Goal: Task Accomplishment & Management: Complete application form

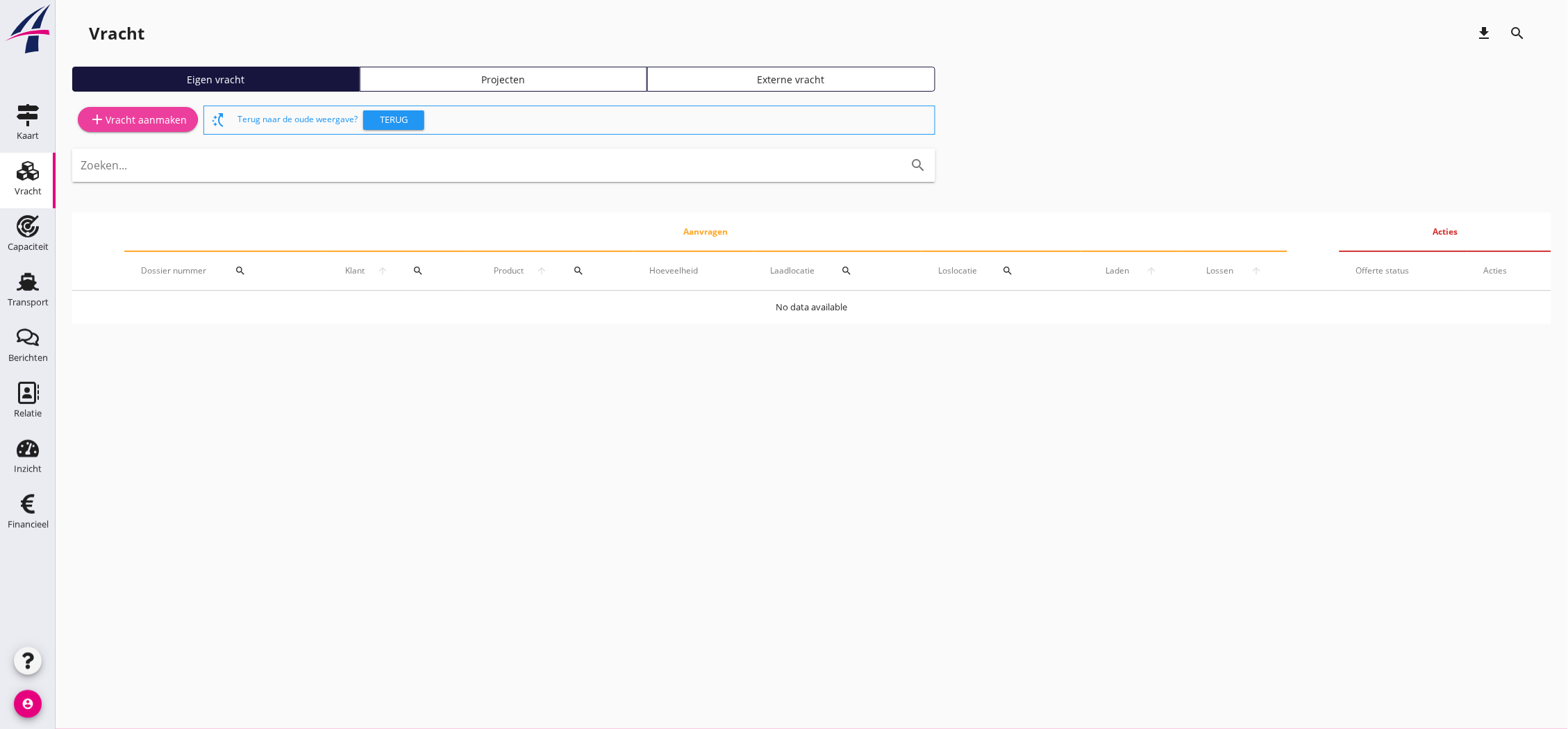
click at [156, 123] on div "add Vracht aanmaken" at bounding box center [138, 118] width 98 height 16
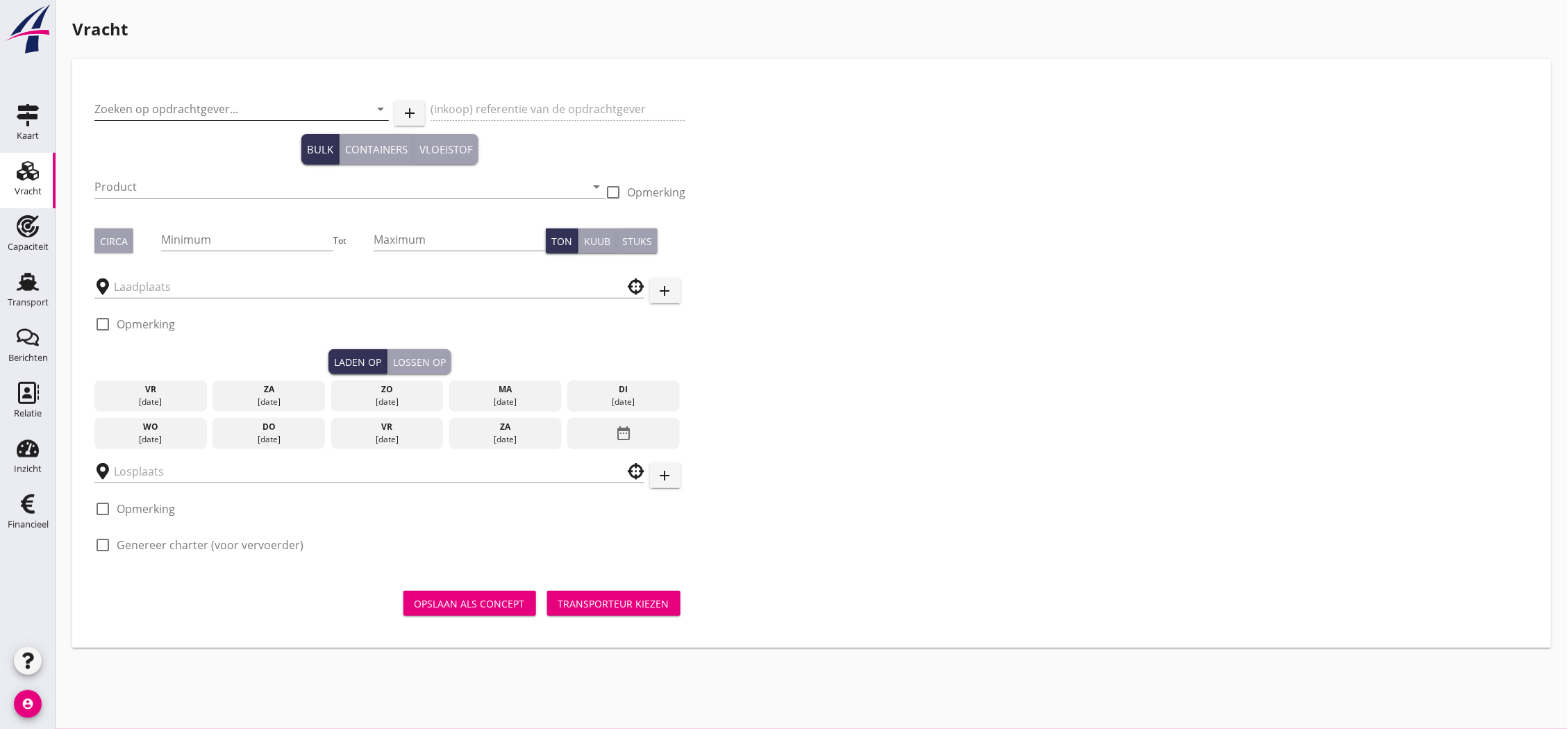
click at [285, 106] on input "Zoeken op opdrachtgever..." at bounding box center [222, 109] width 255 height 22
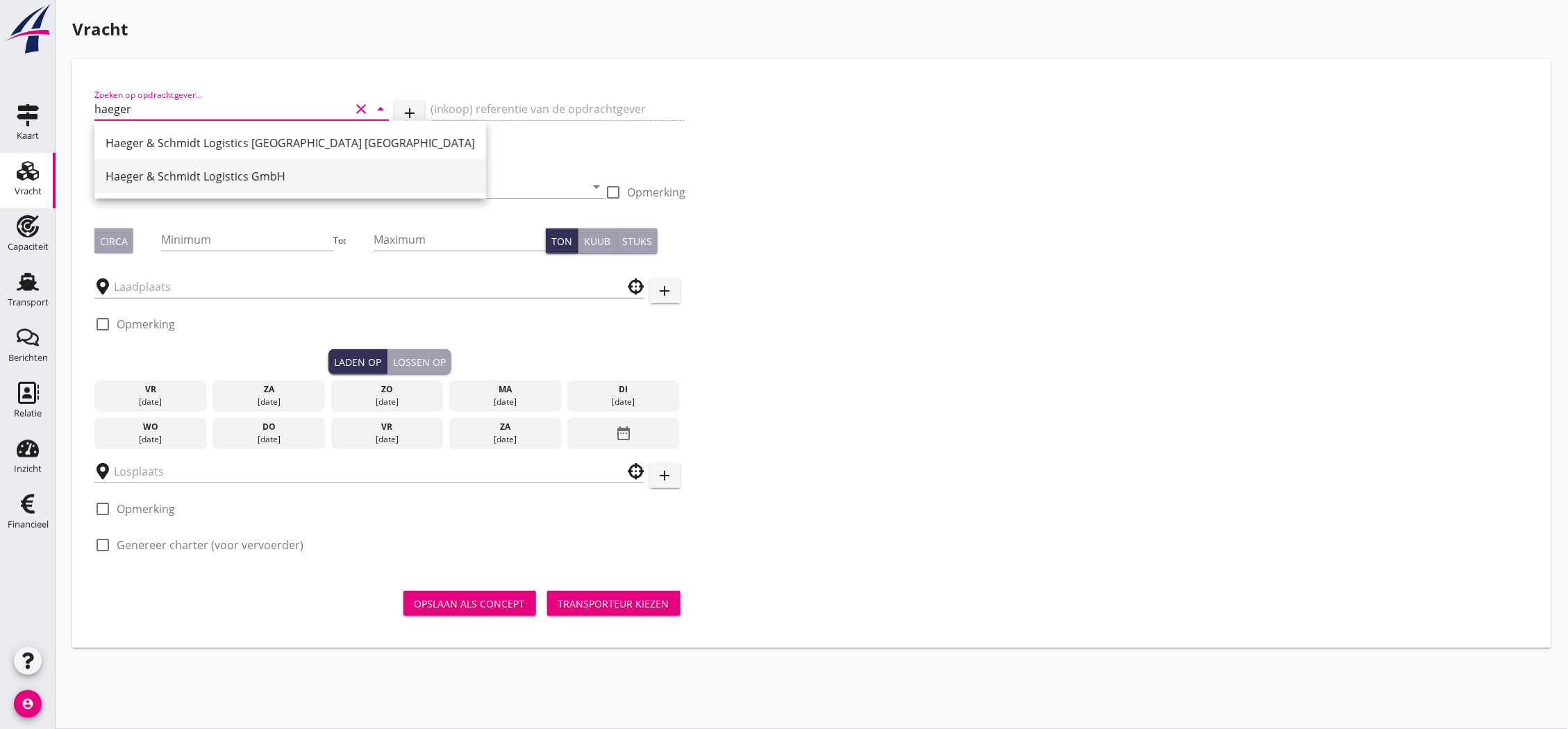
click at [334, 179] on div "Haeger & Schmidt Logistics GmbH" at bounding box center [291, 175] width 370 height 16
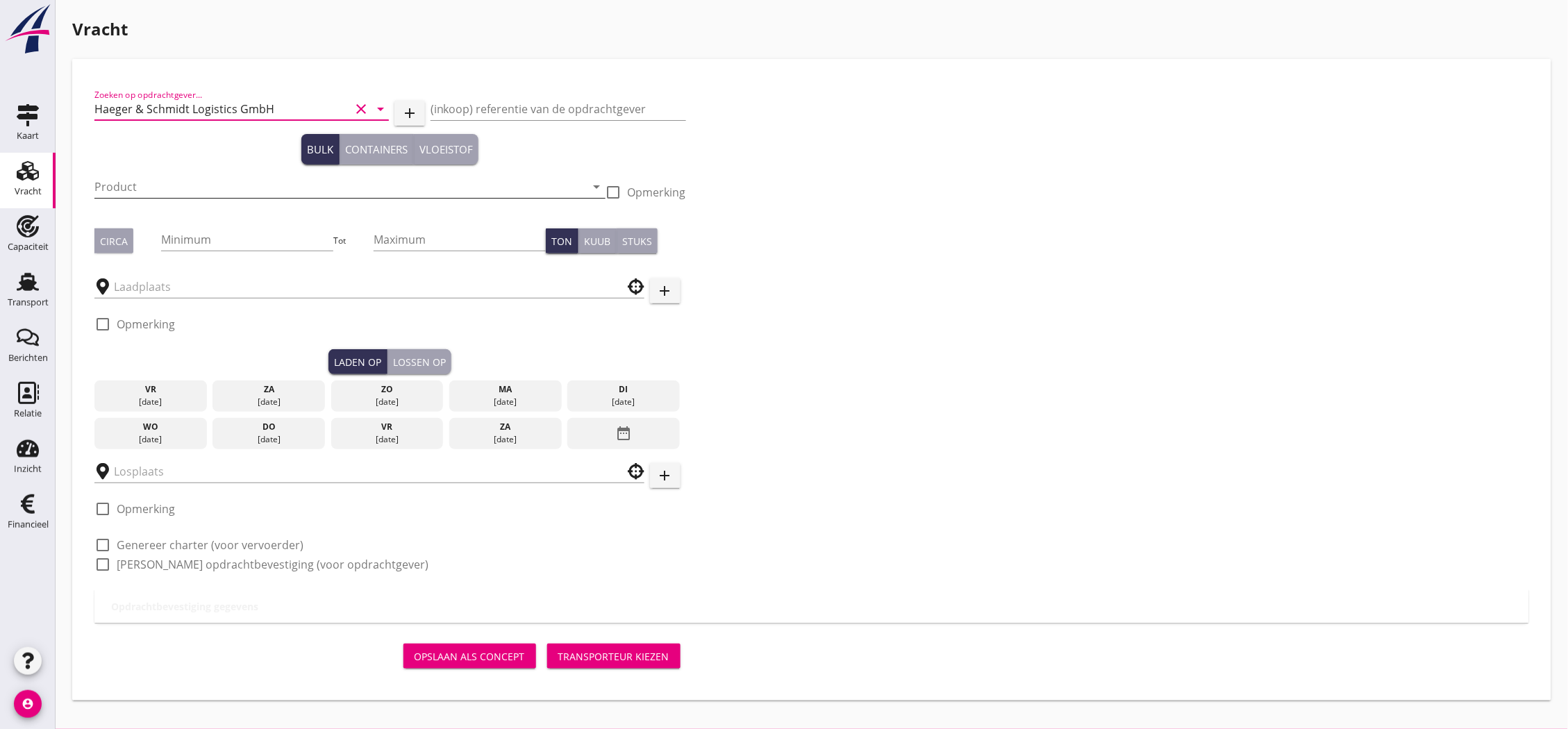
type input "Haeger & Schmidt Logistics GmbH"
click at [301, 186] on input "Product" at bounding box center [340, 186] width 491 height 22
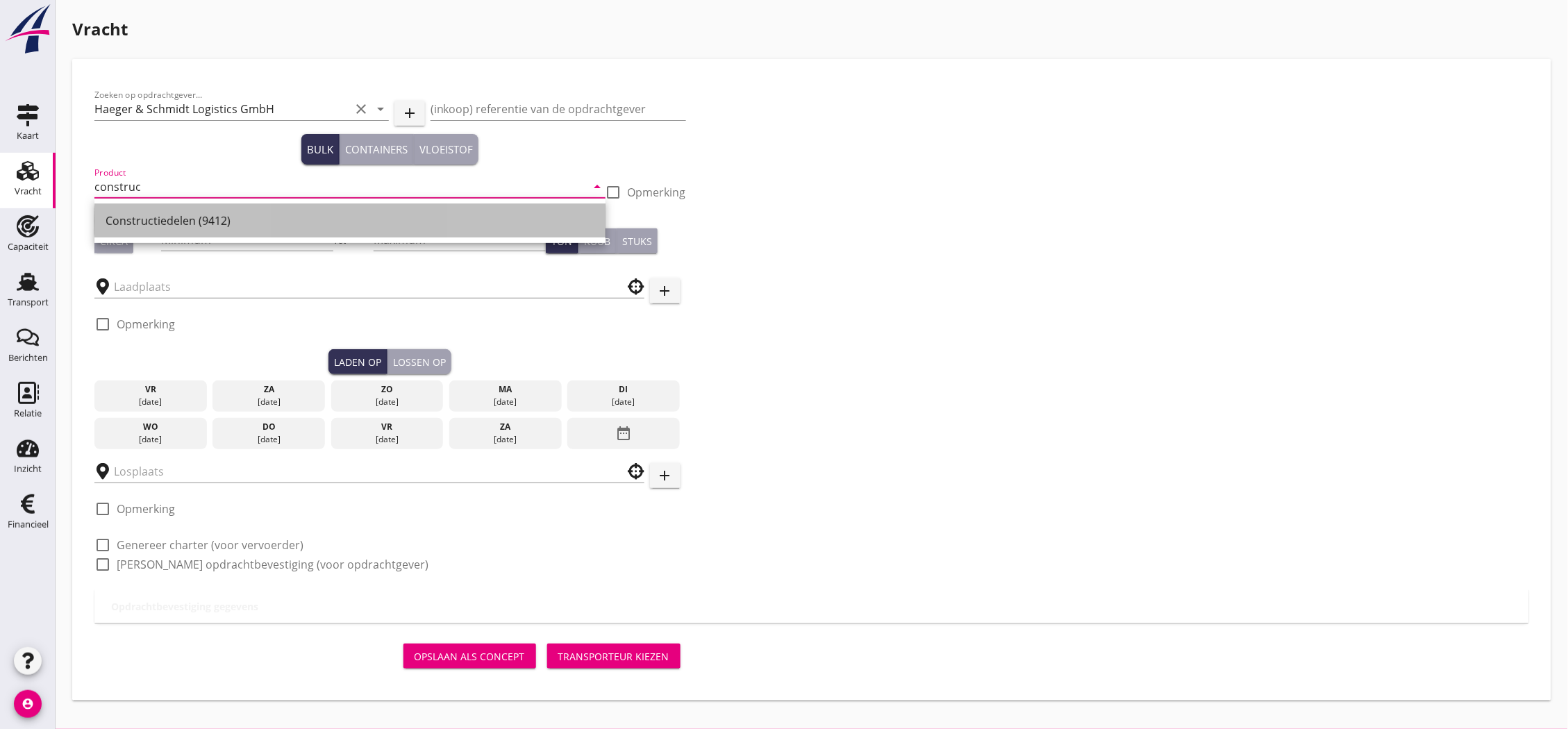
click at [306, 218] on div "Constructiedelen (9412)" at bounding box center [351, 221] width 489 height 16
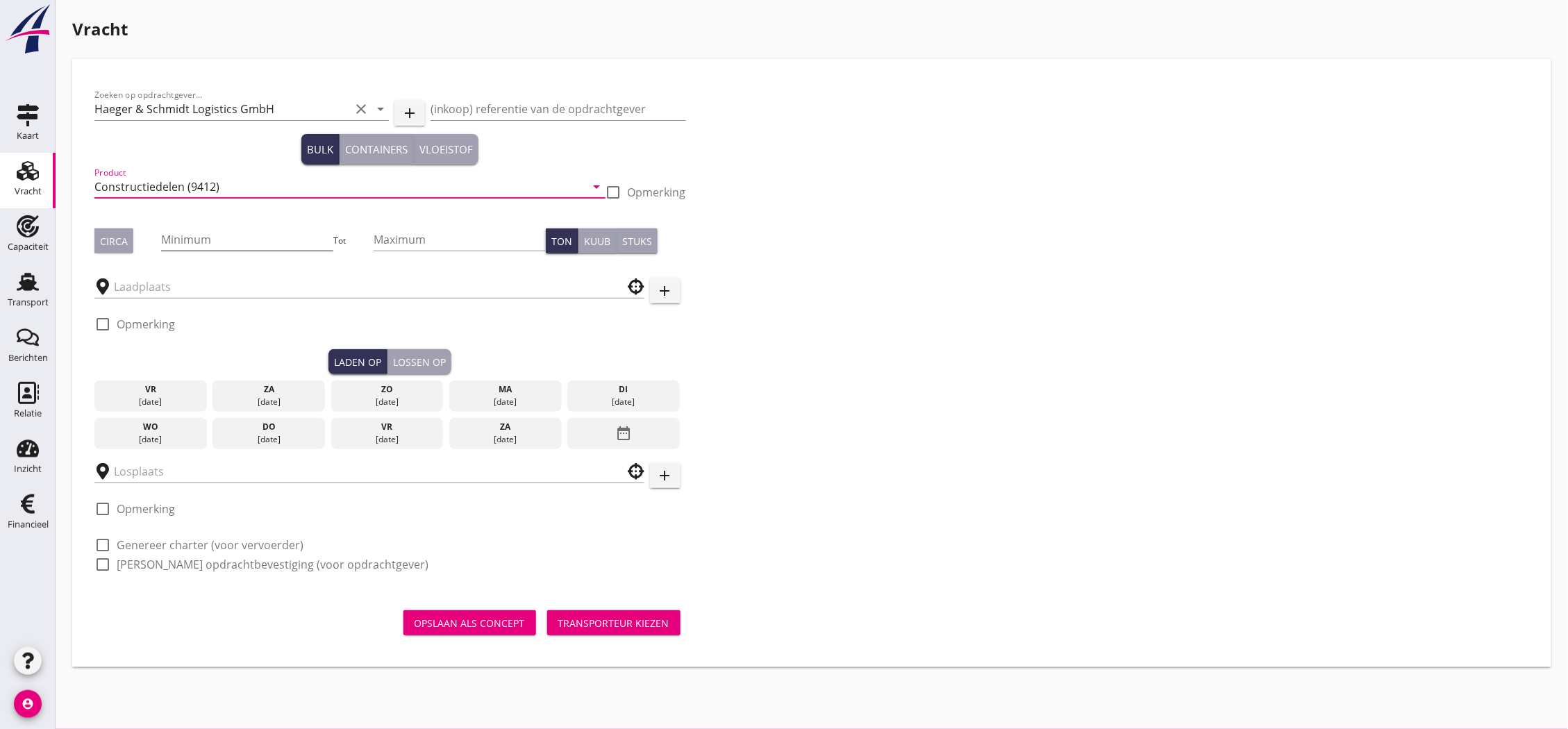
type input "Constructiedelen (9412)"
click at [265, 235] on input "Minimum" at bounding box center [247, 239] width 172 height 22
type input "332"
click at [107, 250] on button "Circa" at bounding box center [114, 241] width 39 height 25
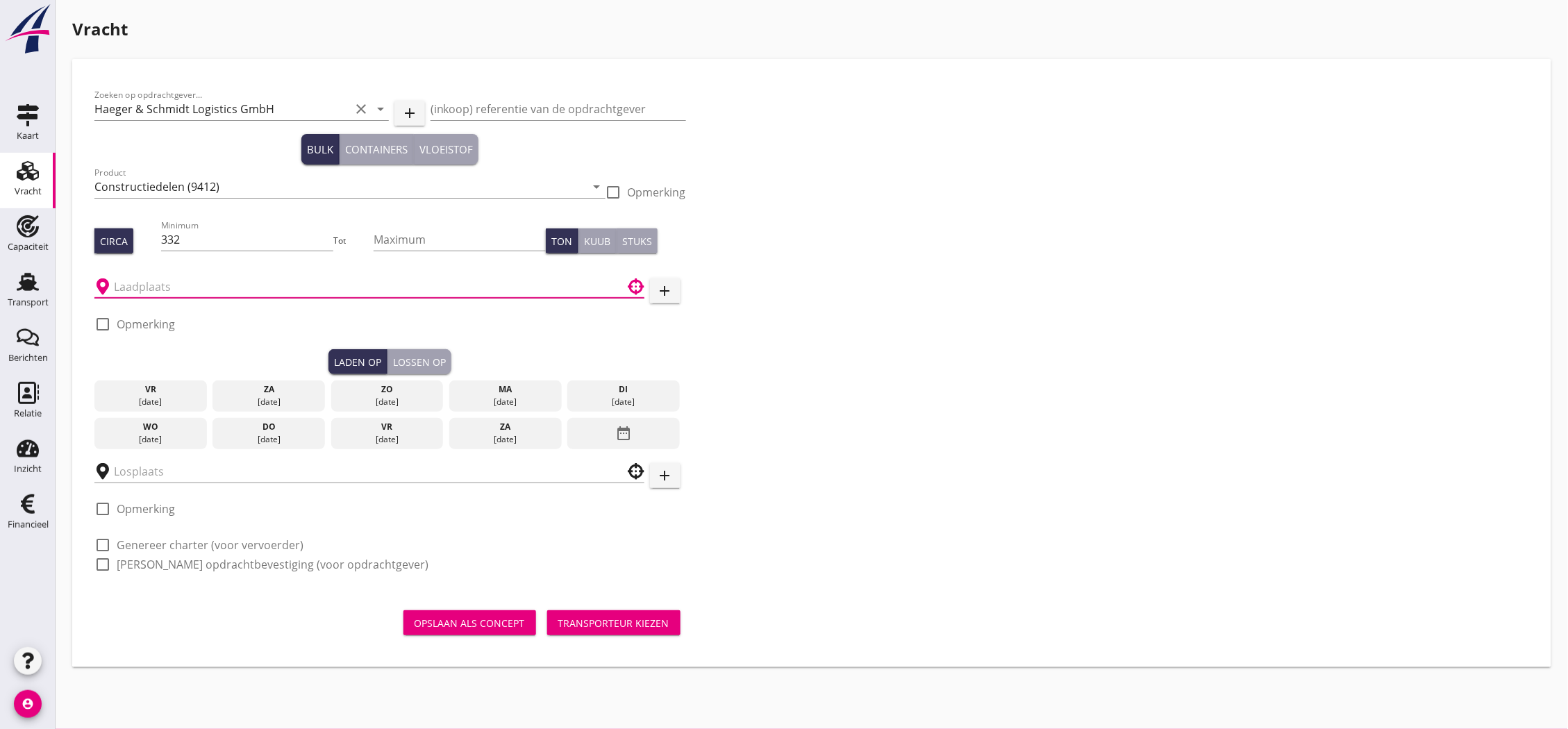
click at [156, 293] on input "text" at bounding box center [359, 286] width 491 height 22
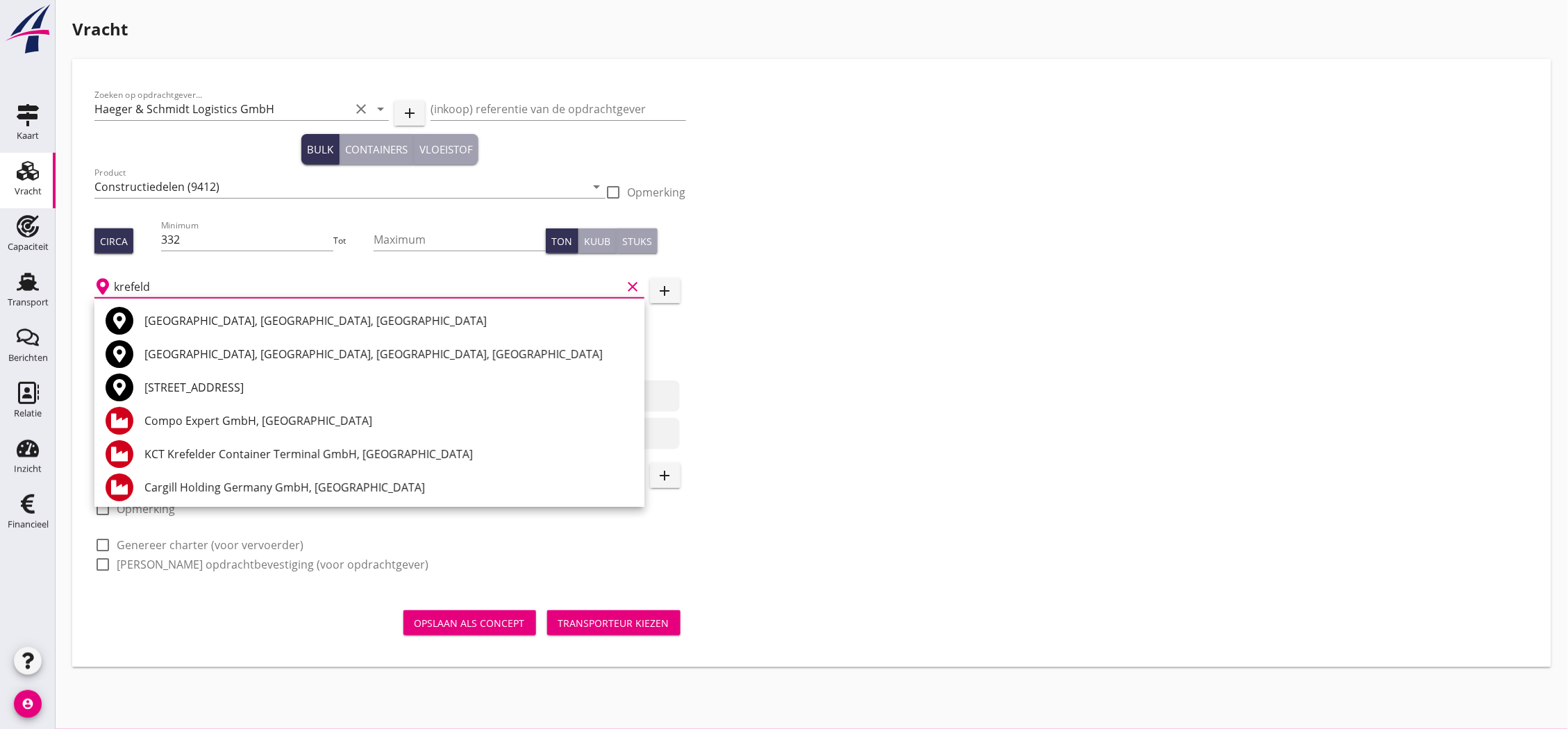
click at [244, 325] on div "[GEOGRAPHIC_DATA], [GEOGRAPHIC_DATA], [GEOGRAPHIC_DATA]" at bounding box center [389, 320] width 489 height 16
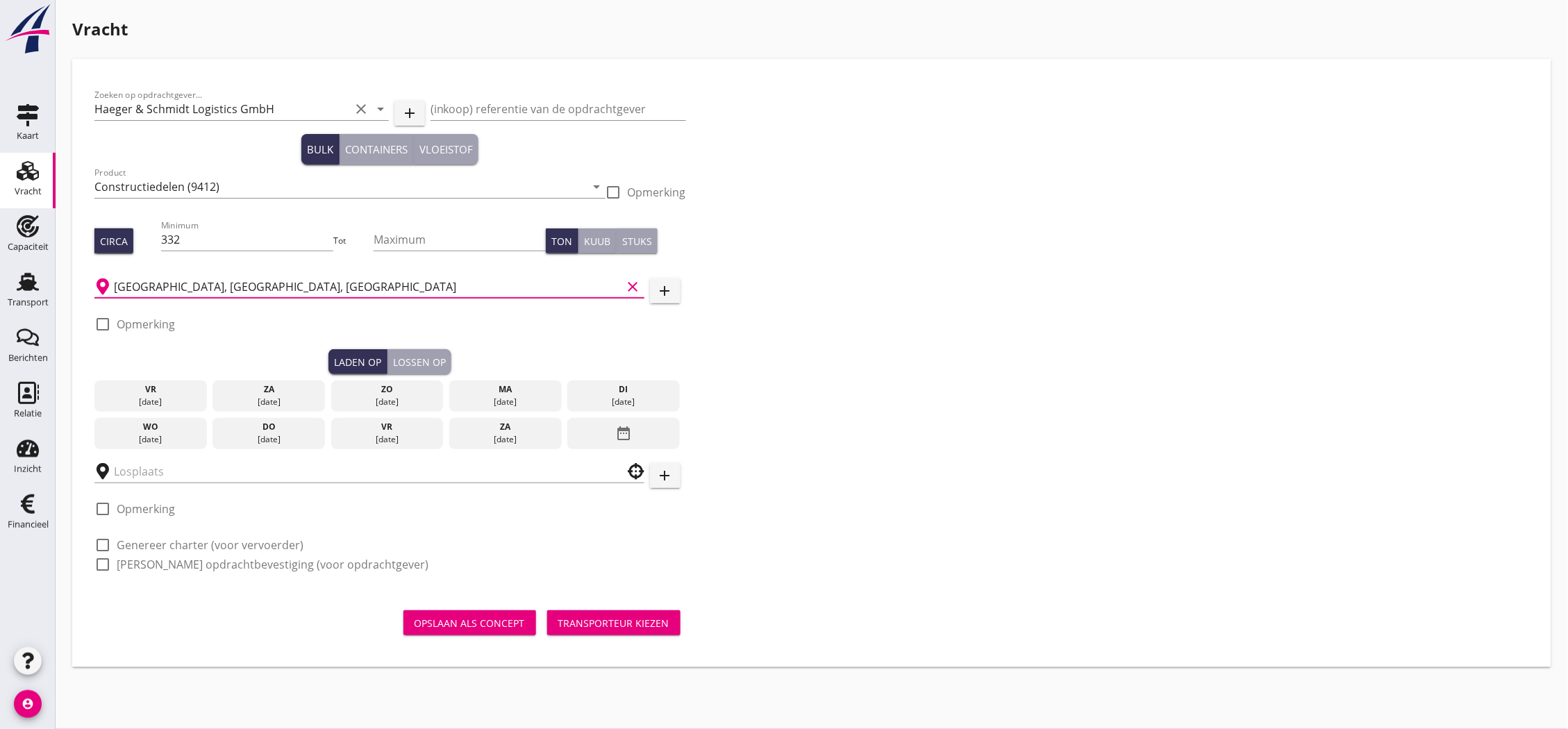
type input "[GEOGRAPHIC_DATA], [GEOGRAPHIC_DATA], [GEOGRAPHIC_DATA]"
click at [629, 424] on icon "date_range" at bounding box center [623, 433] width 16 height 25
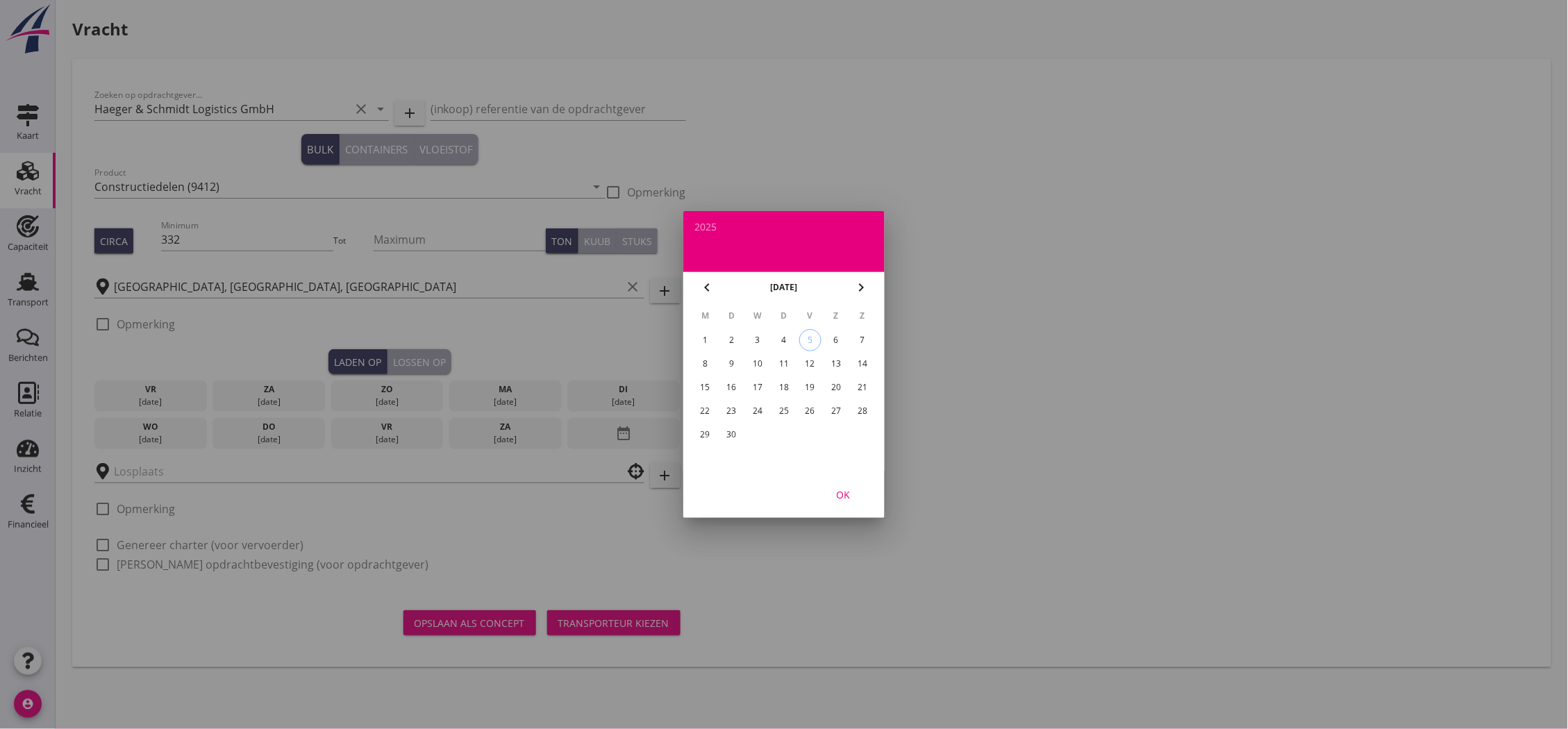
click at [780, 382] on div "18" at bounding box center [783, 387] width 22 height 22
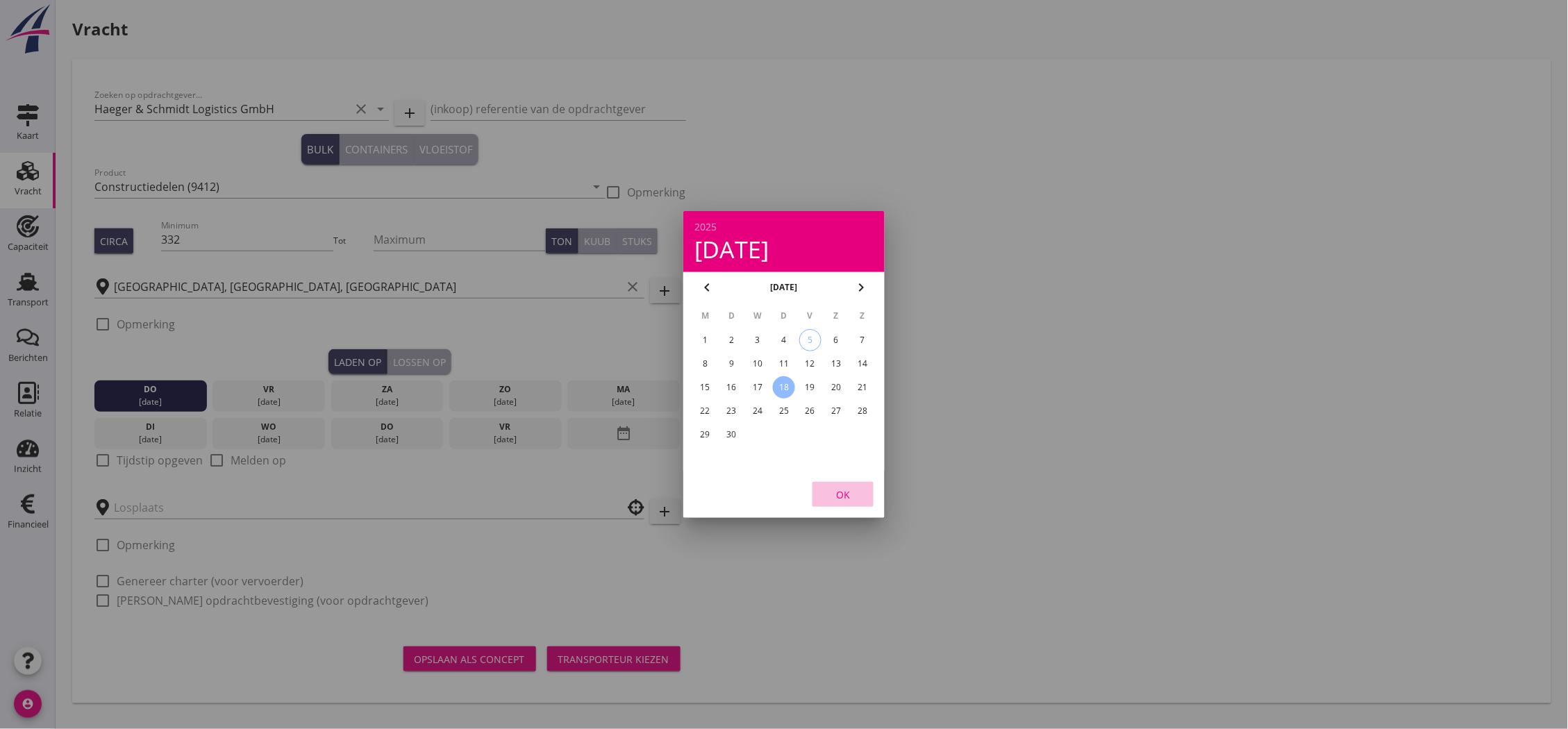
click at [840, 497] on div "OK" at bounding box center [843, 494] width 39 height 14
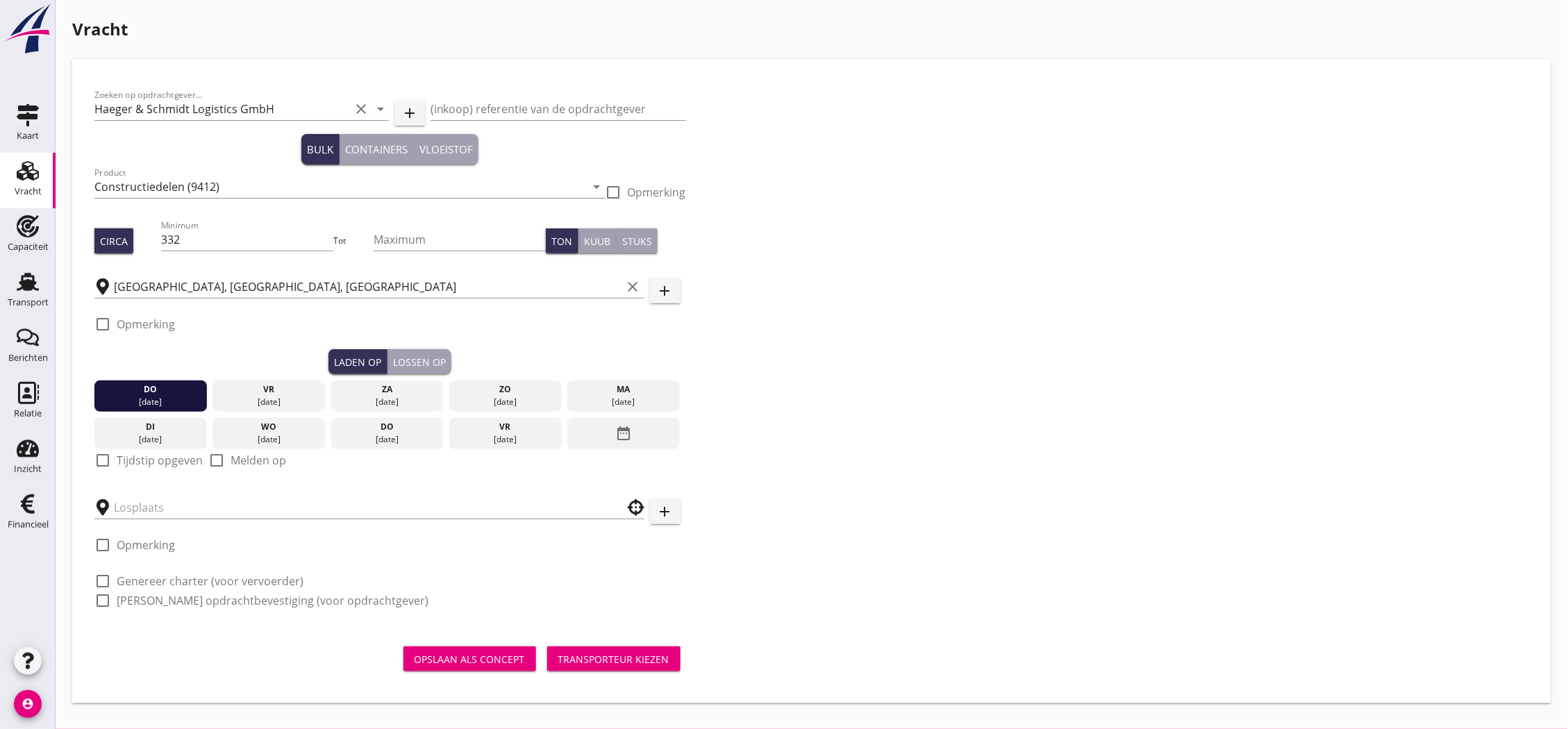
click at [146, 462] on label "Tijdstip opgeven" at bounding box center [159, 460] width 86 height 13
checkbox input "true"
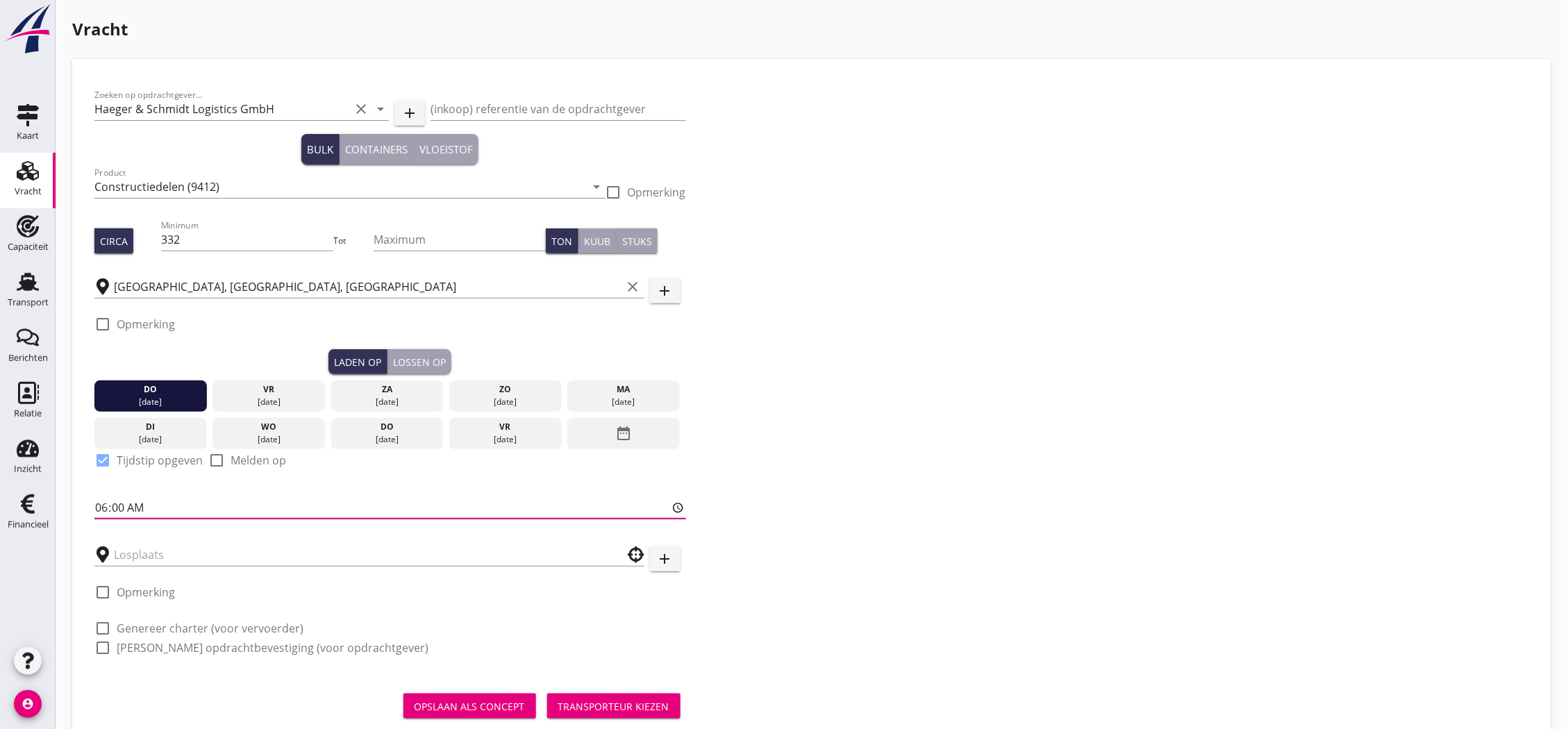
click at [121, 509] on input "06:00" at bounding box center [390, 507] width 591 height 22
type input "06:01"
click at [161, 549] on input "text" at bounding box center [359, 554] width 491 height 22
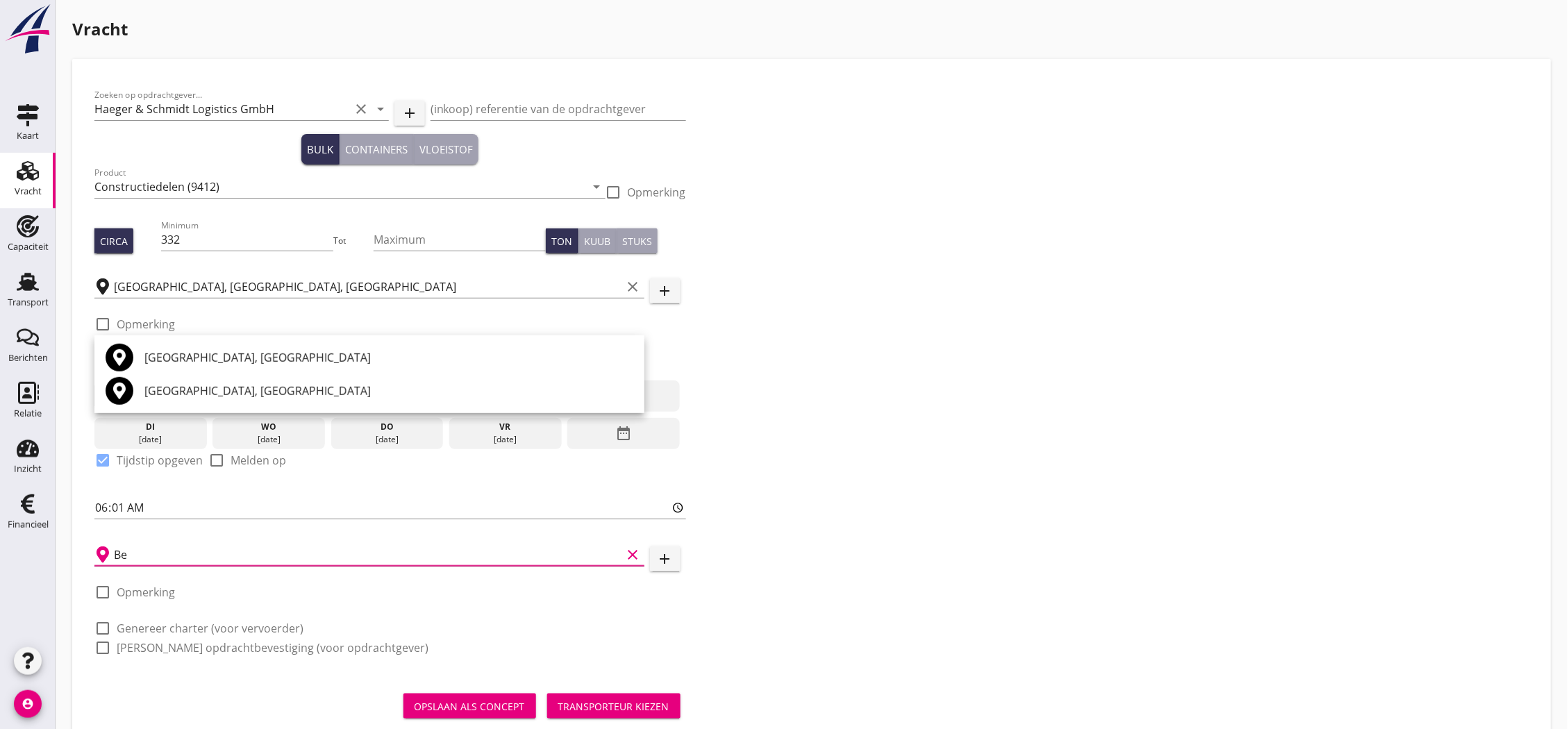
type input "B"
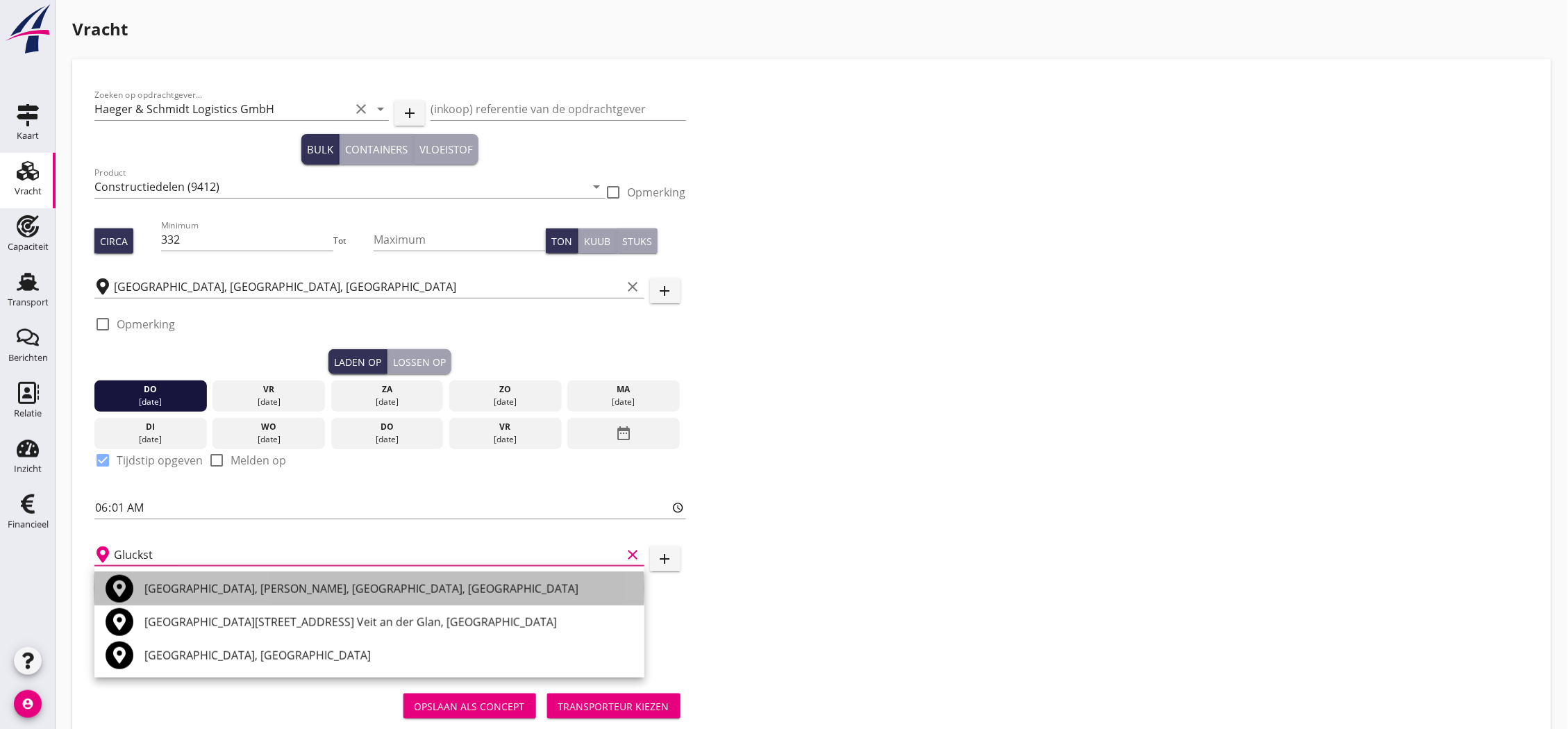
click at [195, 593] on div "[GEOGRAPHIC_DATA], [PERSON_NAME], [GEOGRAPHIC_DATA], [GEOGRAPHIC_DATA]" at bounding box center [389, 588] width 489 height 16
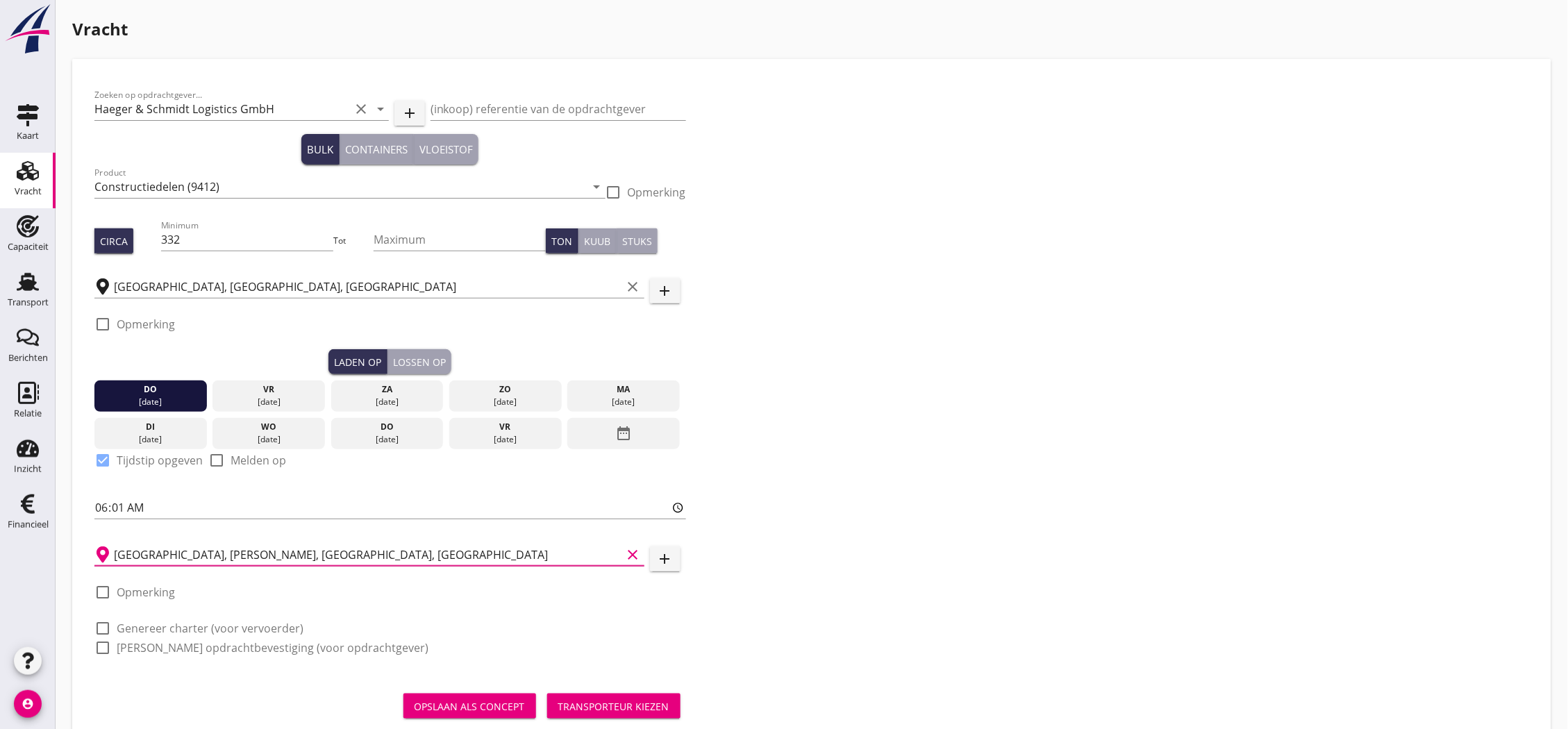
scroll to position [38, 0]
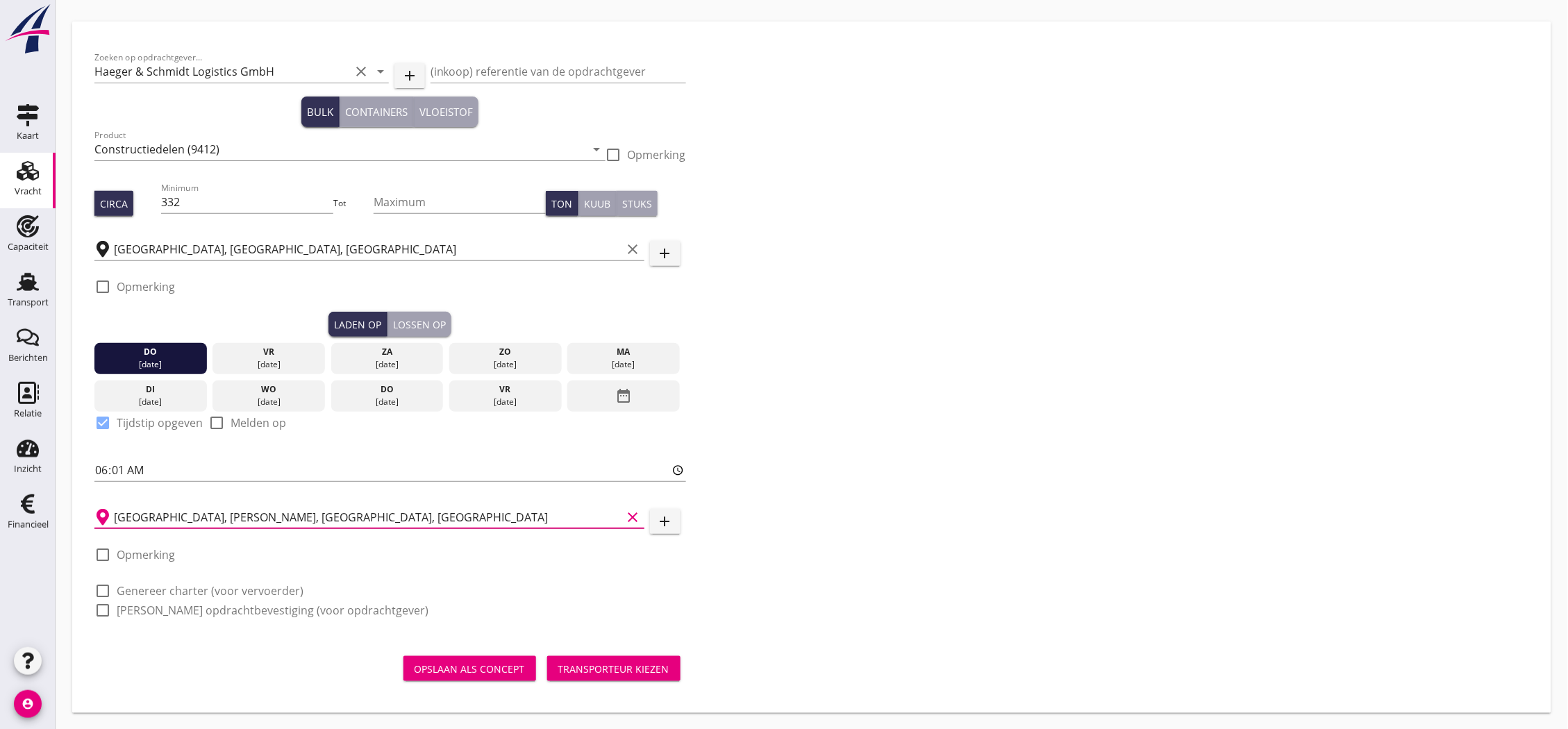
type input "[GEOGRAPHIC_DATA], [PERSON_NAME], [GEOGRAPHIC_DATA], [GEOGRAPHIC_DATA]"
click at [211, 592] on label "Genereer charter (voor vervoerder)" at bounding box center [210, 590] width 187 height 13
checkbox input "true"
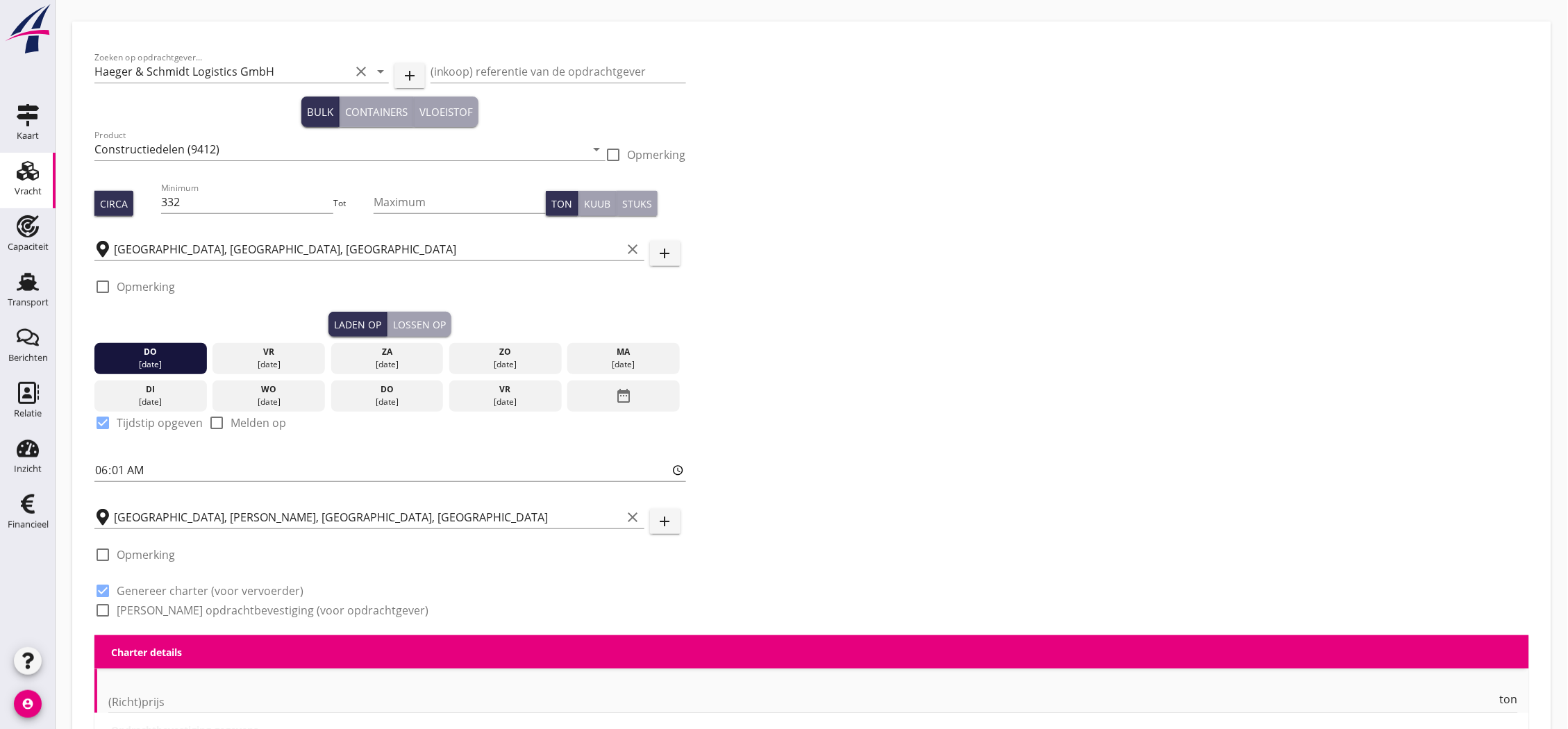
click at [218, 613] on label "[PERSON_NAME] opdrachtbevestiging (voor opdrachtgever)" at bounding box center [273, 611] width 312 height 13
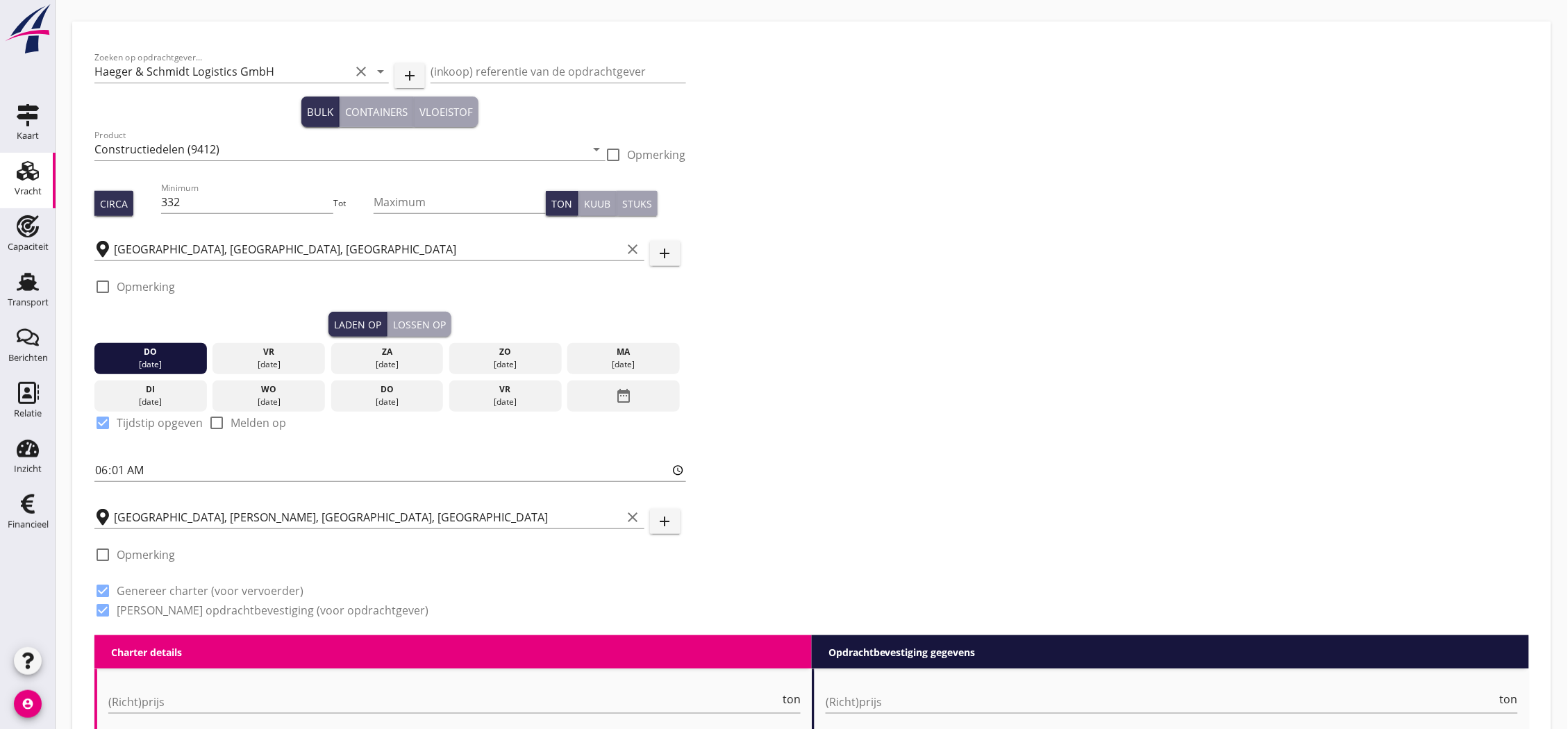
checkbox input "true"
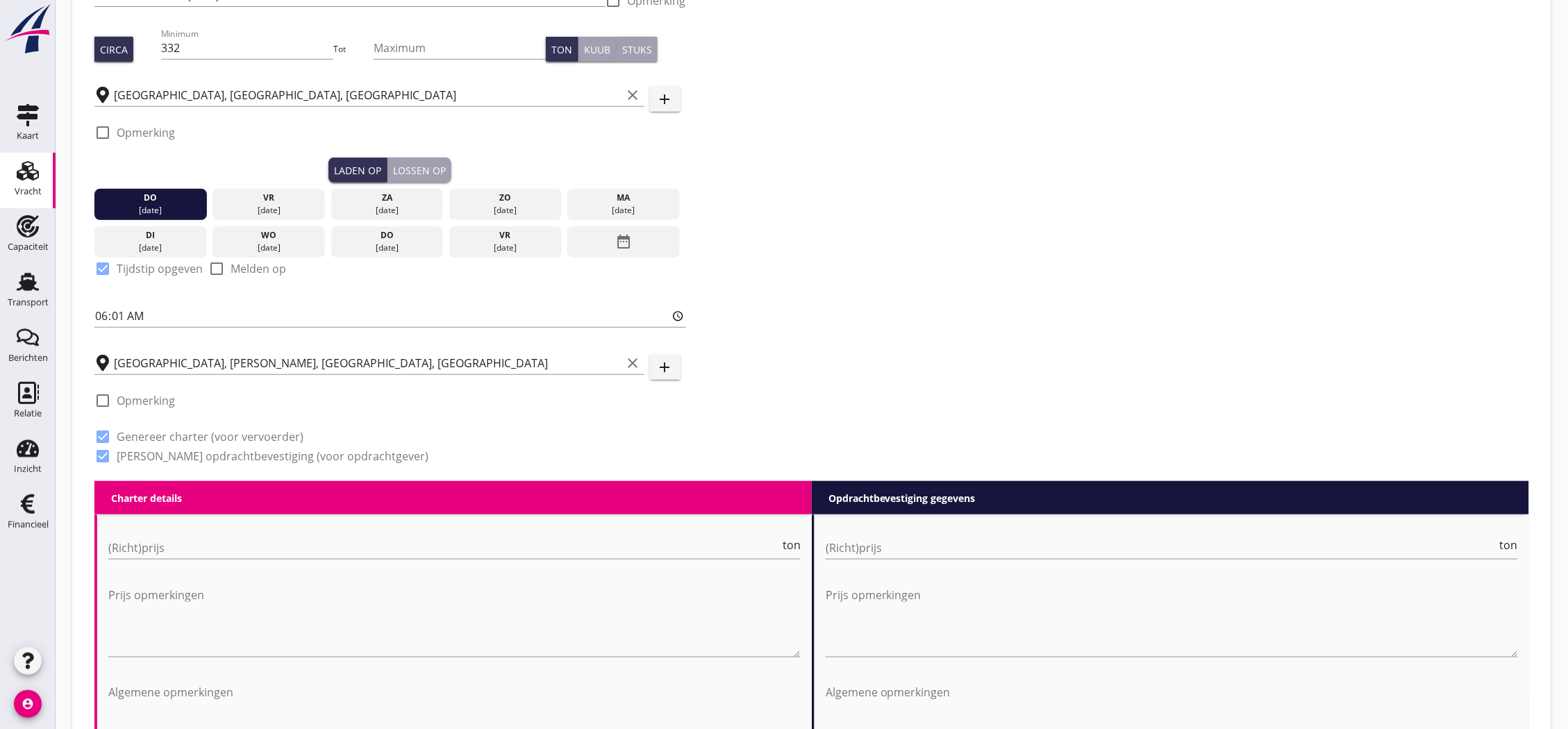
scroll to position [501, 0]
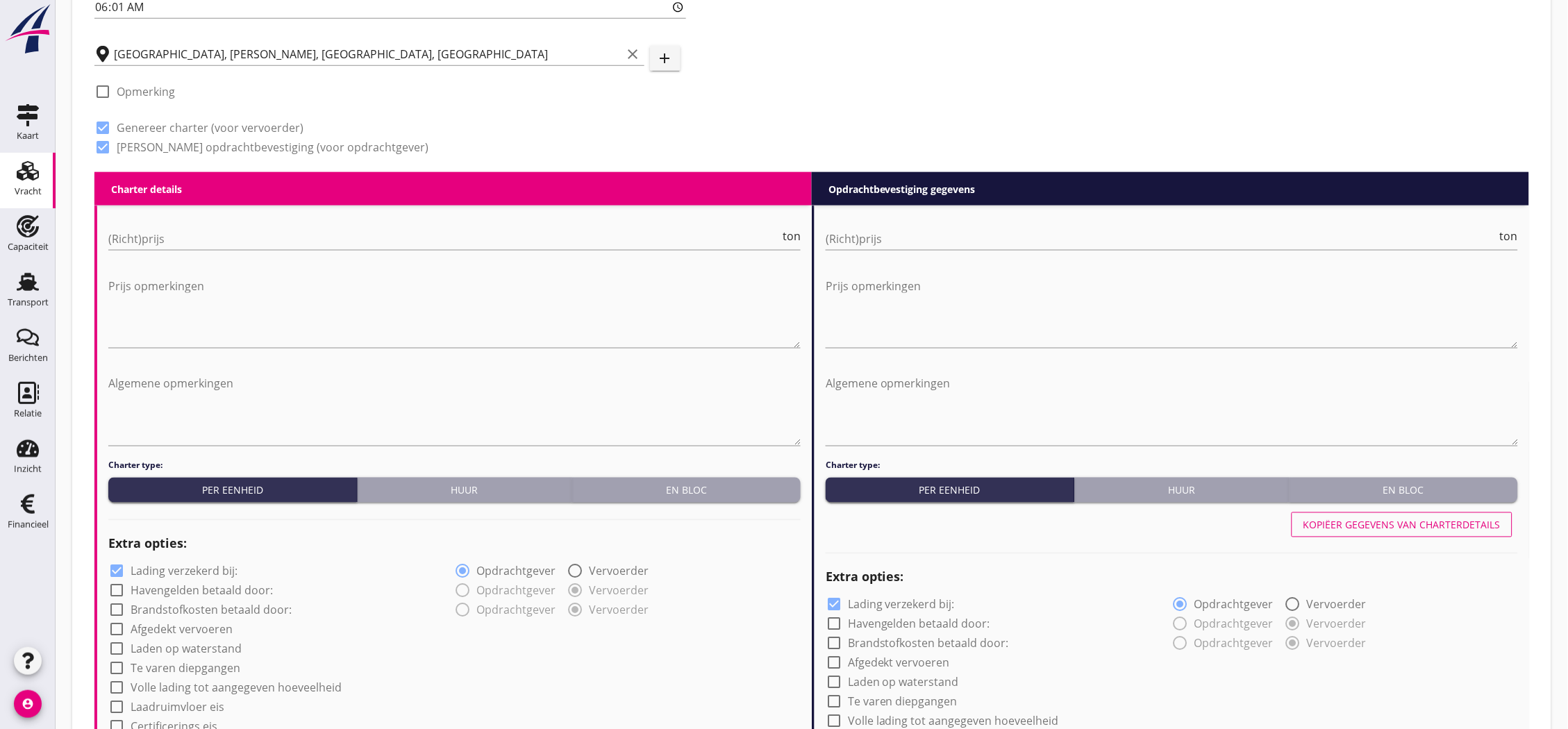
click at [287, 222] on div "(Richt)prijs ton" at bounding box center [454, 242] width 693 height 44
click at [289, 230] on div "(Richt)prijs ton" at bounding box center [454, 242] width 693 height 44
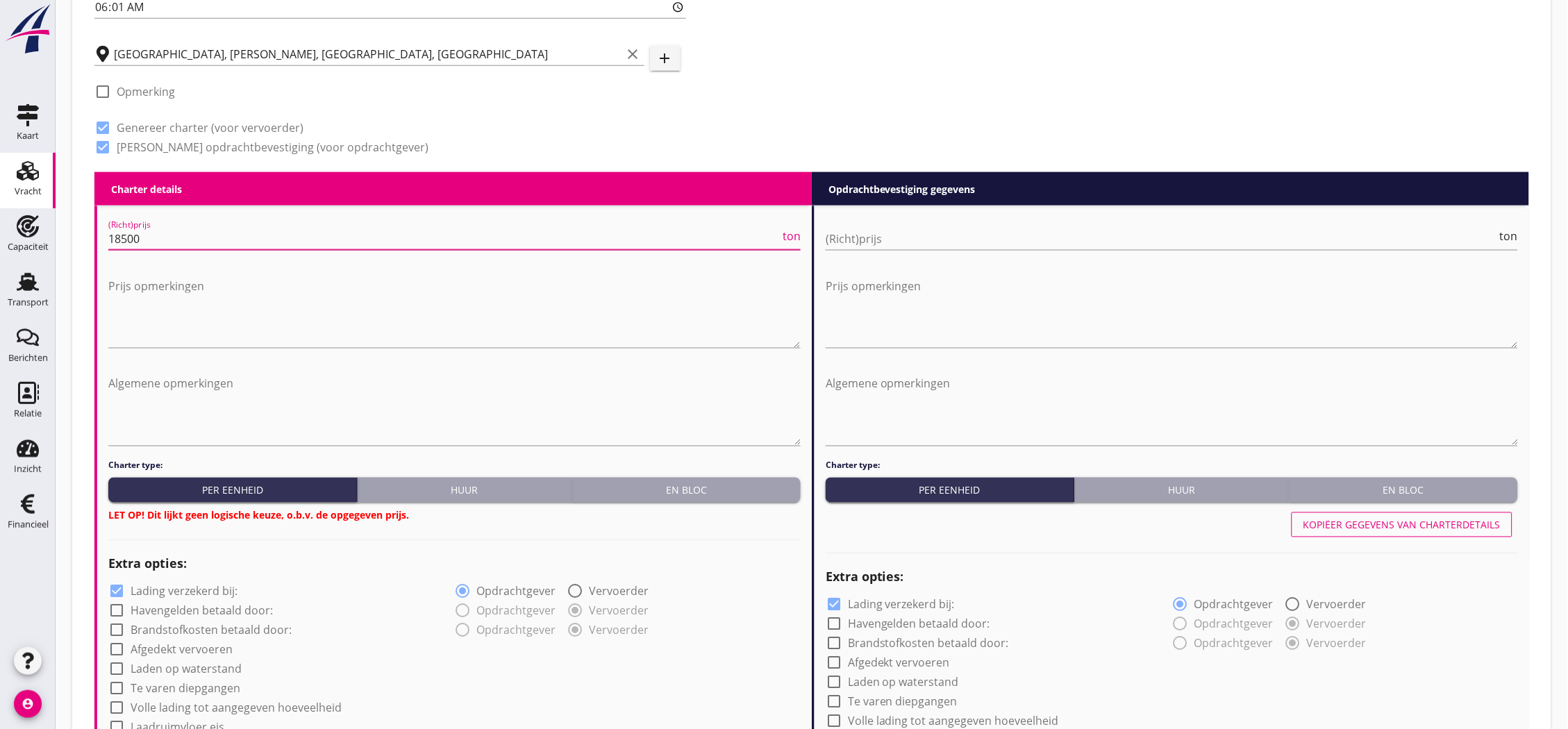
type input "18500"
click at [653, 498] on button "En bloc" at bounding box center [686, 490] width 228 height 25
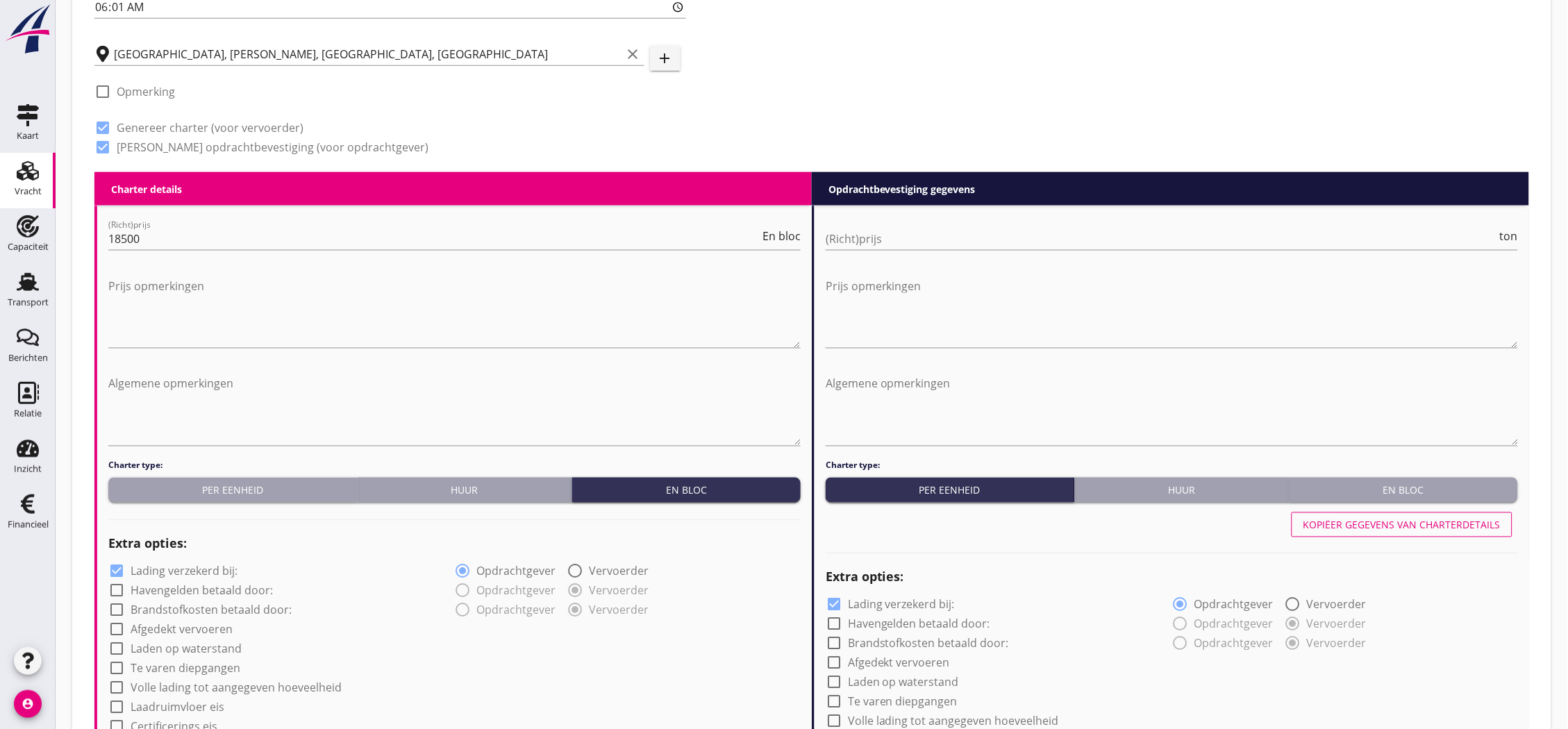
drag, startPoint x: 1432, startPoint y: 494, endPoint x: 1363, endPoint y: 486, distance: 69.5
click at [1432, 493] on div "En bloc" at bounding box center [1404, 490] width 218 height 14
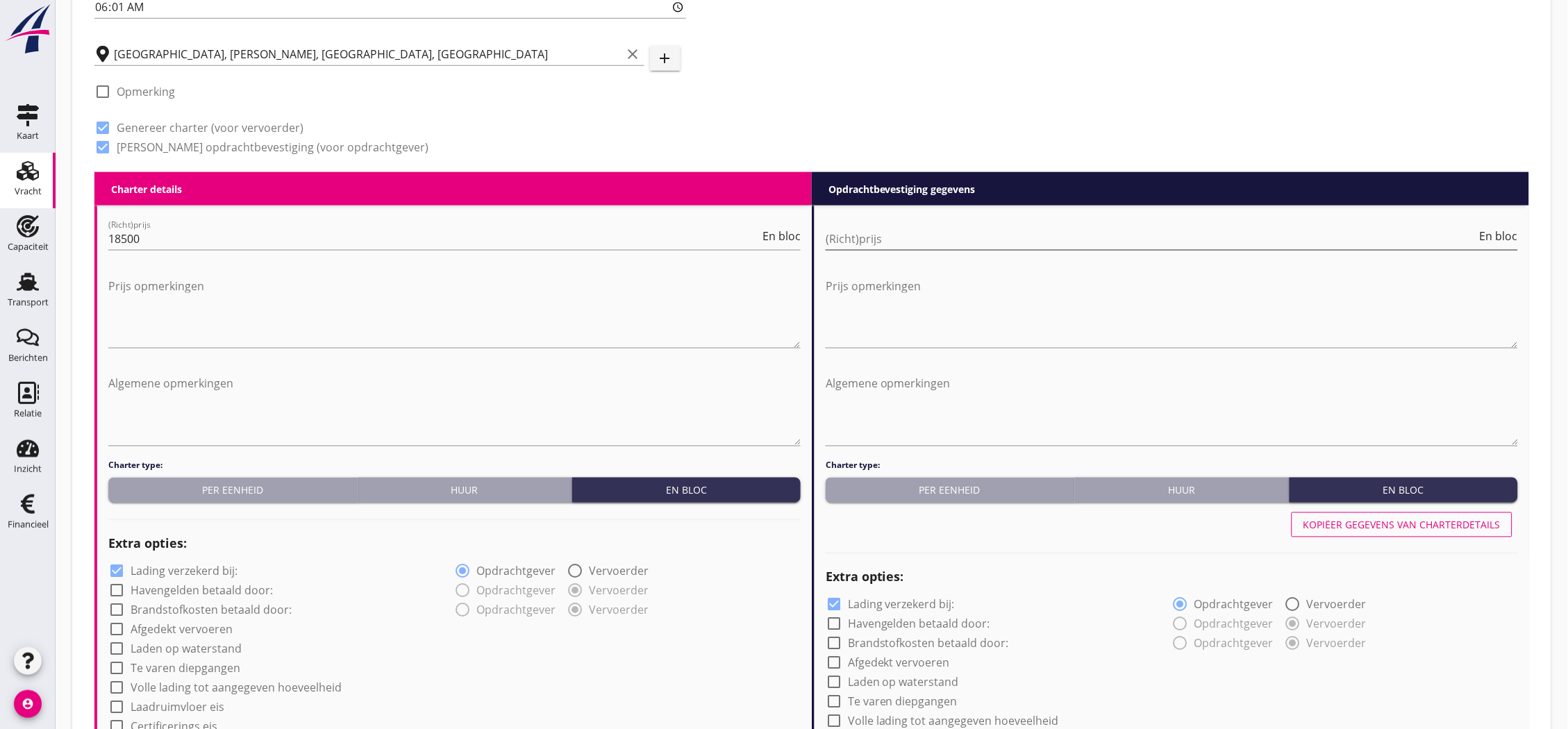
click at [890, 240] on input "(Richt)prijs" at bounding box center [1151, 238] width 651 height 22
type input "18500"
click at [438, 434] on textarea "Algemene opmerkingen" at bounding box center [454, 409] width 693 height 73
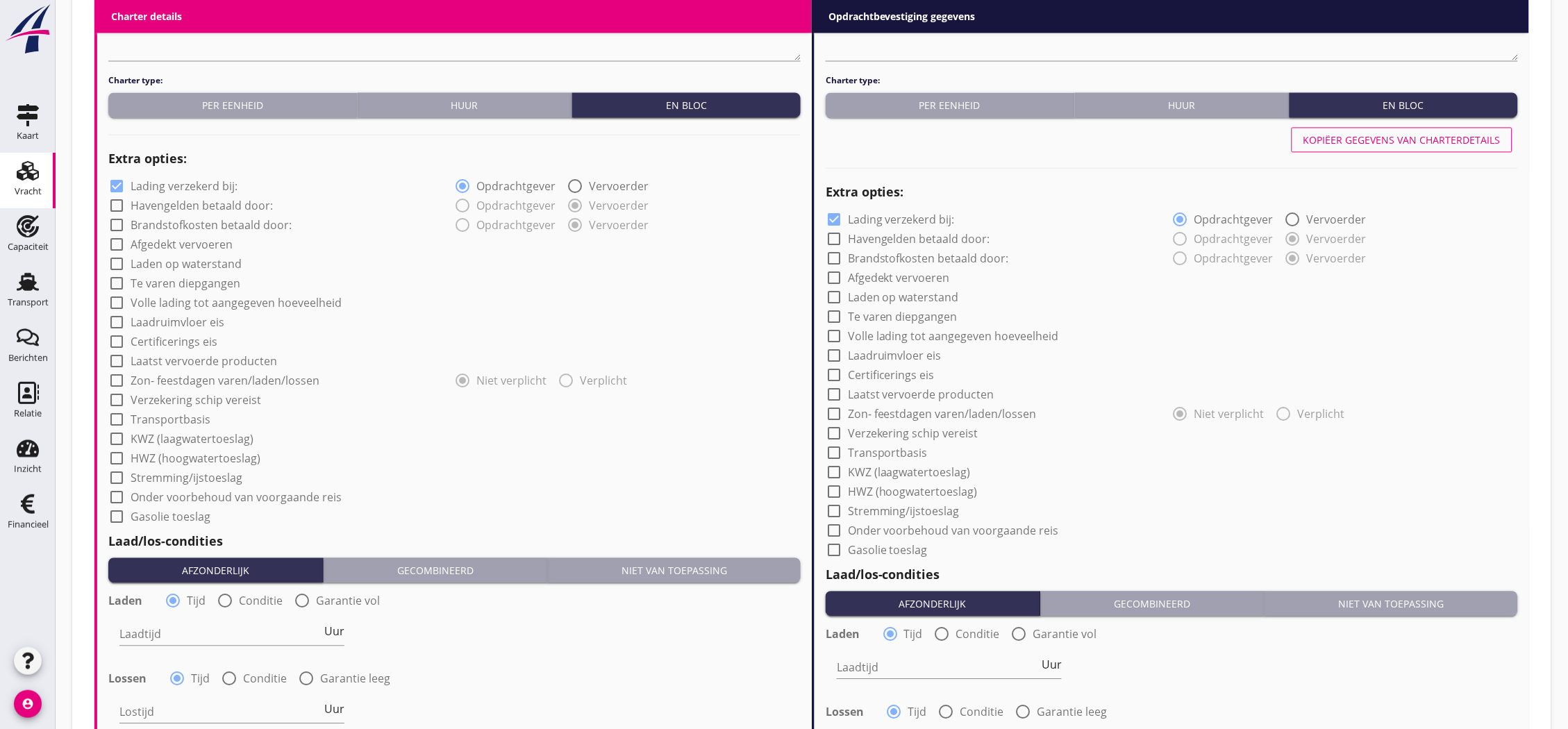
click at [139, 183] on label "Lading verzekerd bij:" at bounding box center [184, 186] width 107 height 13
checkbox input "false"
click at [191, 413] on label "Transportbasis" at bounding box center [170, 419] width 80 height 13
checkbox input "true"
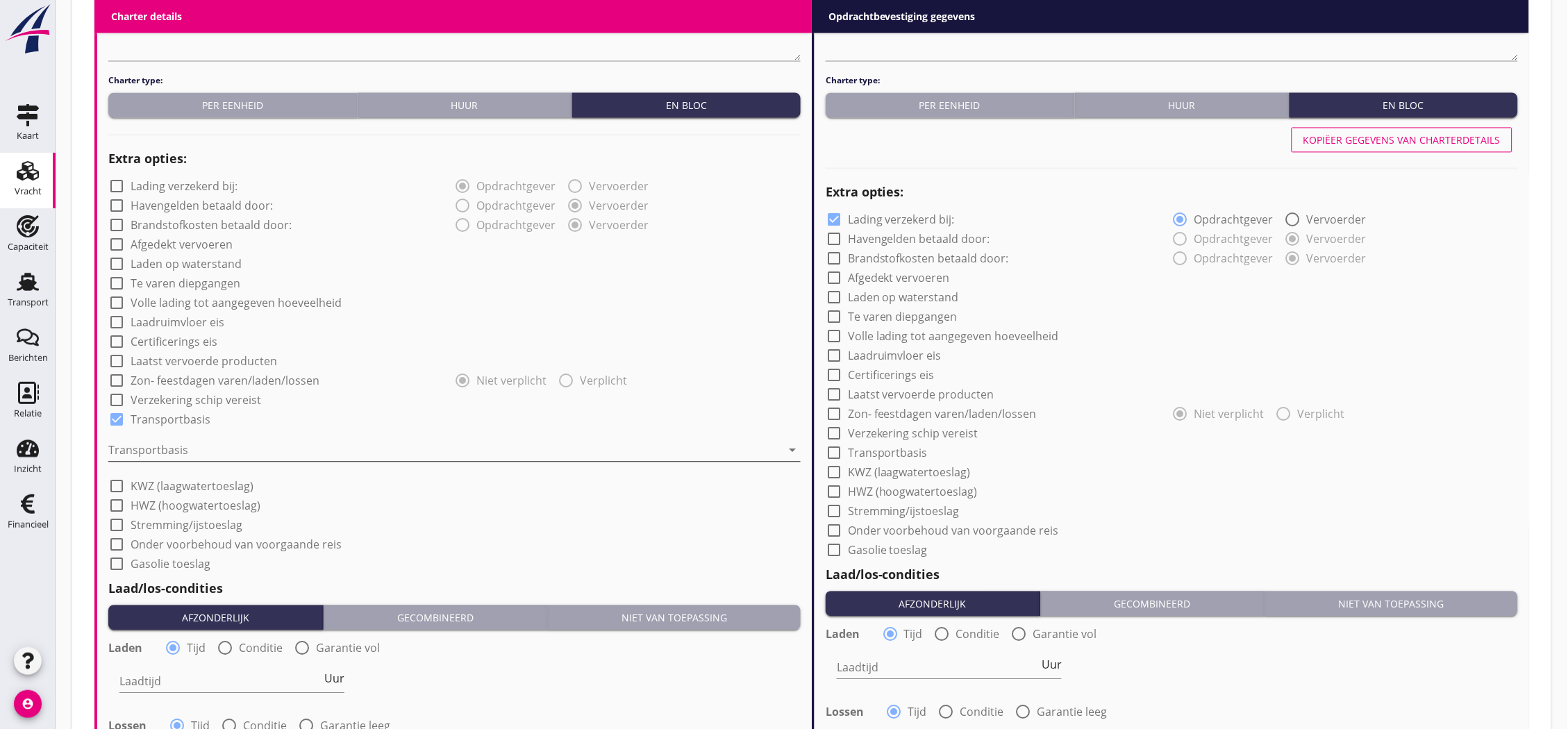
click at [215, 443] on div at bounding box center [444, 450] width 673 height 22
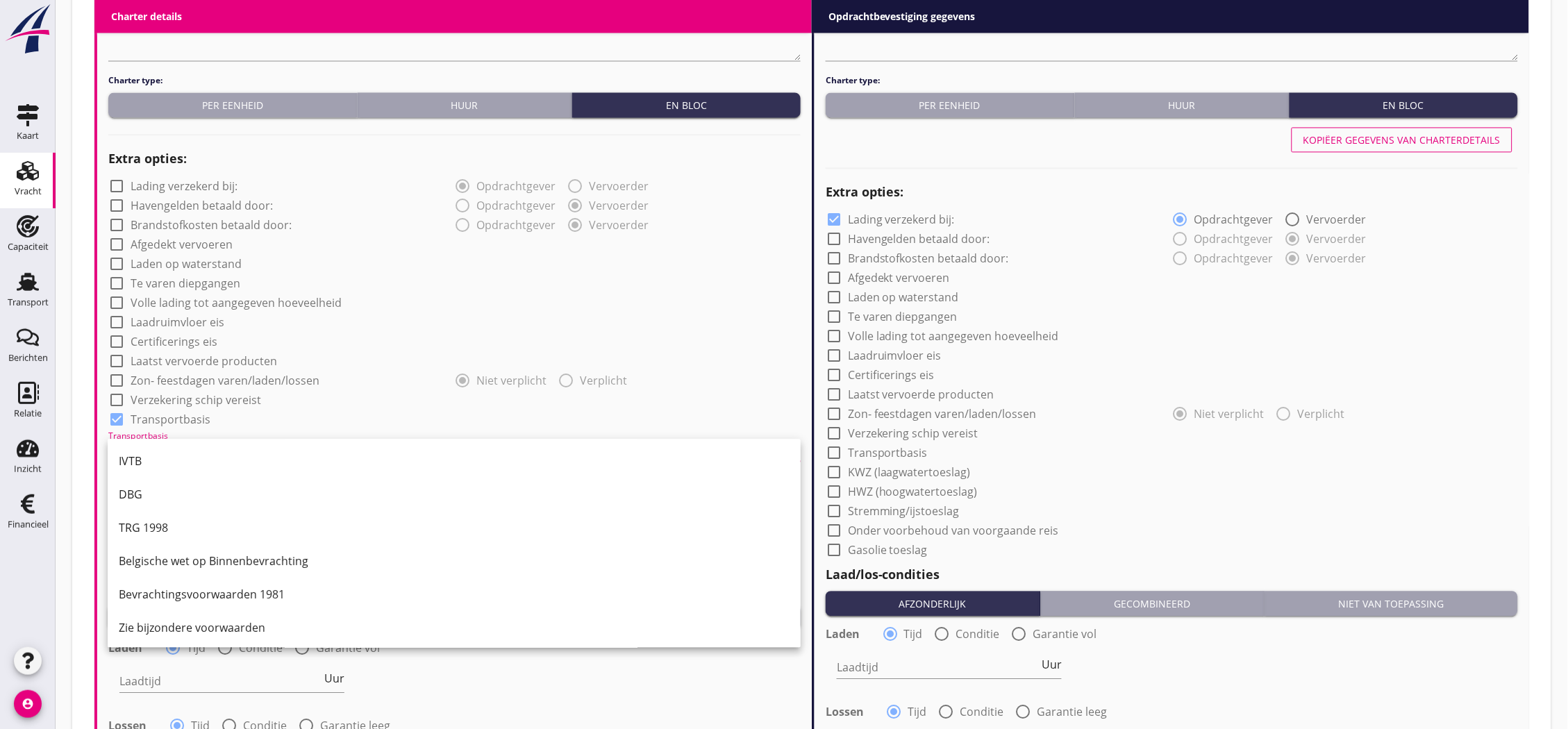
scroll to position [1327, 0]
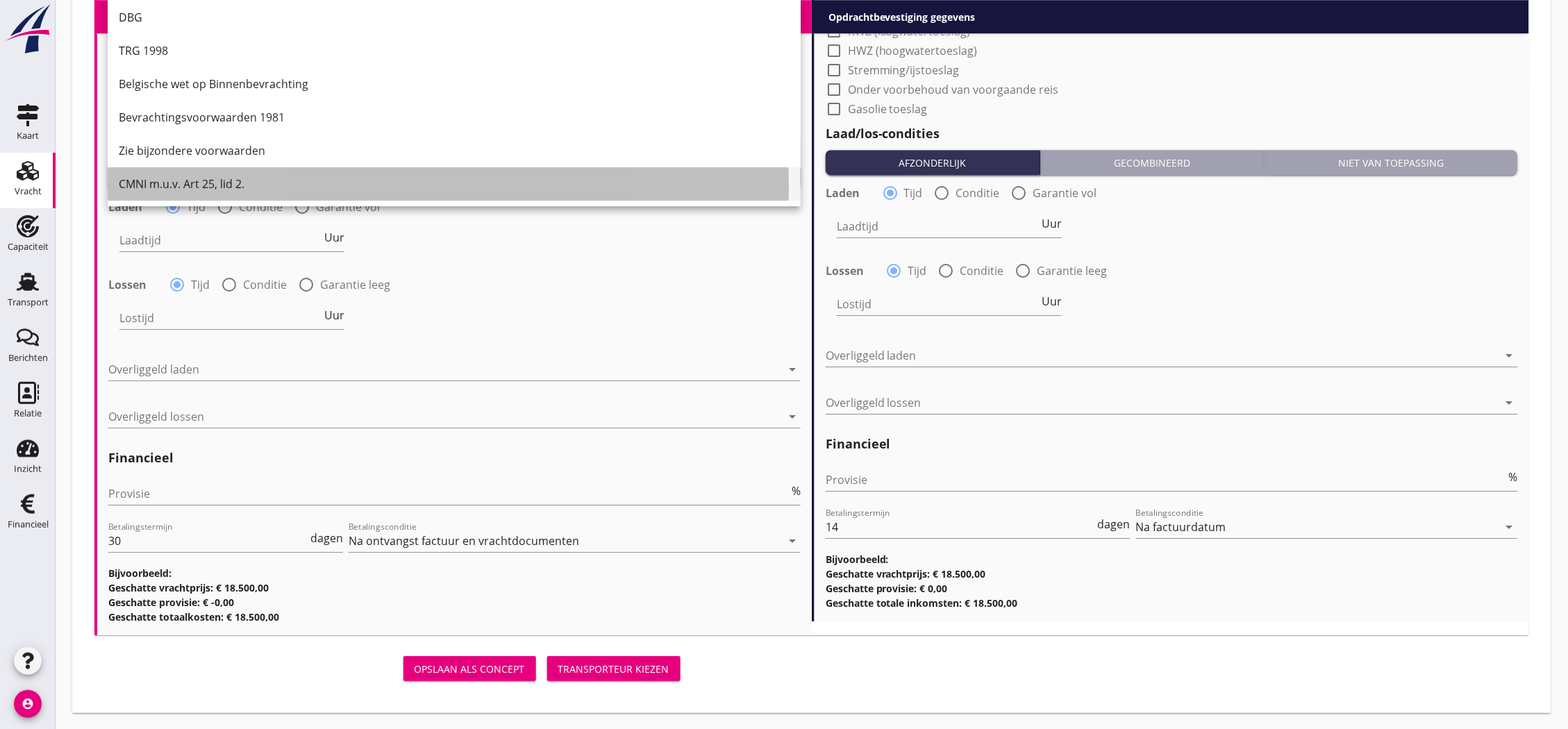
click at [212, 185] on div "CMNI m.u.v. Art 25, lid 2." at bounding box center [454, 183] width 670 height 16
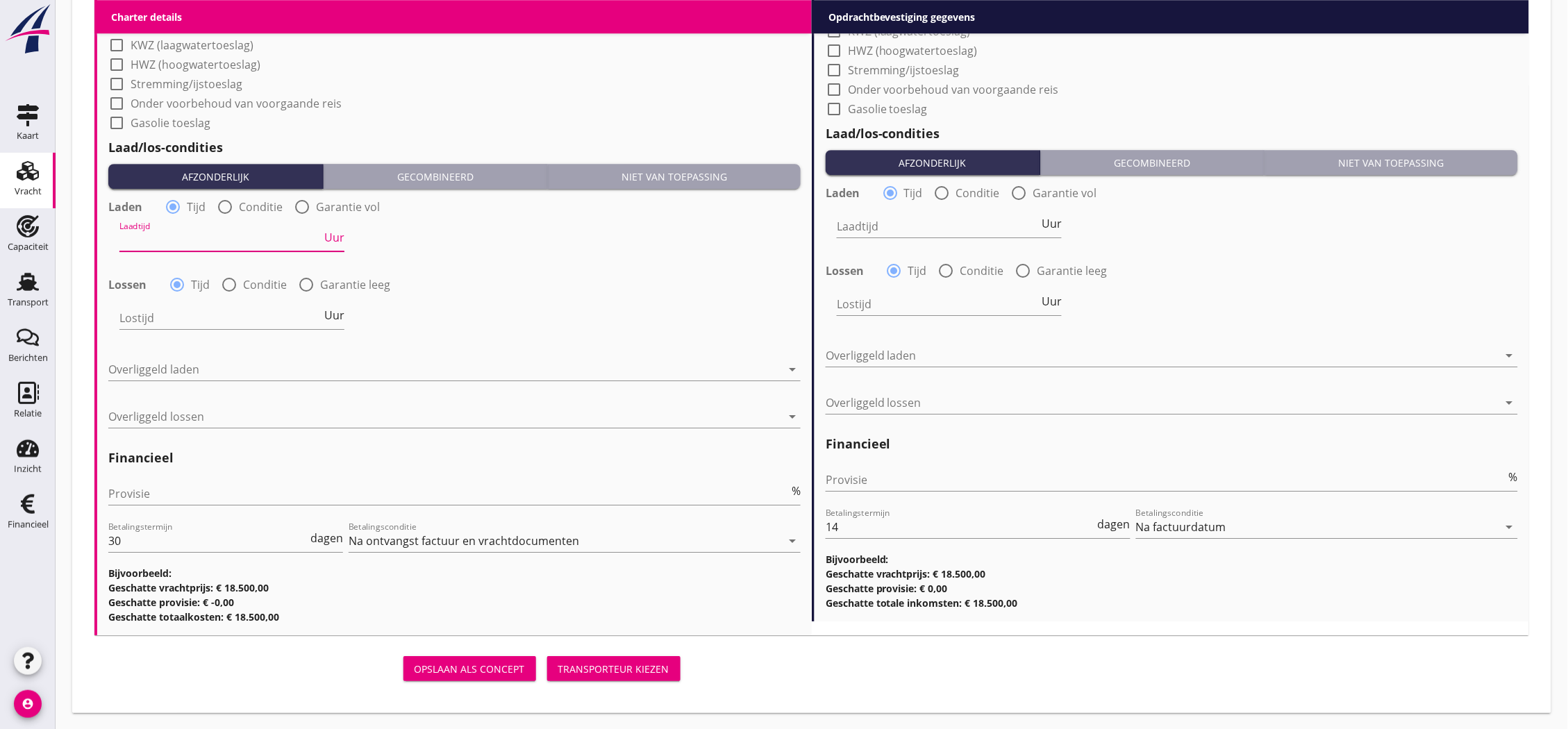
click at [215, 239] on input "Laadtijd" at bounding box center [221, 240] width 202 height 22
type input "24"
click at [237, 323] on input "Lostijd" at bounding box center [221, 318] width 202 height 22
type input "24"
click at [247, 364] on div at bounding box center [444, 369] width 673 height 22
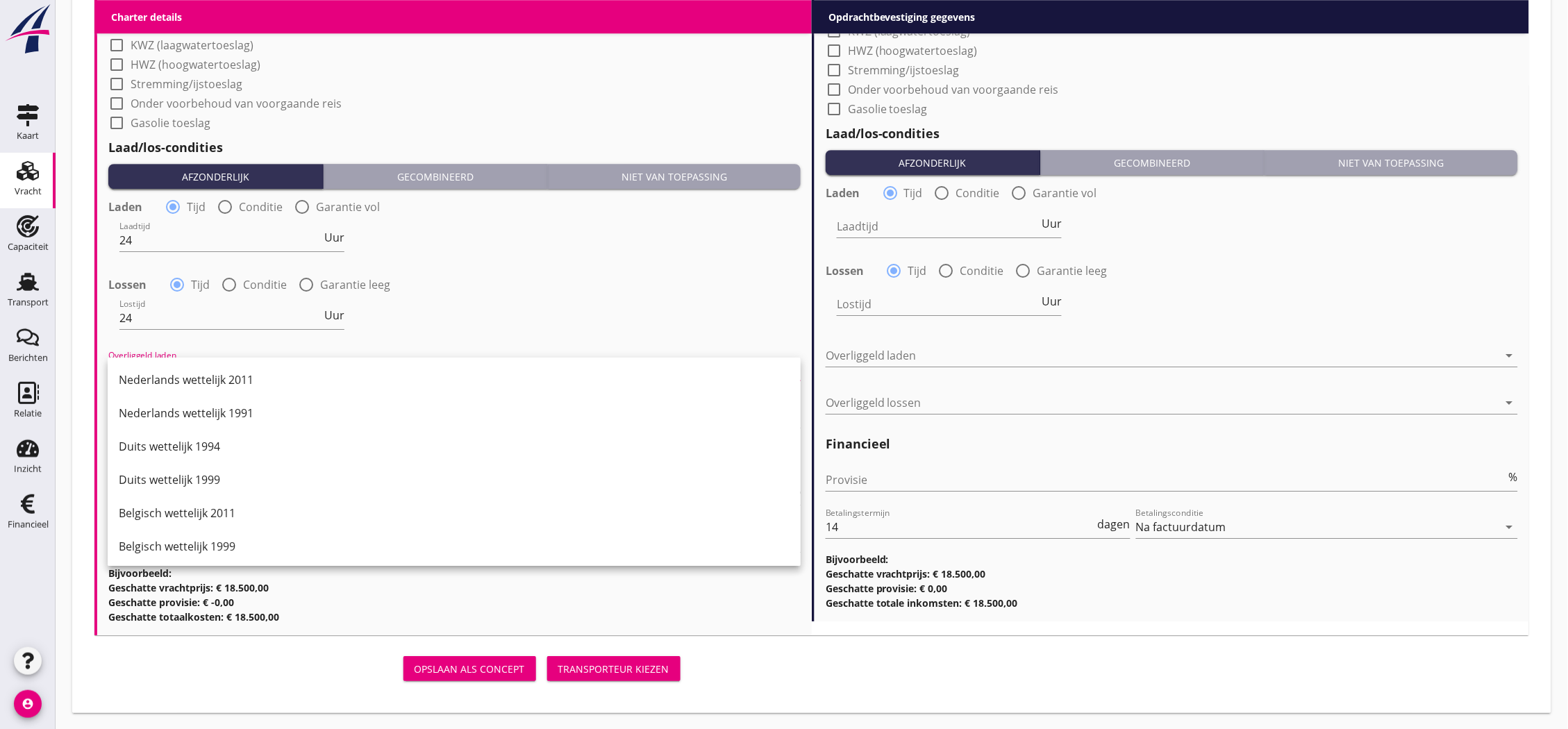
click at [605, 267] on div "Laden radio_button_checked Tijd radio_button_unchecked Conditie radio_button_un…" at bounding box center [454, 270] width 693 height 150
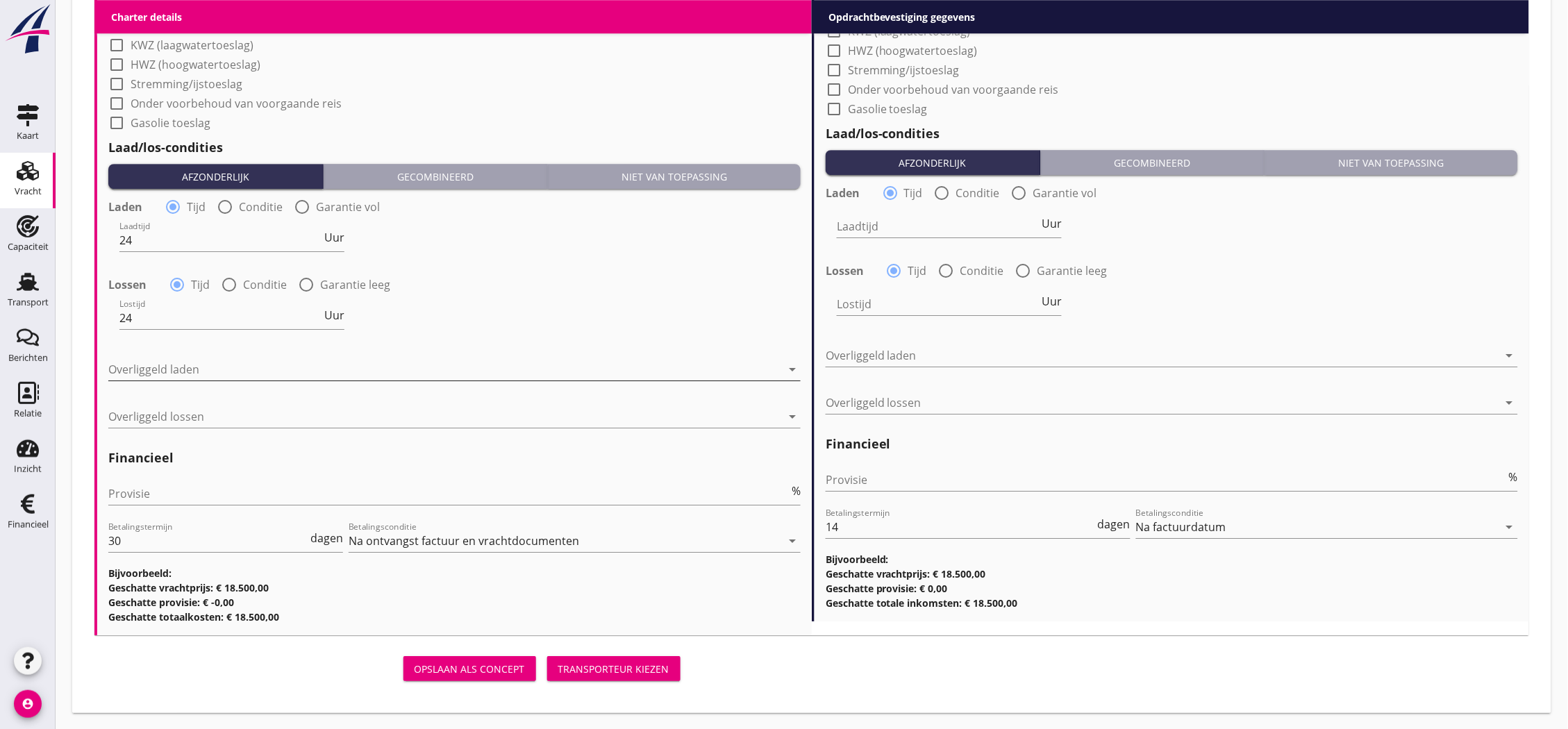
click at [248, 367] on div at bounding box center [444, 369] width 673 height 22
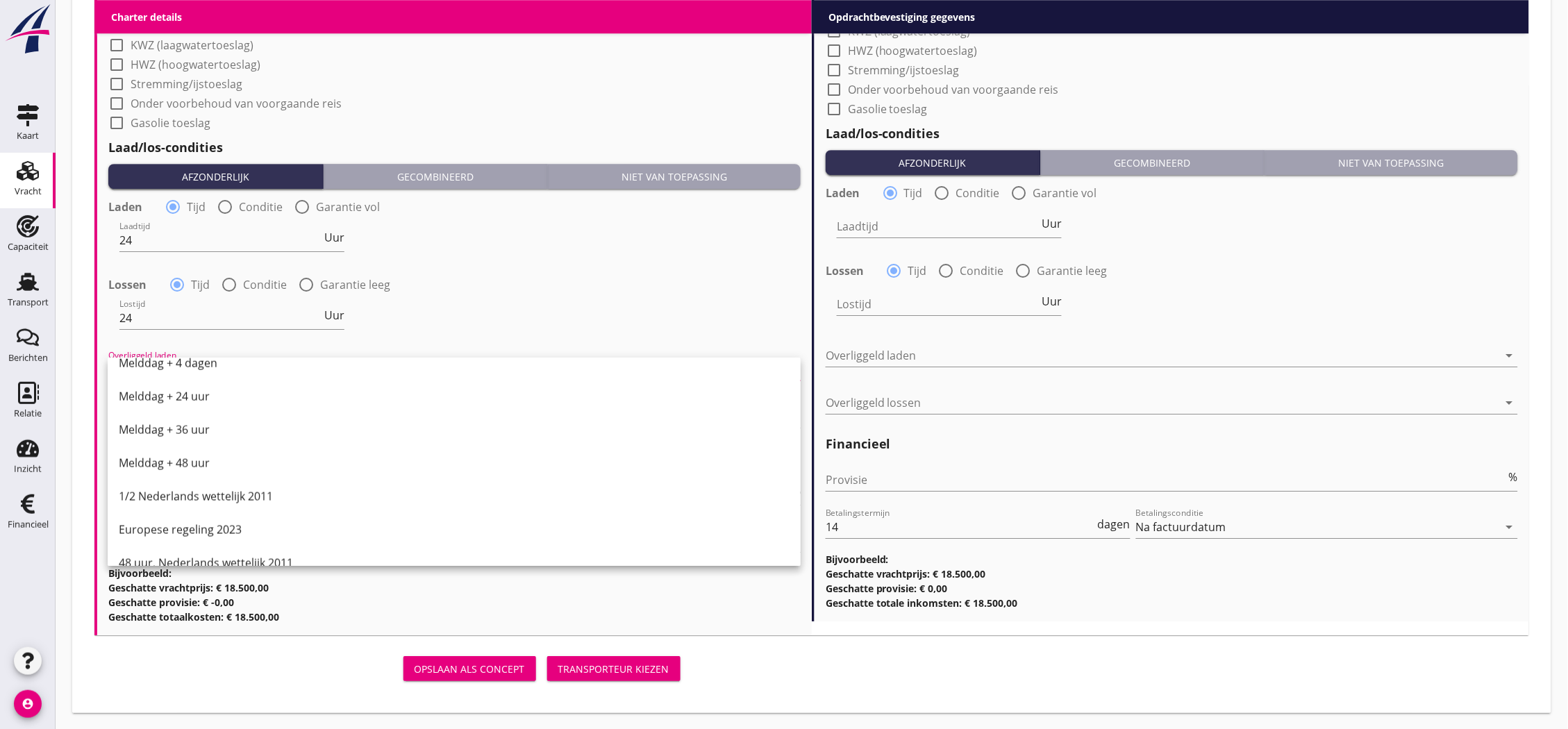
scroll to position [702, 0]
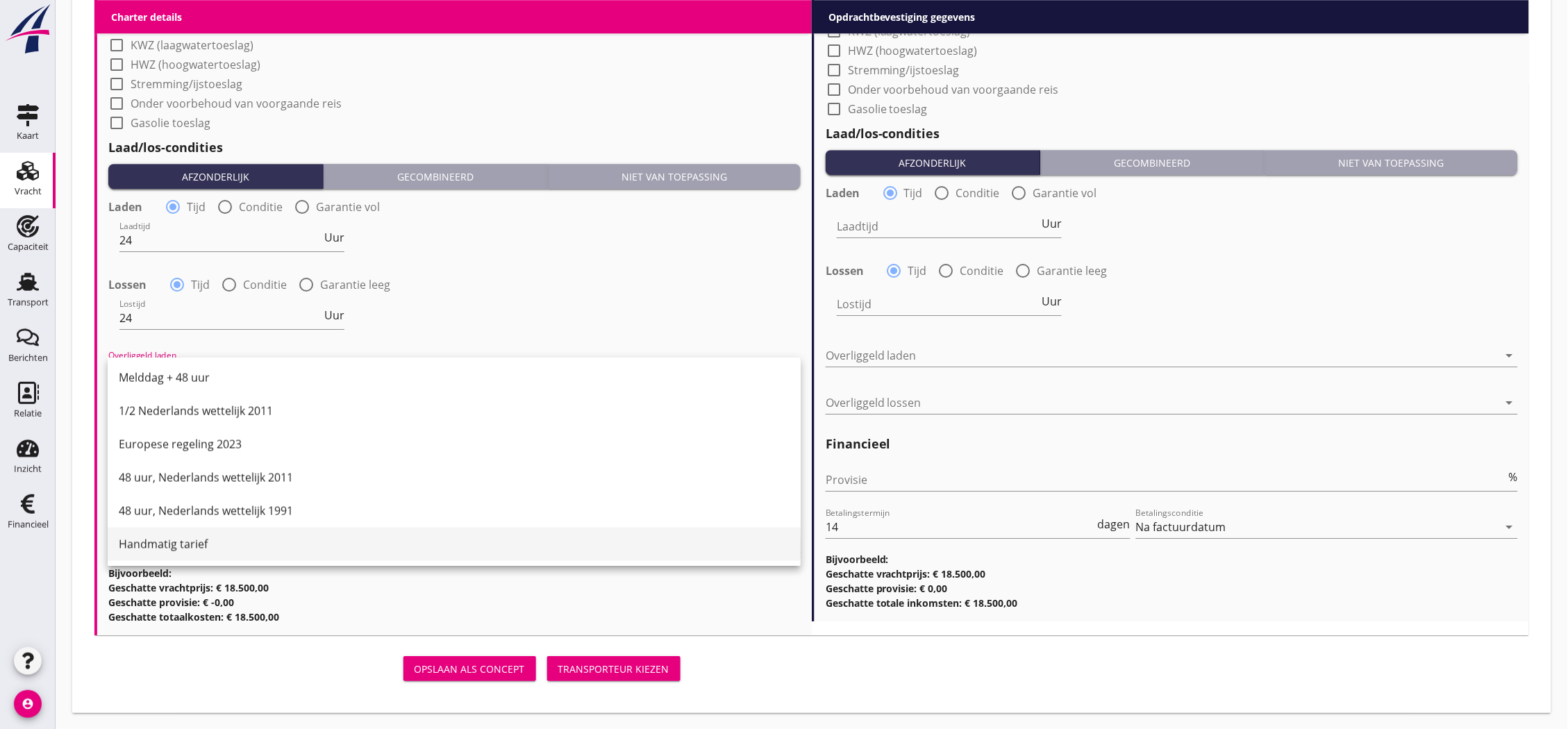
click at [245, 551] on div "Handmatig tarief" at bounding box center [454, 544] width 670 height 16
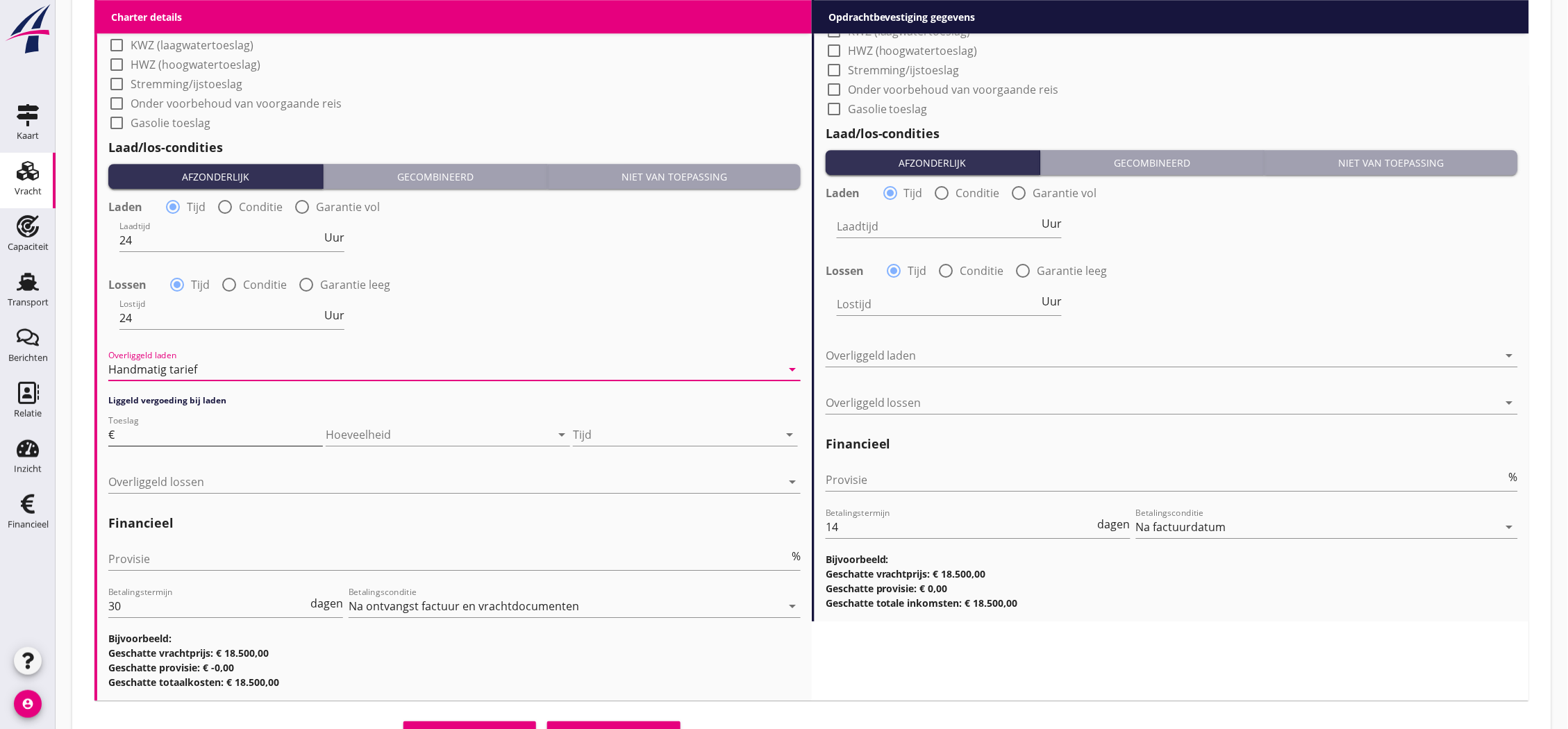
click at [229, 432] on input "Toeslag" at bounding box center [220, 434] width 205 height 22
type input "50"
click at [606, 431] on div at bounding box center [675, 434] width 205 height 22
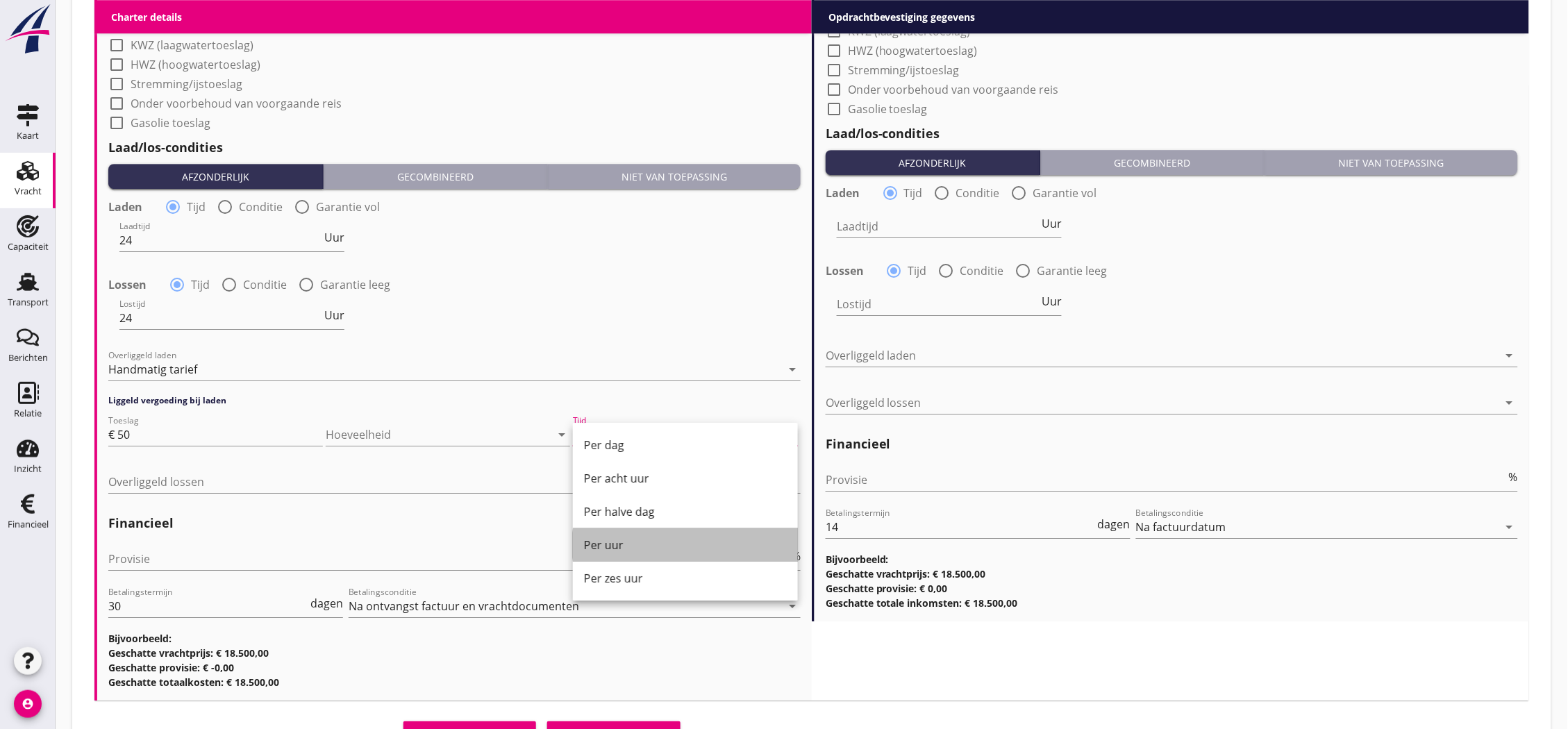
click at [660, 541] on div "Per uur" at bounding box center [685, 544] width 203 height 16
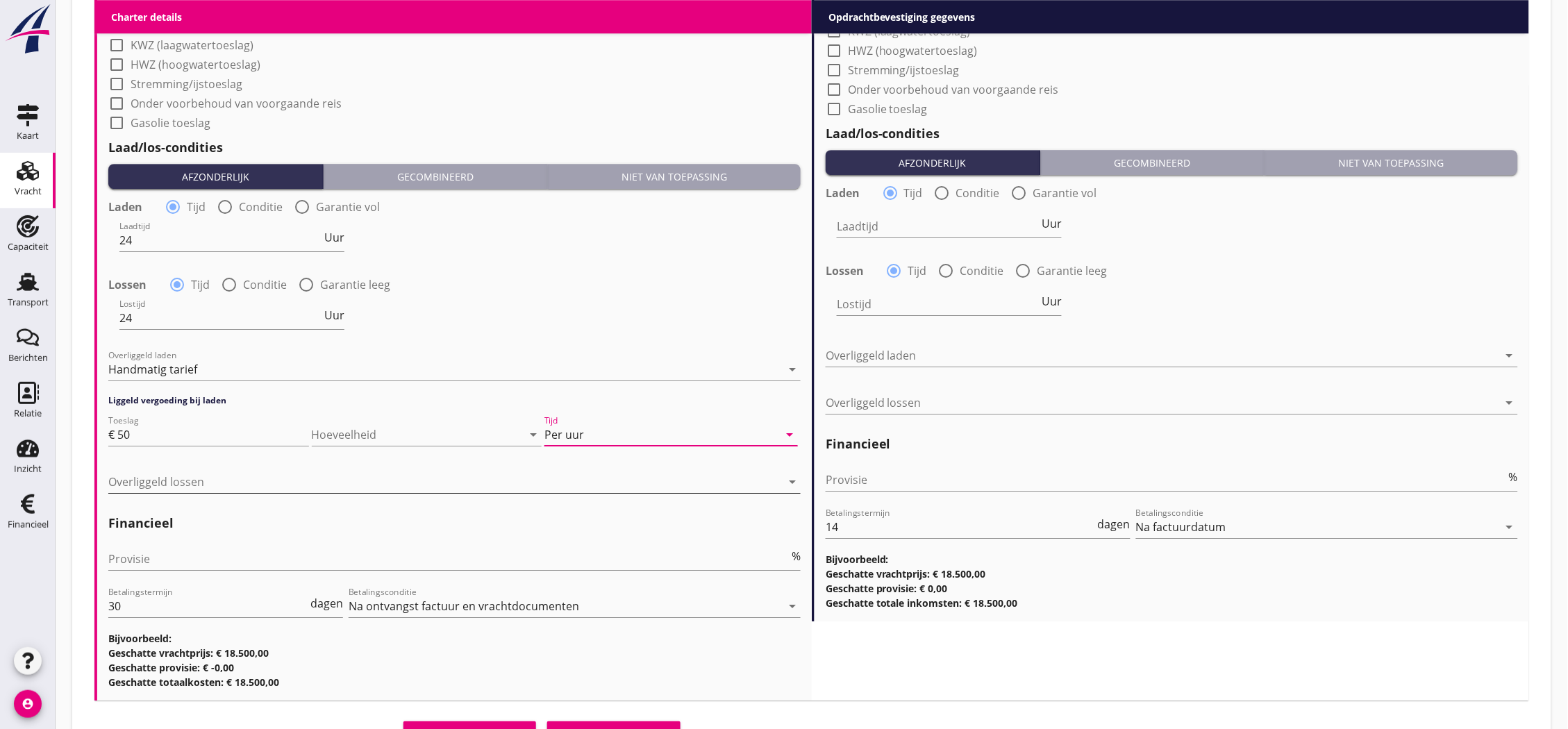
click at [254, 489] on div at bounding box center [444, 482] width 673 height 22
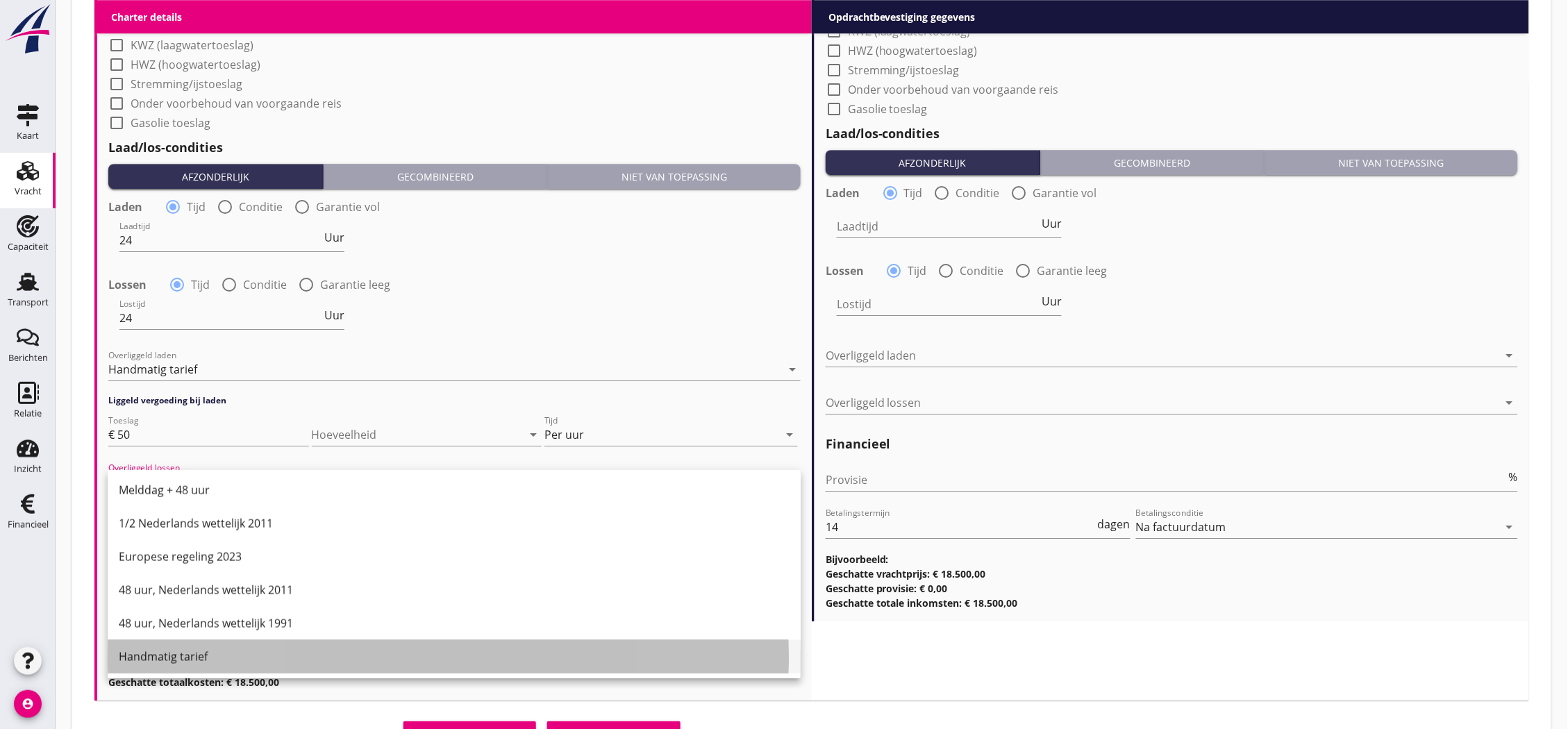
click at [241, 644] on div "Handmatig tarief" at bounding box center [454, 657] width 670 height 34
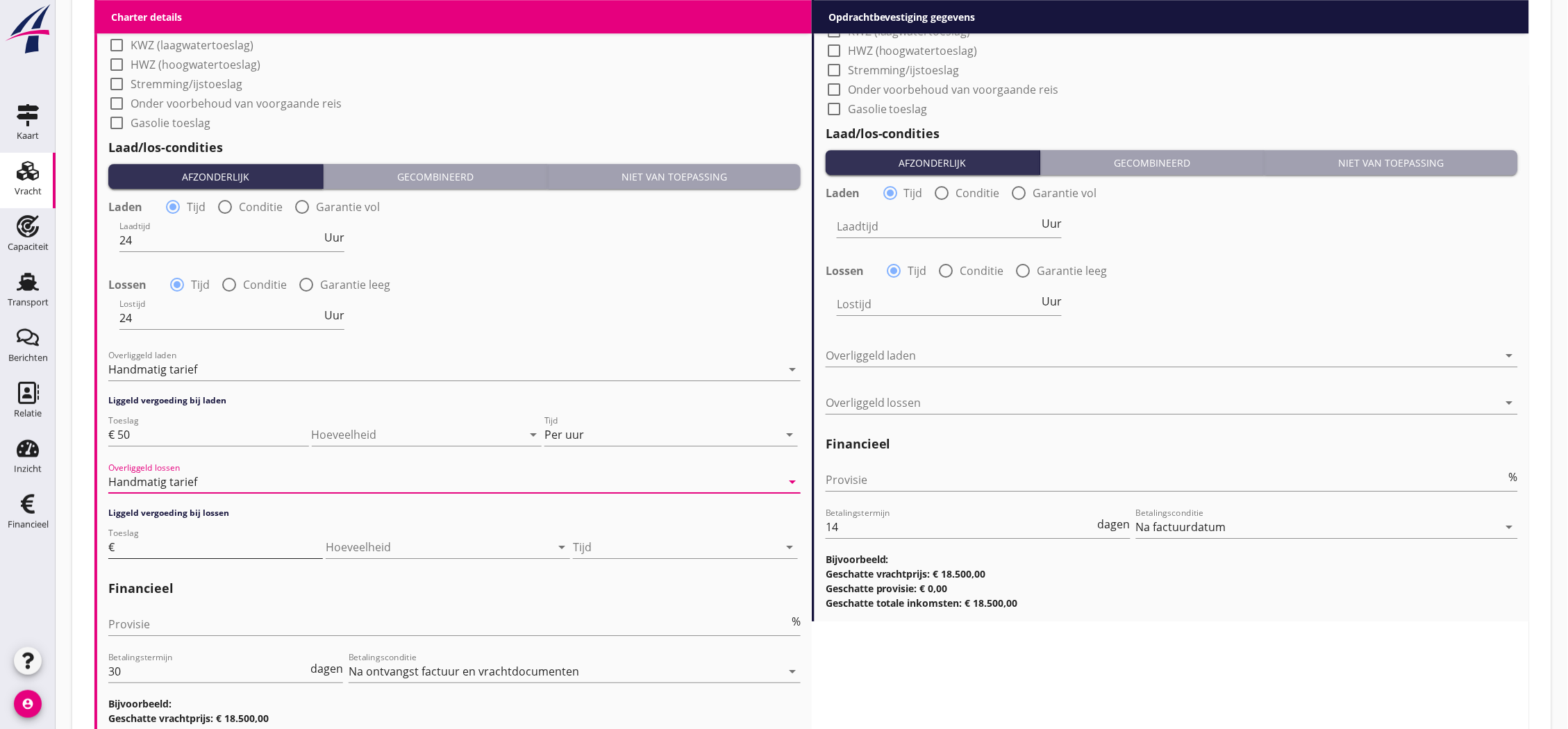
click at [251, 547] on input "Toeslag" at bounding box center [220, 547] width 205 height 22
type input "50"
click at [599, 536] on div at bounding box center [675, 547] width 205 height 22
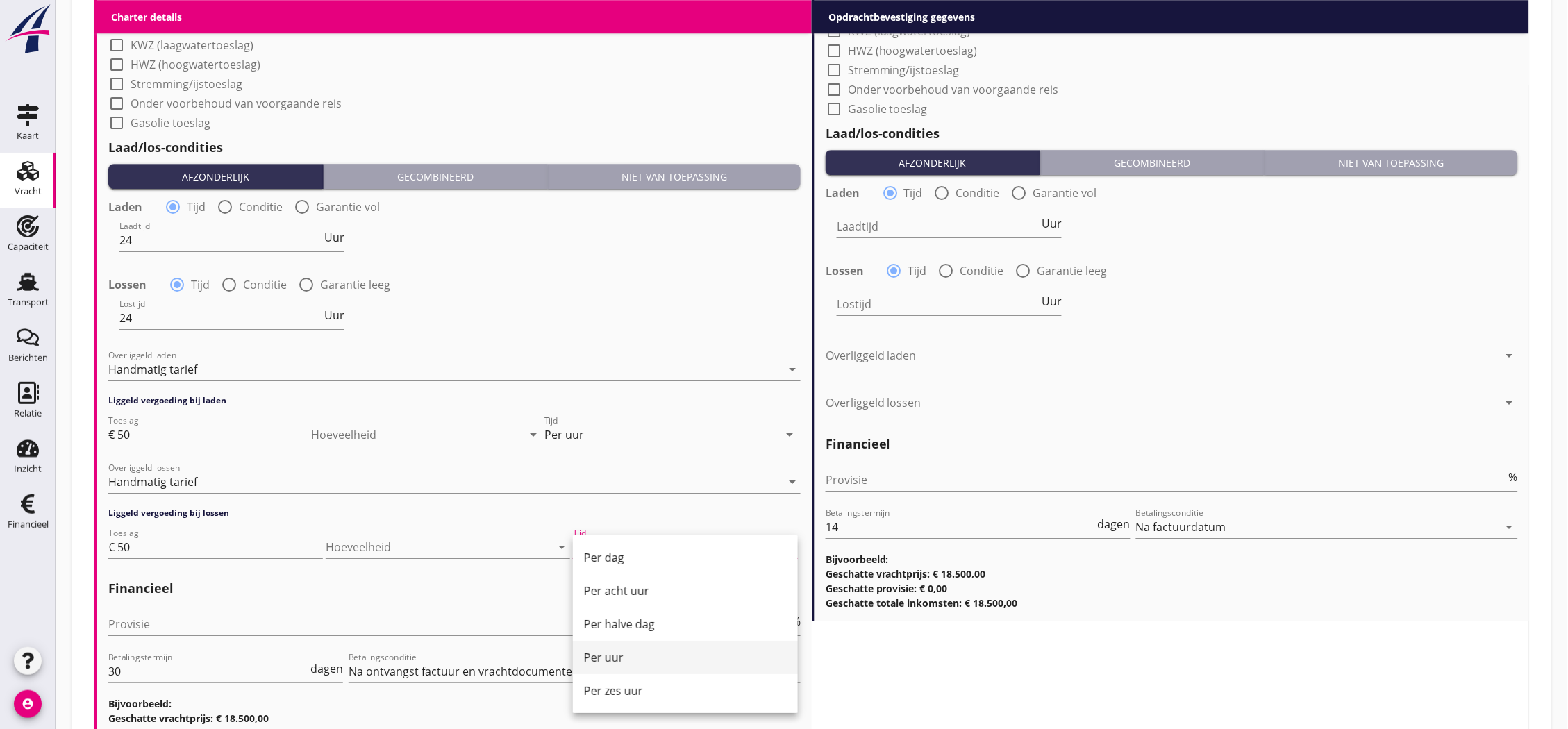
click at [646, 660] on div "Per uur" at bounding box center [685, 657] width 203 height 16
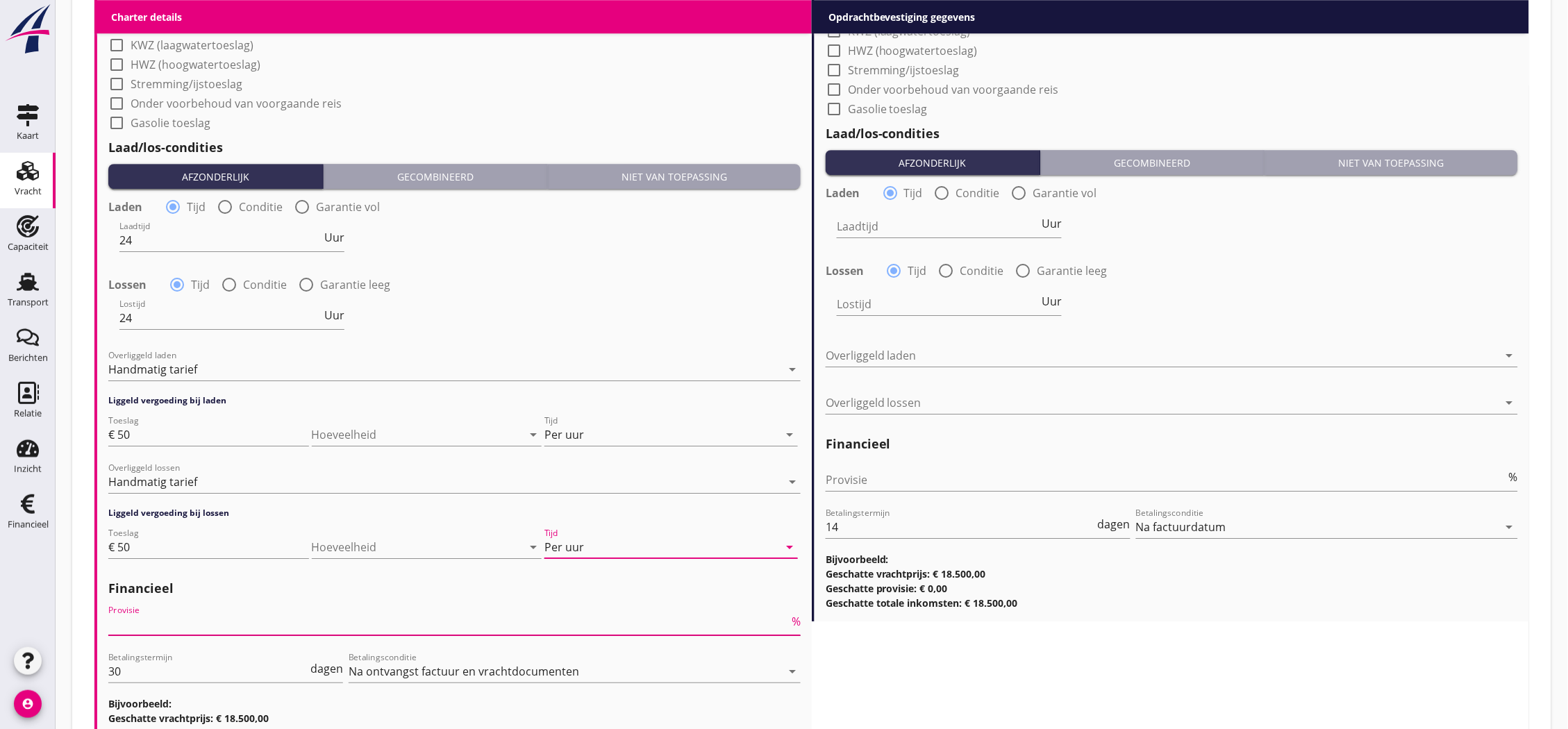
click at [434, 623] on input "Provisie" at bounding box center [448, 624] width 681 height 22
type input "4"
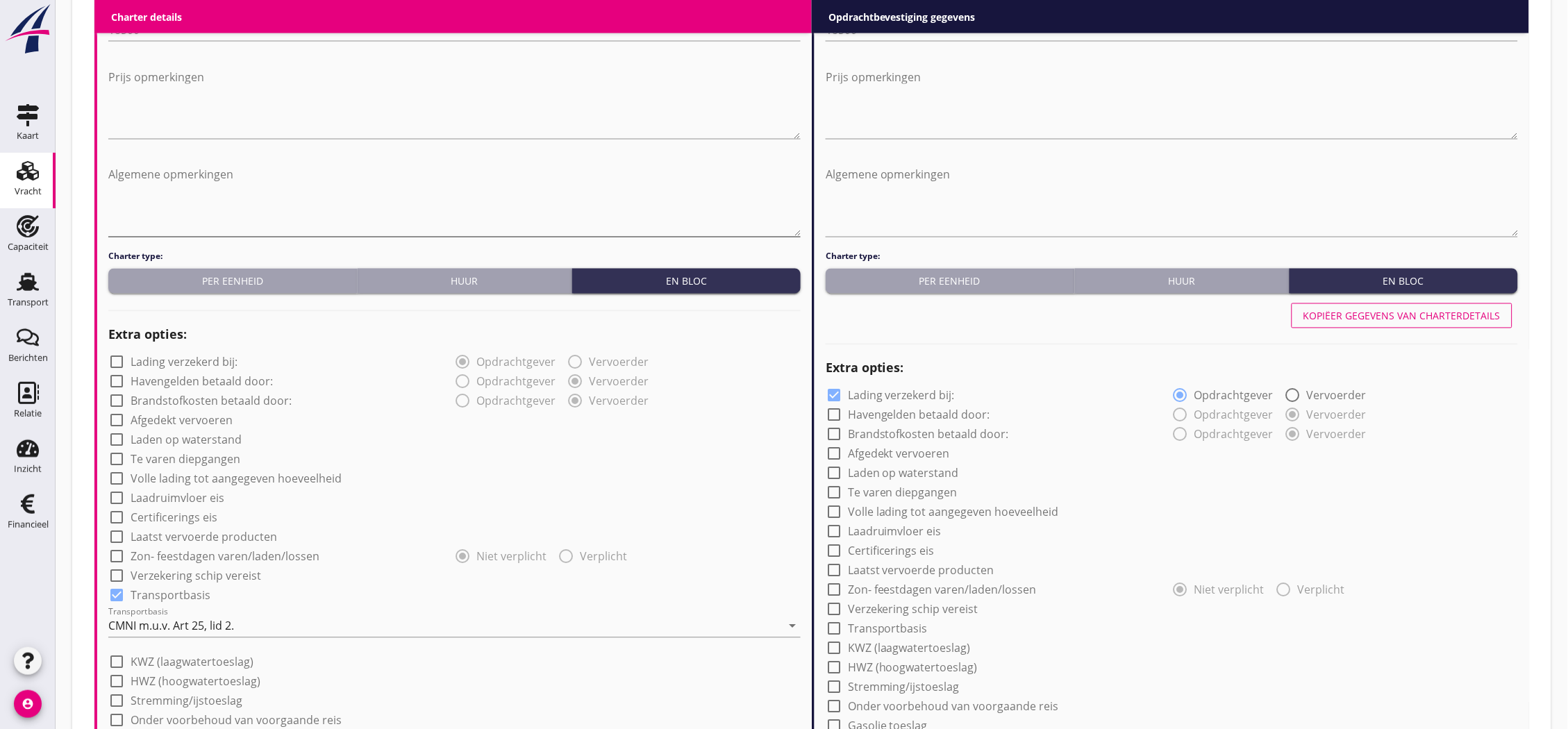
type input "5"
click at [353, 213] on textarea "Algemene opmerkingen" at bounding box center [454, 200] width 693 height 73
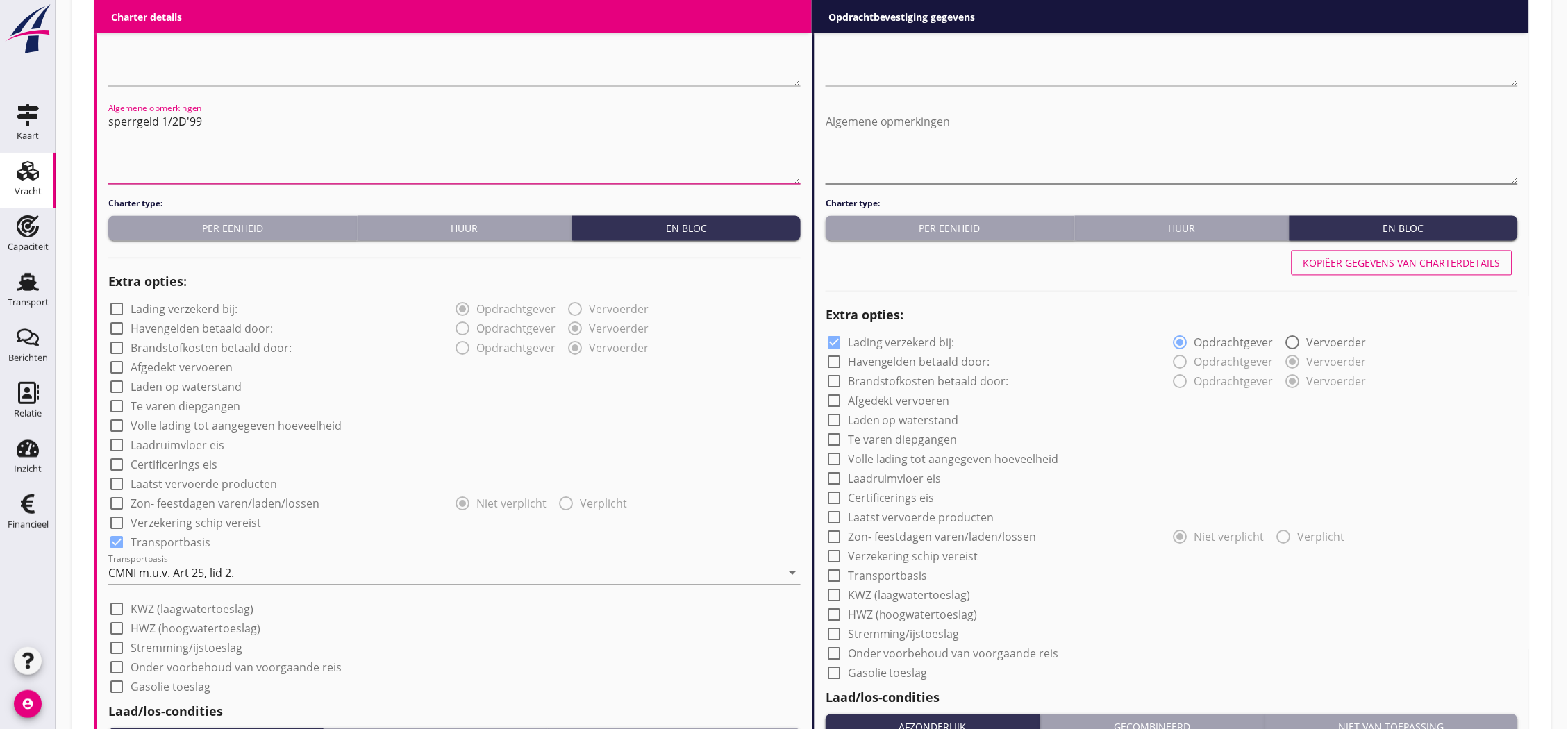
scroll to position [609, 0]
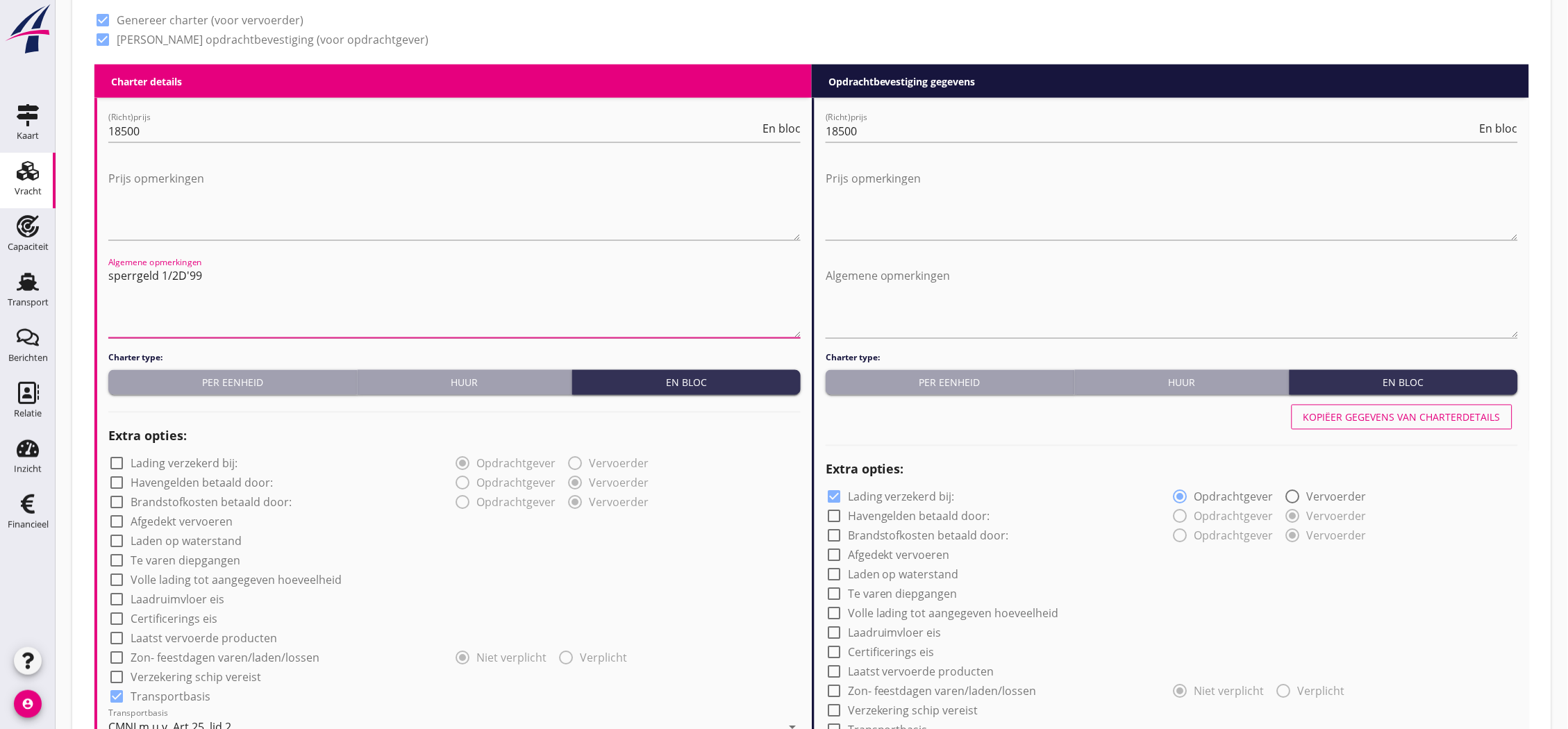
type textarea "sperrgeld 1/2D'99"
click at [1429, 421] on div "Kopiëer gegevens van charterdetails" at bounding box center [1401, 417] width 197 height 14
checkbox input "false"
checkbox input "true"
type input "24"
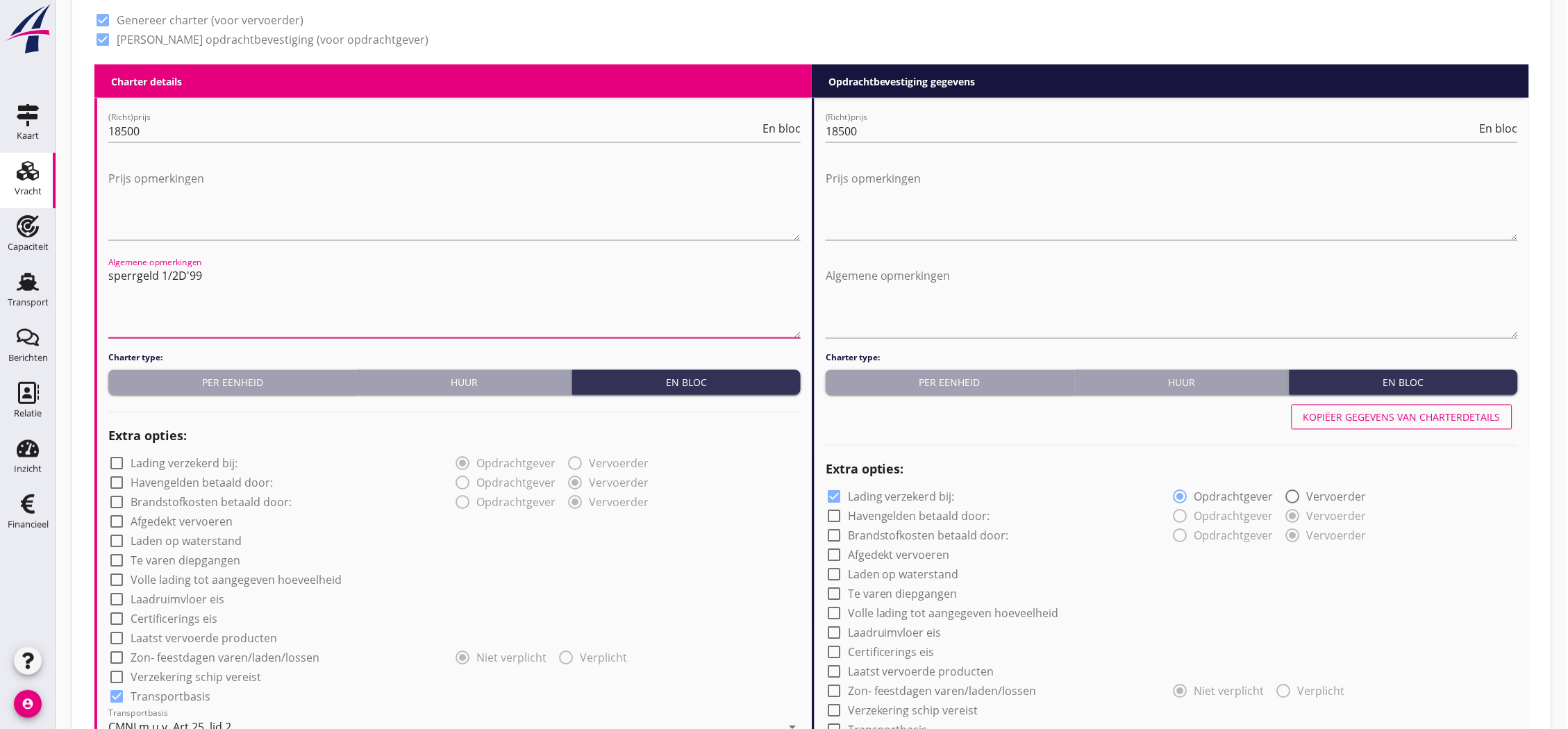
type input "24"
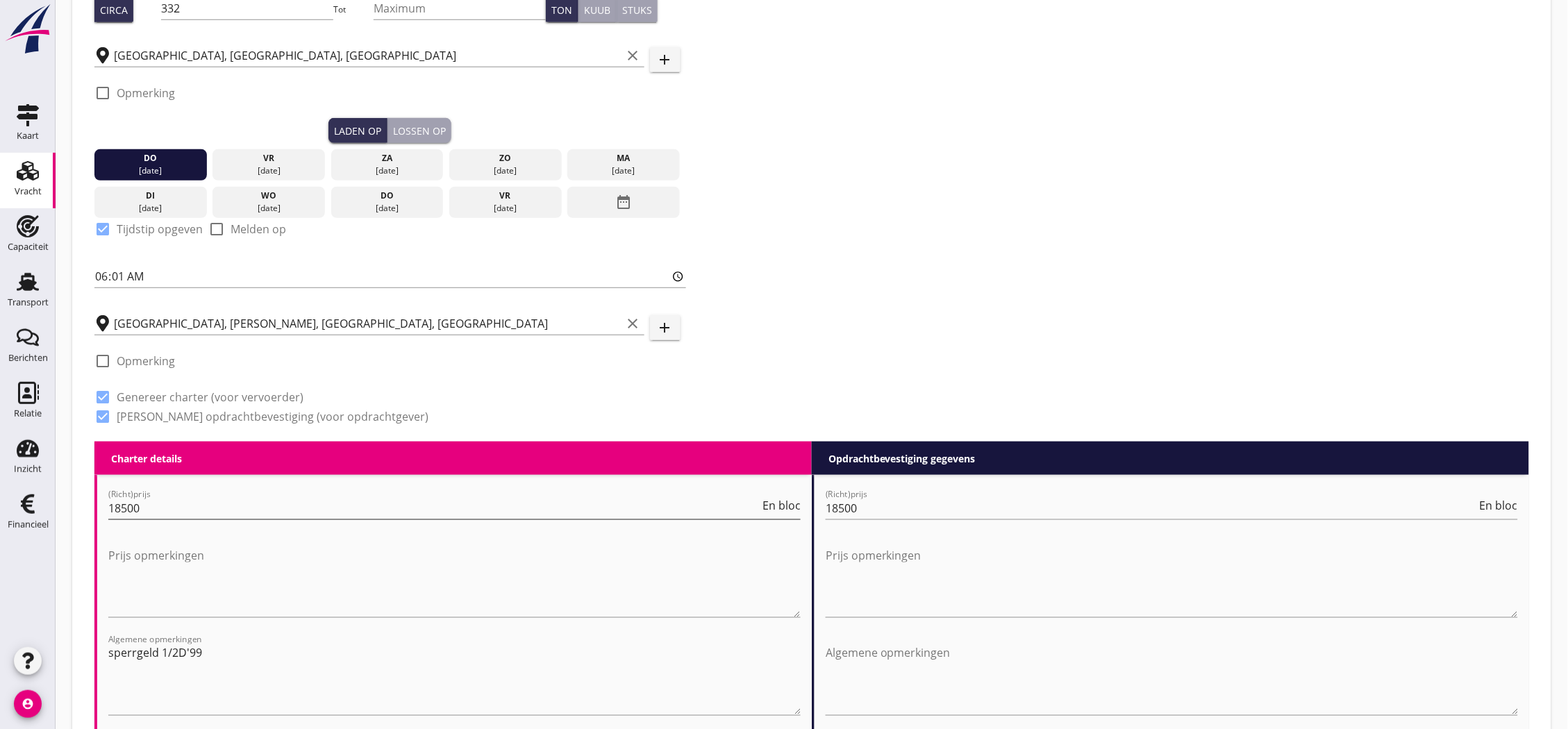
scroll to position [385, 0]
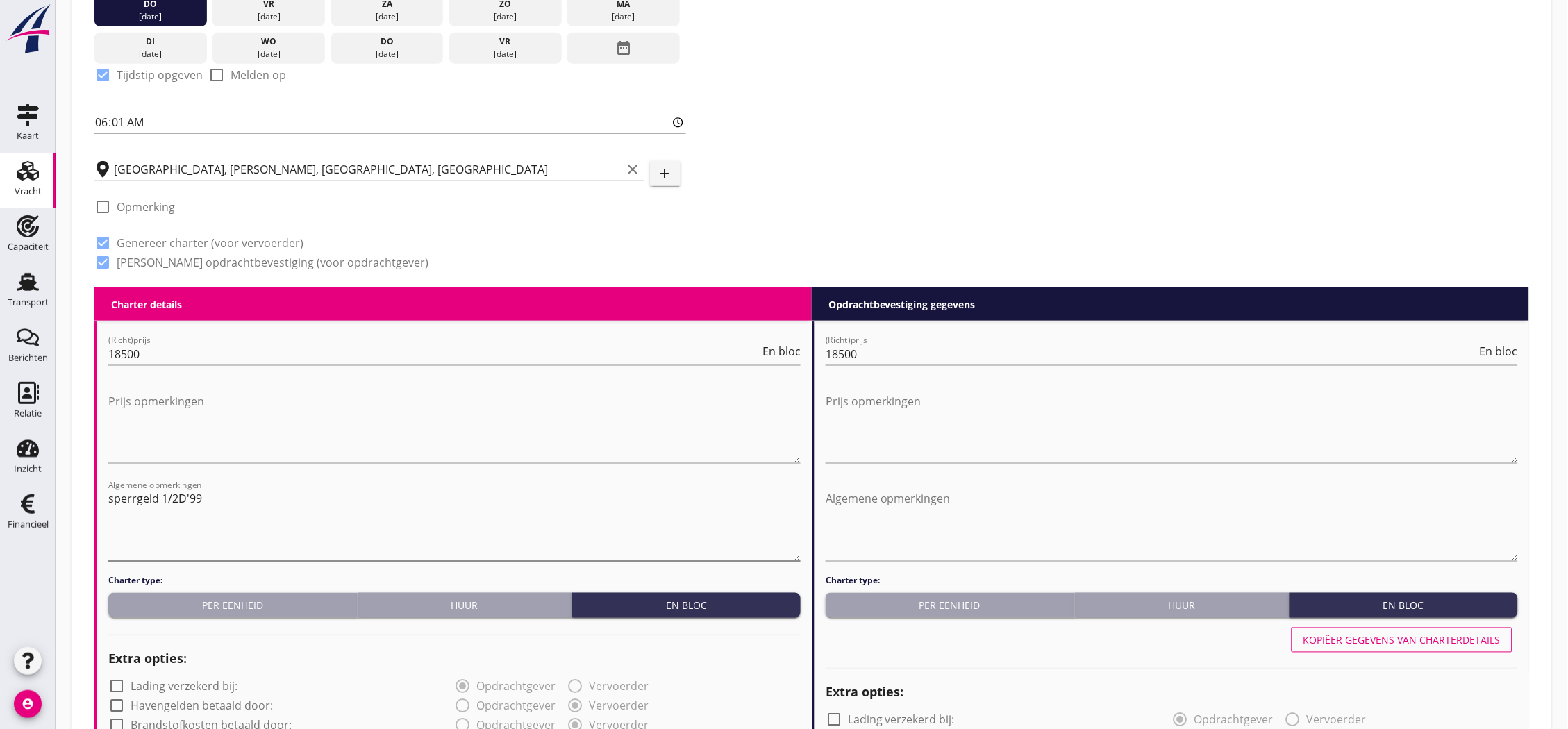
click at [285, 494] on textarea "sperrgeld 1/2D'99" at bounding box center [454, 525] width 693 height 73
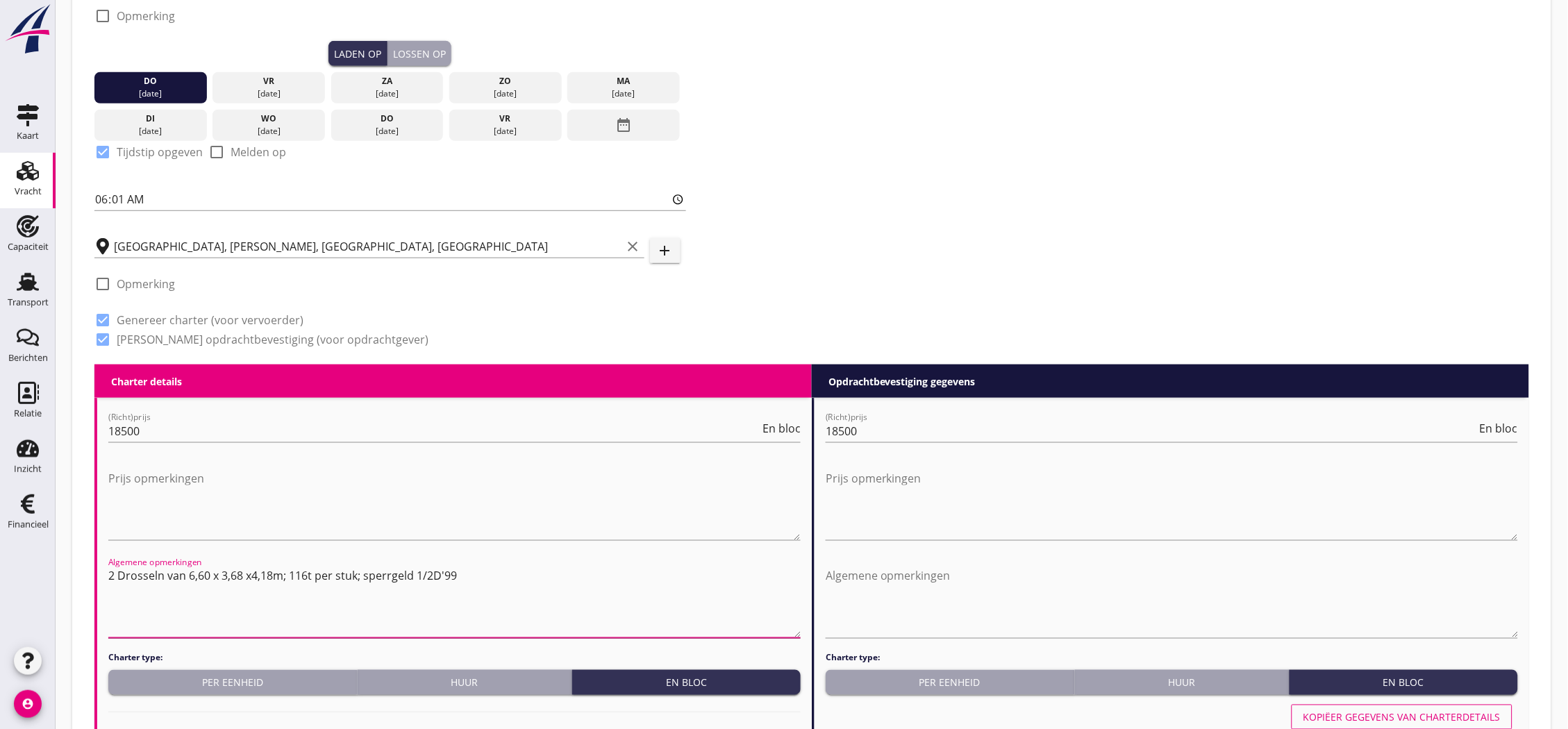
scroll to position [462, 0]
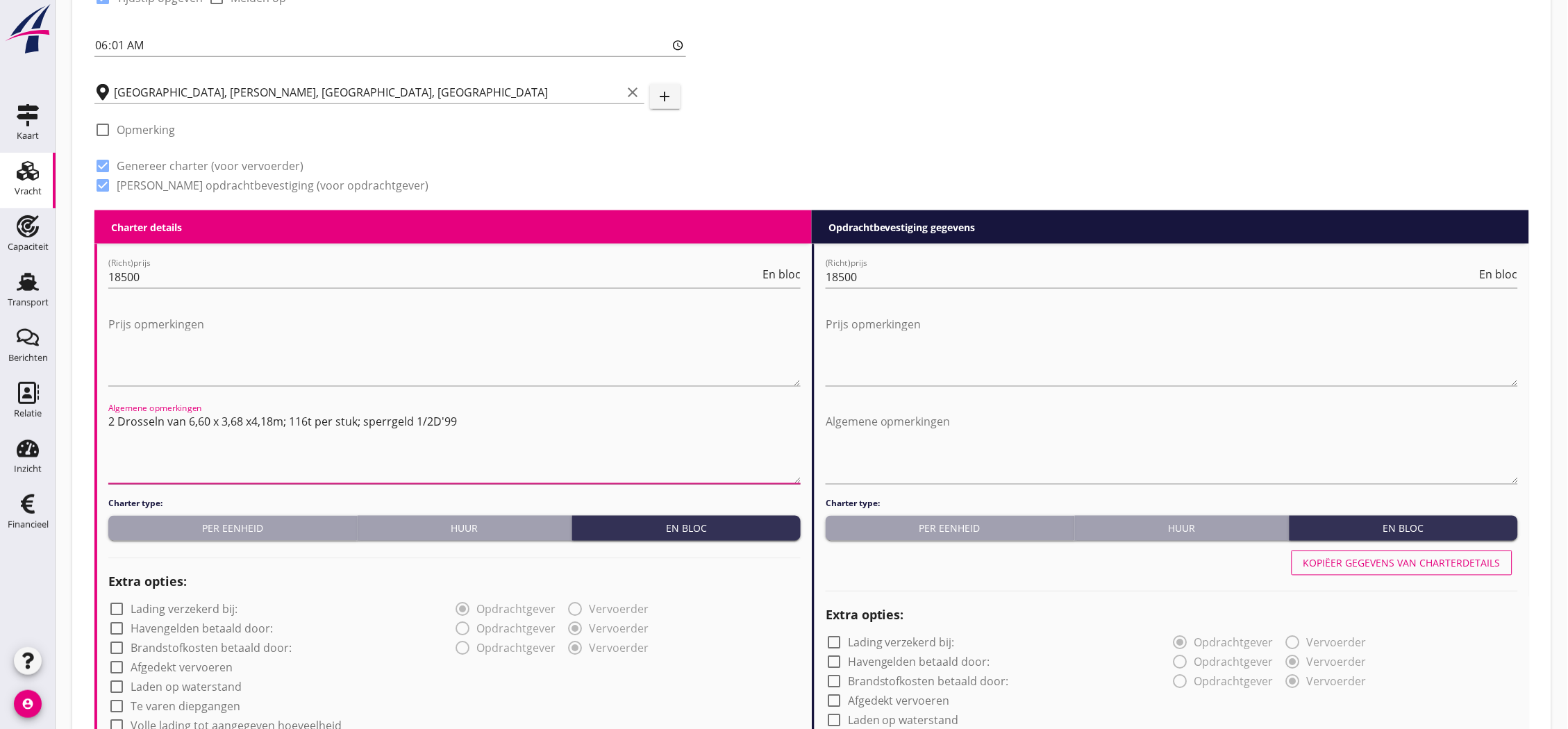
click at [501, 411] on textarea "2 Drosseln van 6,60 x 3,68 x4,18m; 116t per stuk; sperrgeld 1/2D'99" at bounding box center [454, 448] width 693 height 73
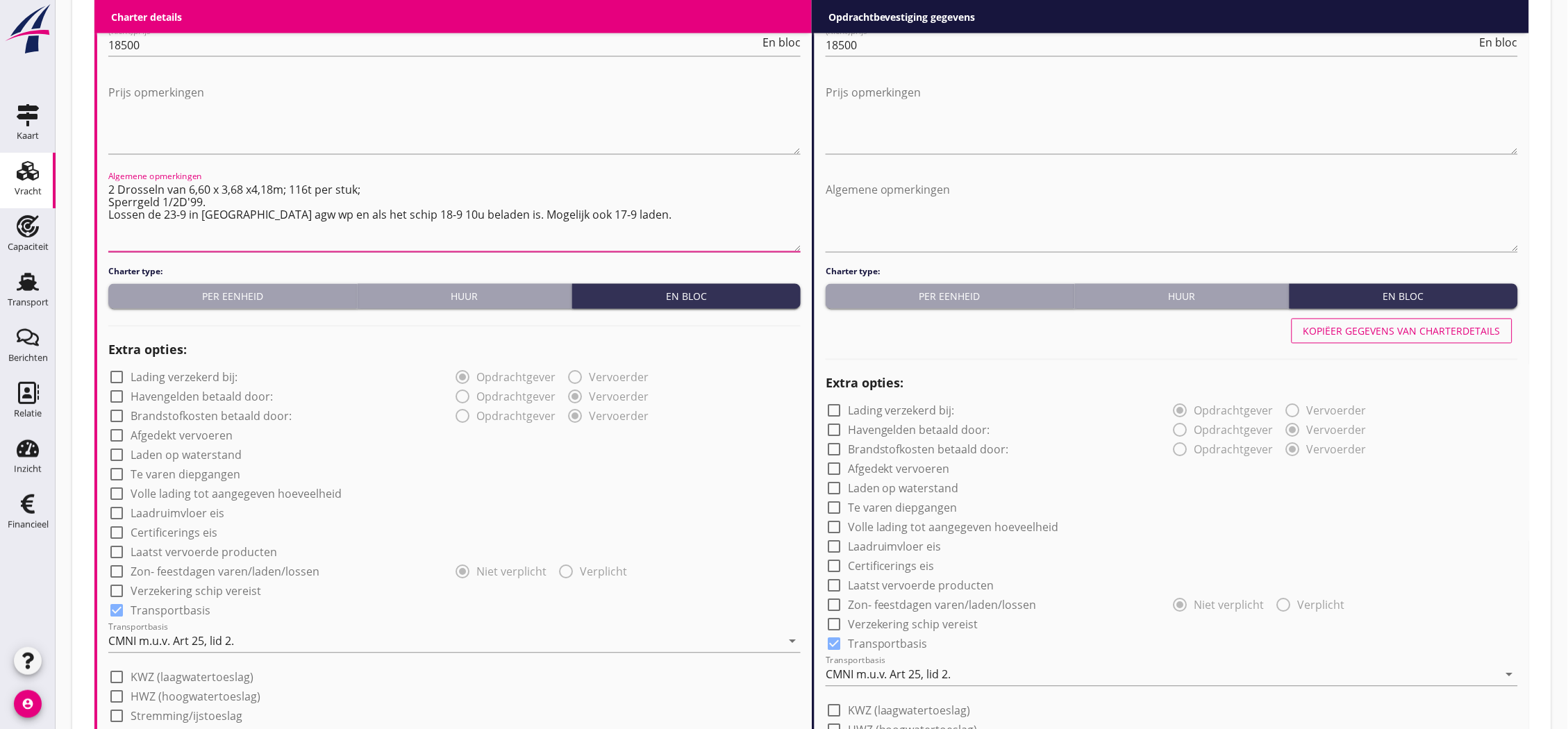
scroll to position [771, 0]
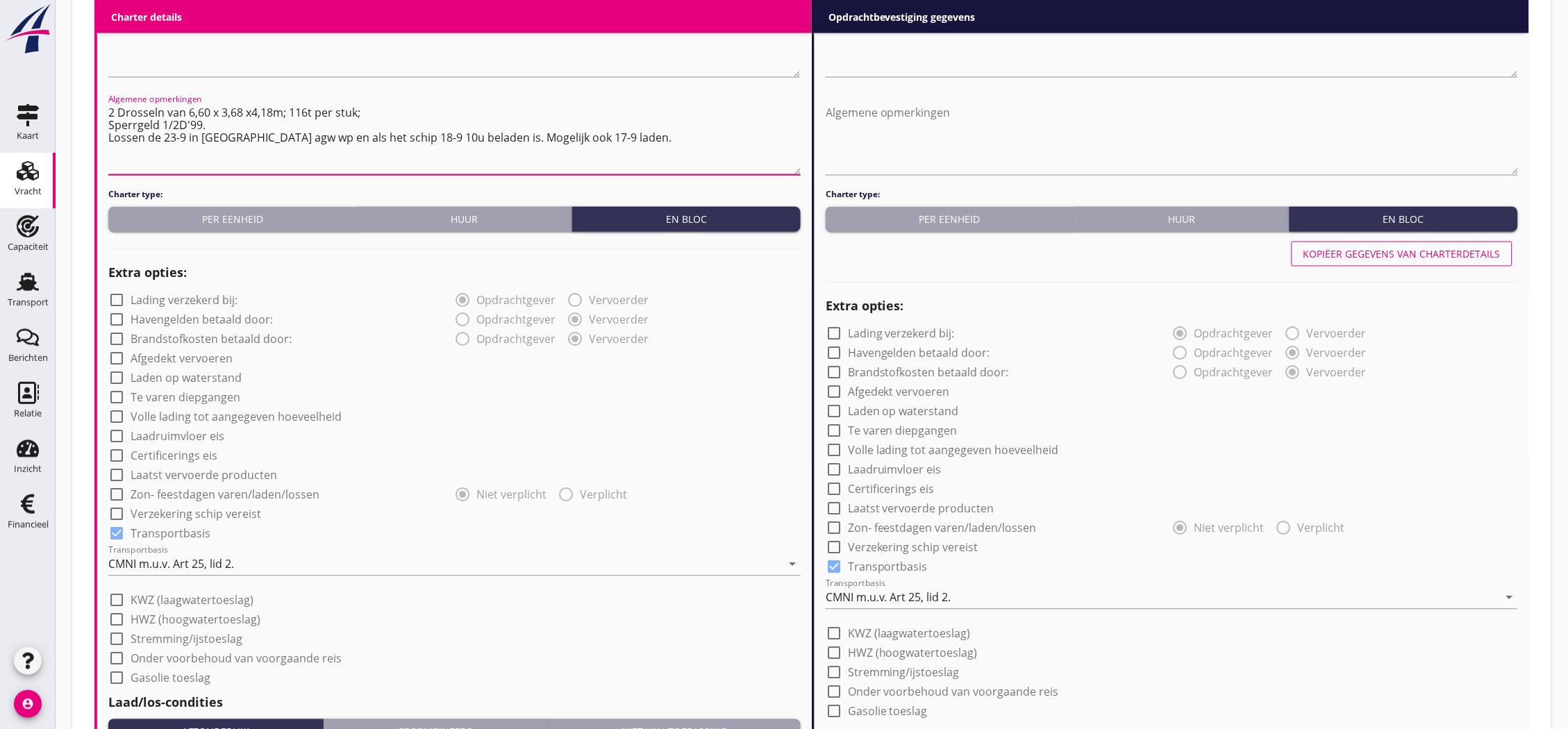
click at [621, 140] on textarea "2 Drosseln van 6,60 x 3,68 x4,18m; 116t per stuk; Sperrgeld 1/2D'99. Lossen de …" at bounding box center [454, 139] width 693 height 73
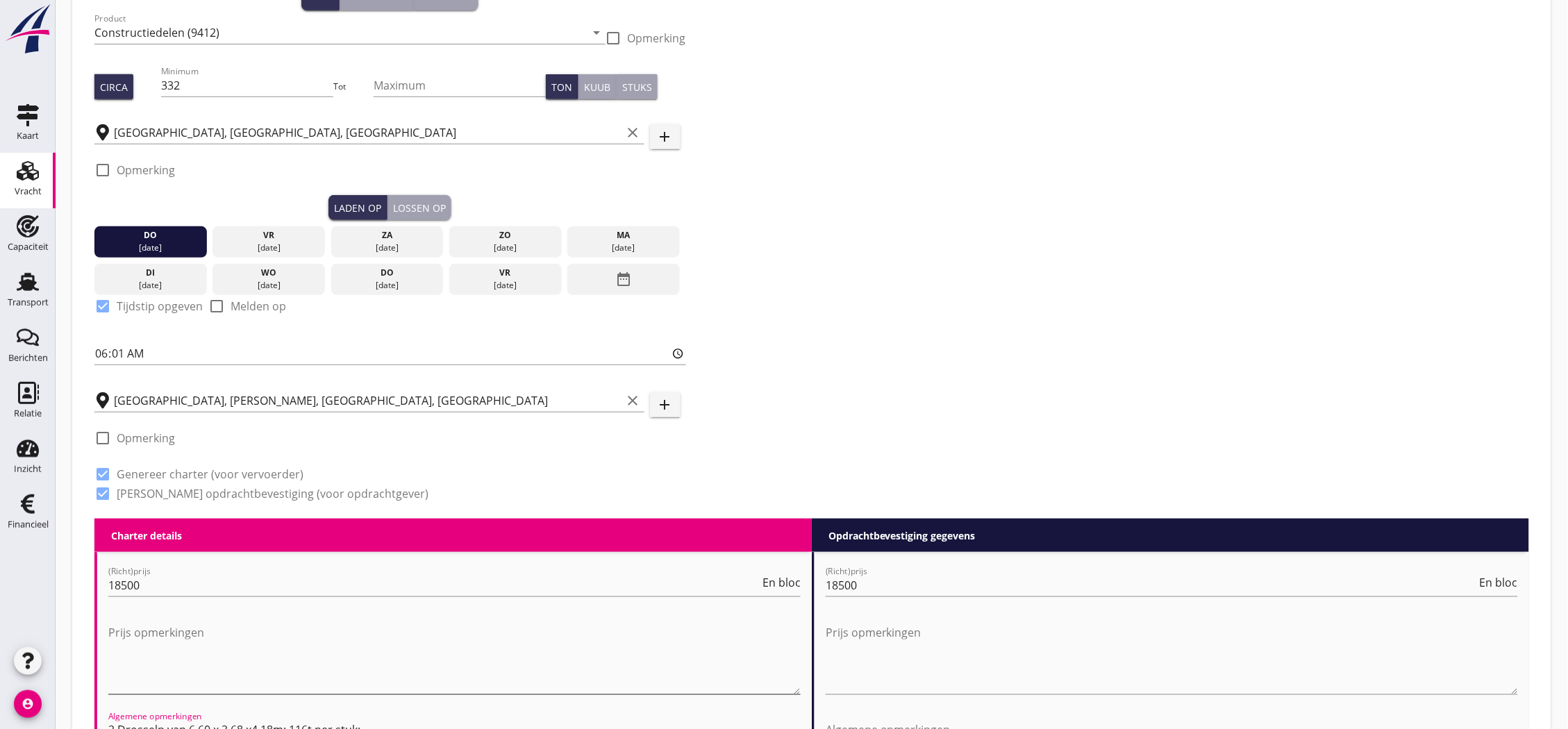
scroll to position [0, 0]
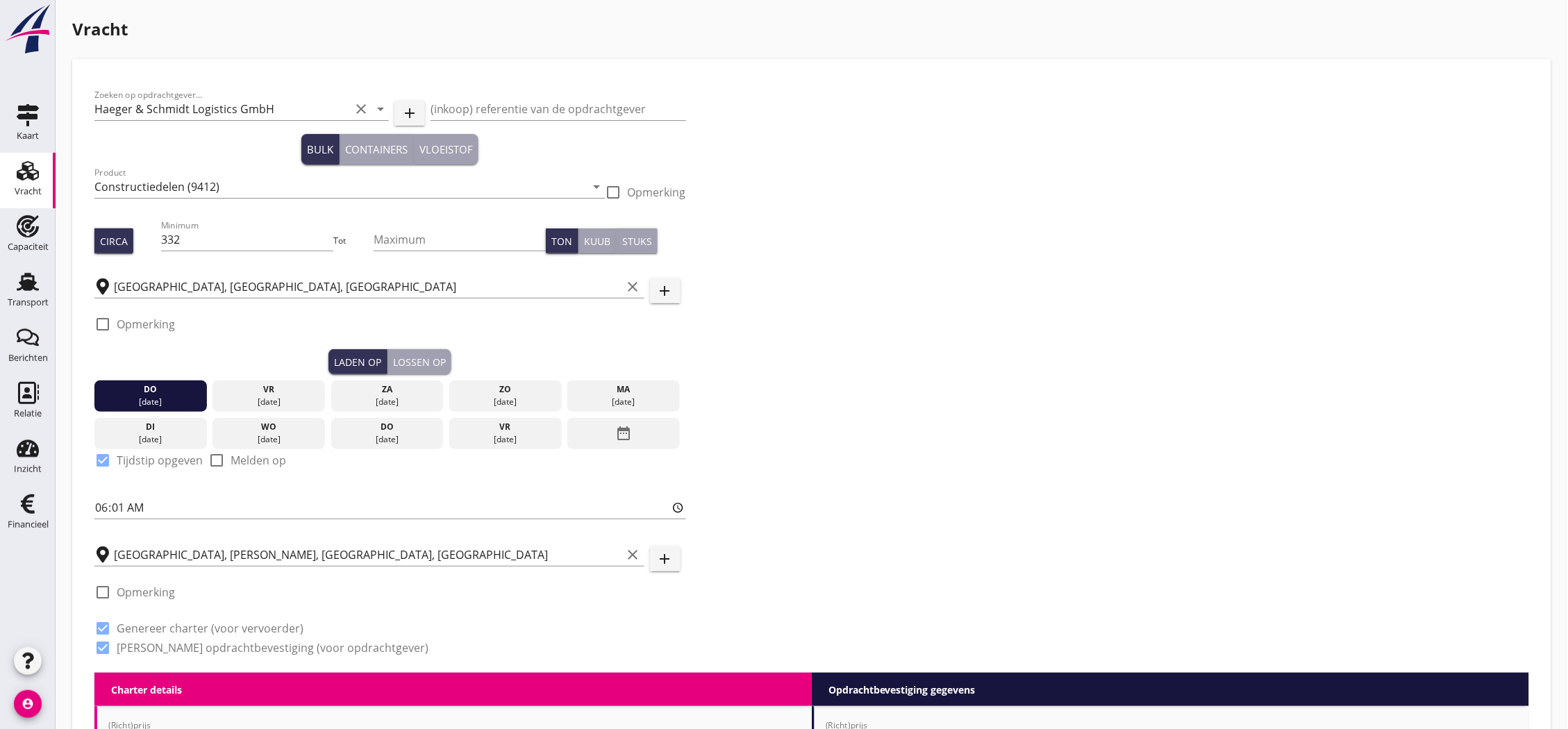
type textarea "2 Drosseln van 6,60 x 3,68 x4,18m; 116t per stuk; Sperrgeld 1/2D'99. Lossen de …"
click at [430, 362] on div "Lossen op" at bounding box center [419, 361] width 53 height 14
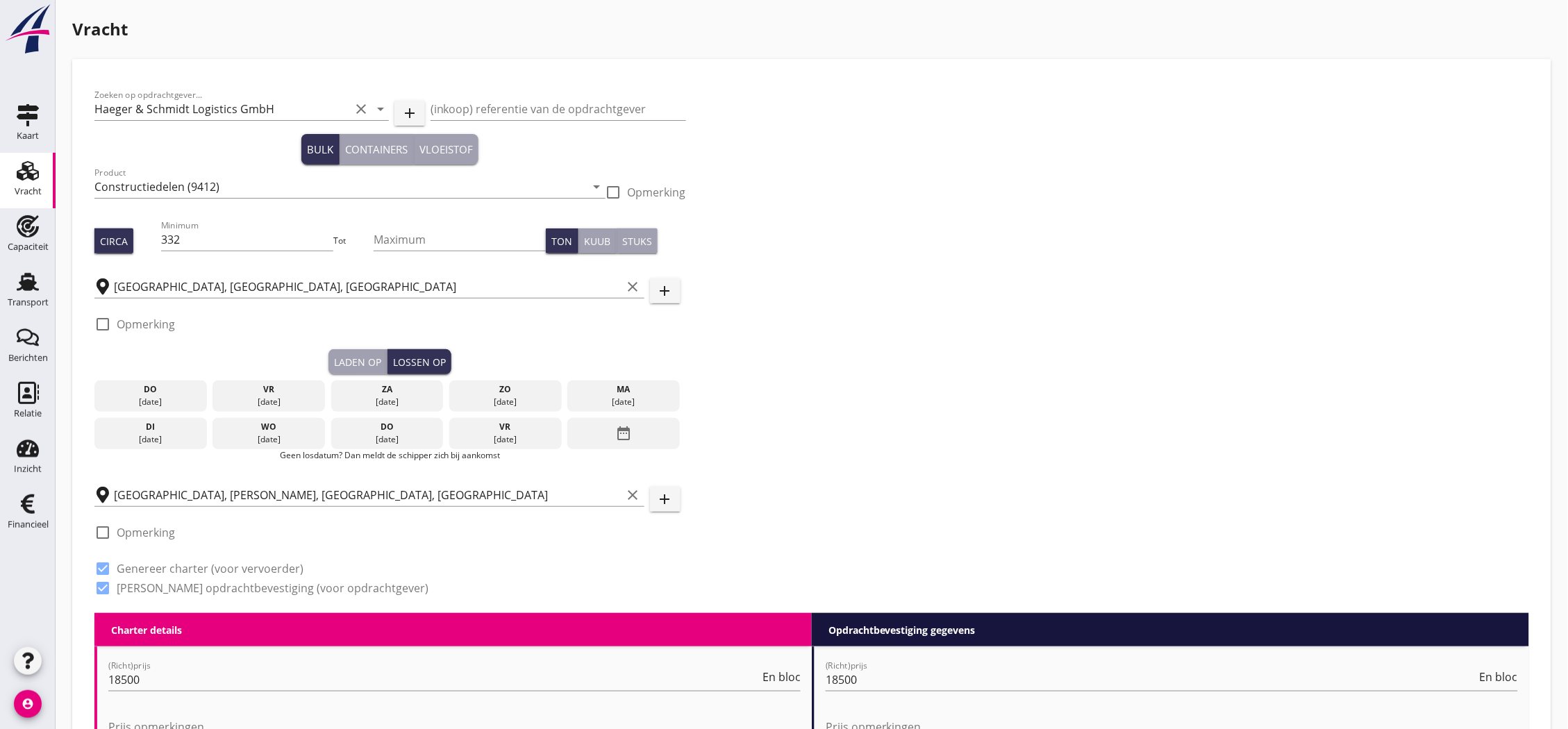
click at [177, 429] on div "di" at bounding box center [151, 427] width 106 height 13
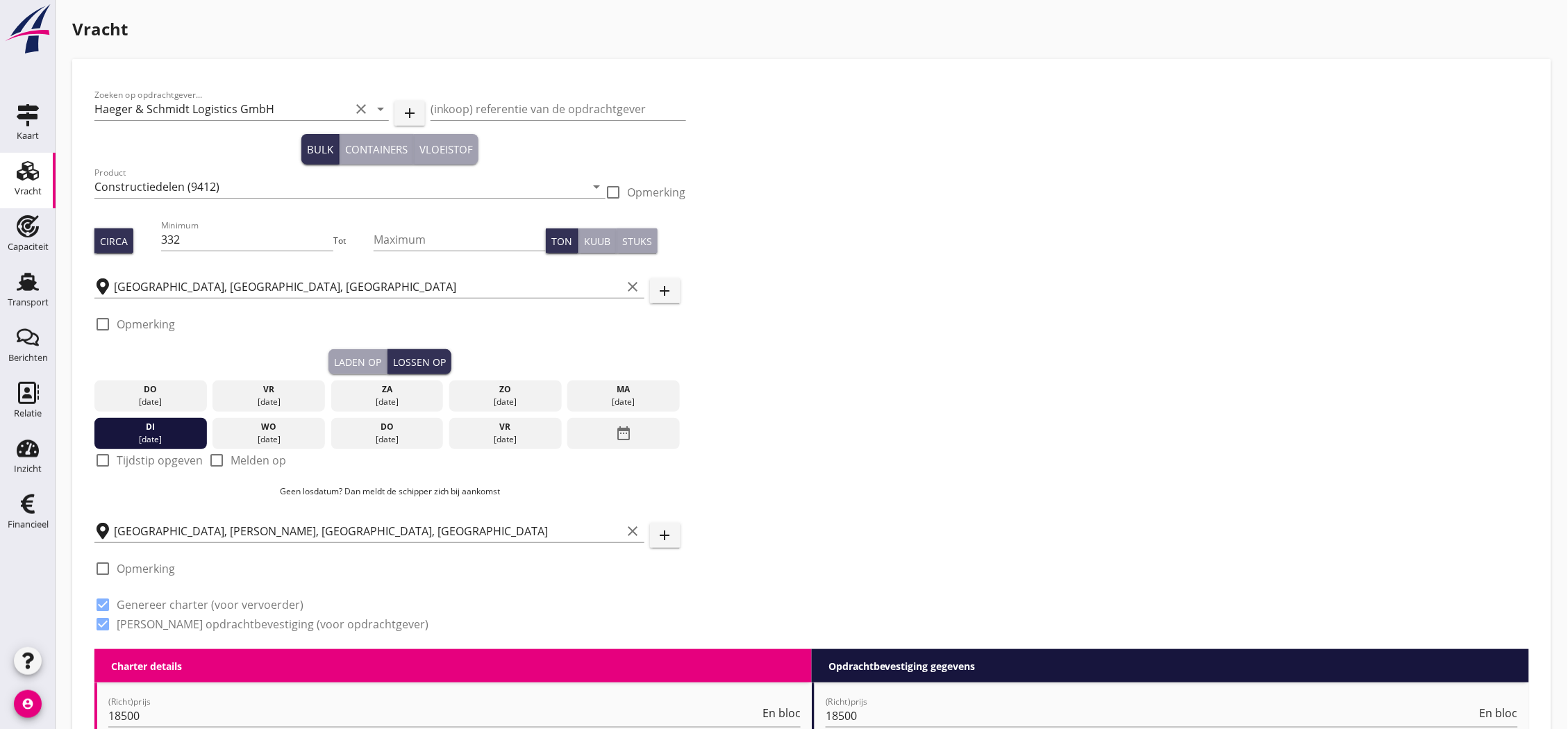
click at [144, 455] on label "Tijdstip opgeven" at bounding box center [159, 460] width 86 height 13
checkbox input "true"
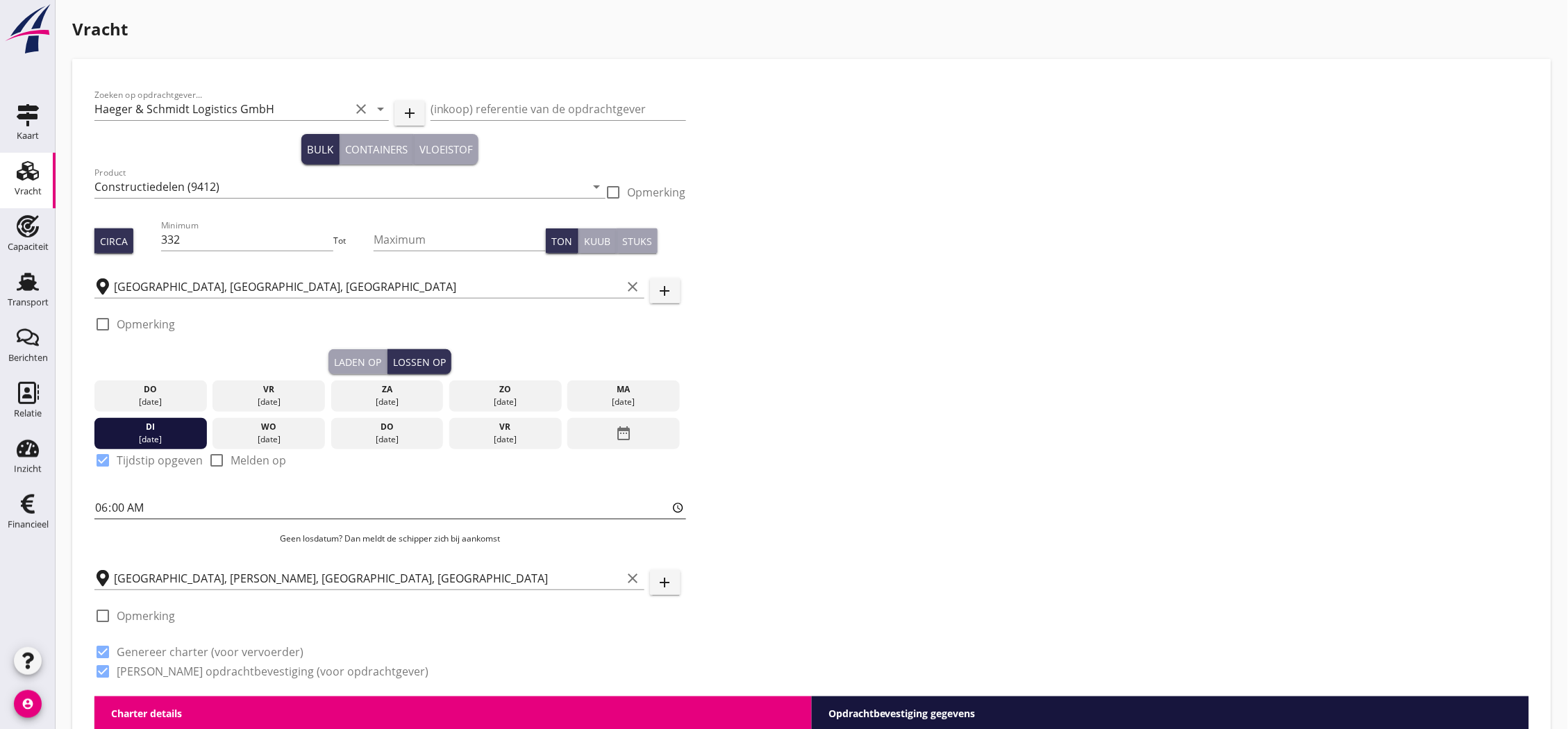
click at [119, 508] on input "06:00" at bounding box center [390, 507] width 591 height 22
type input "06:01"
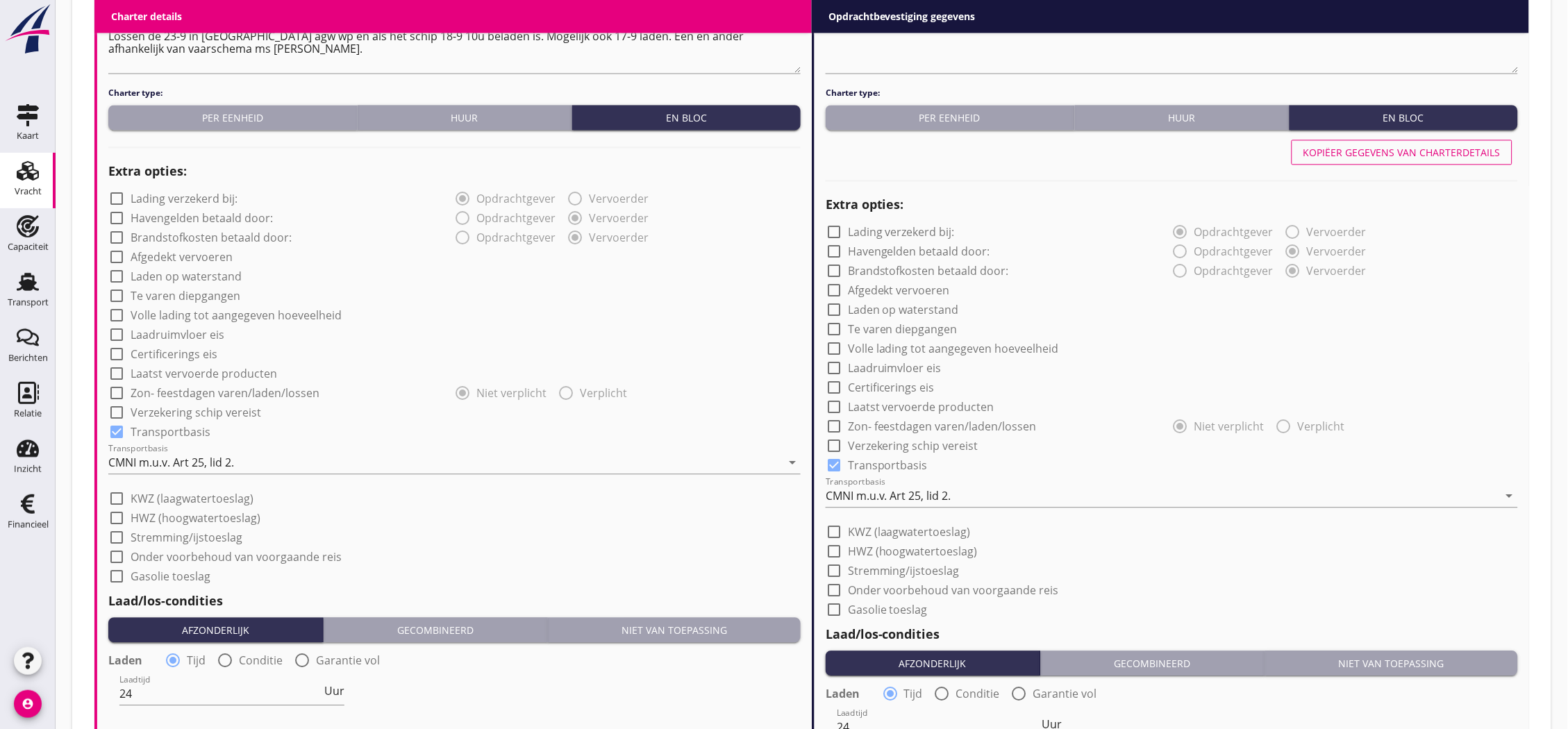
scroll to position [665, 0]
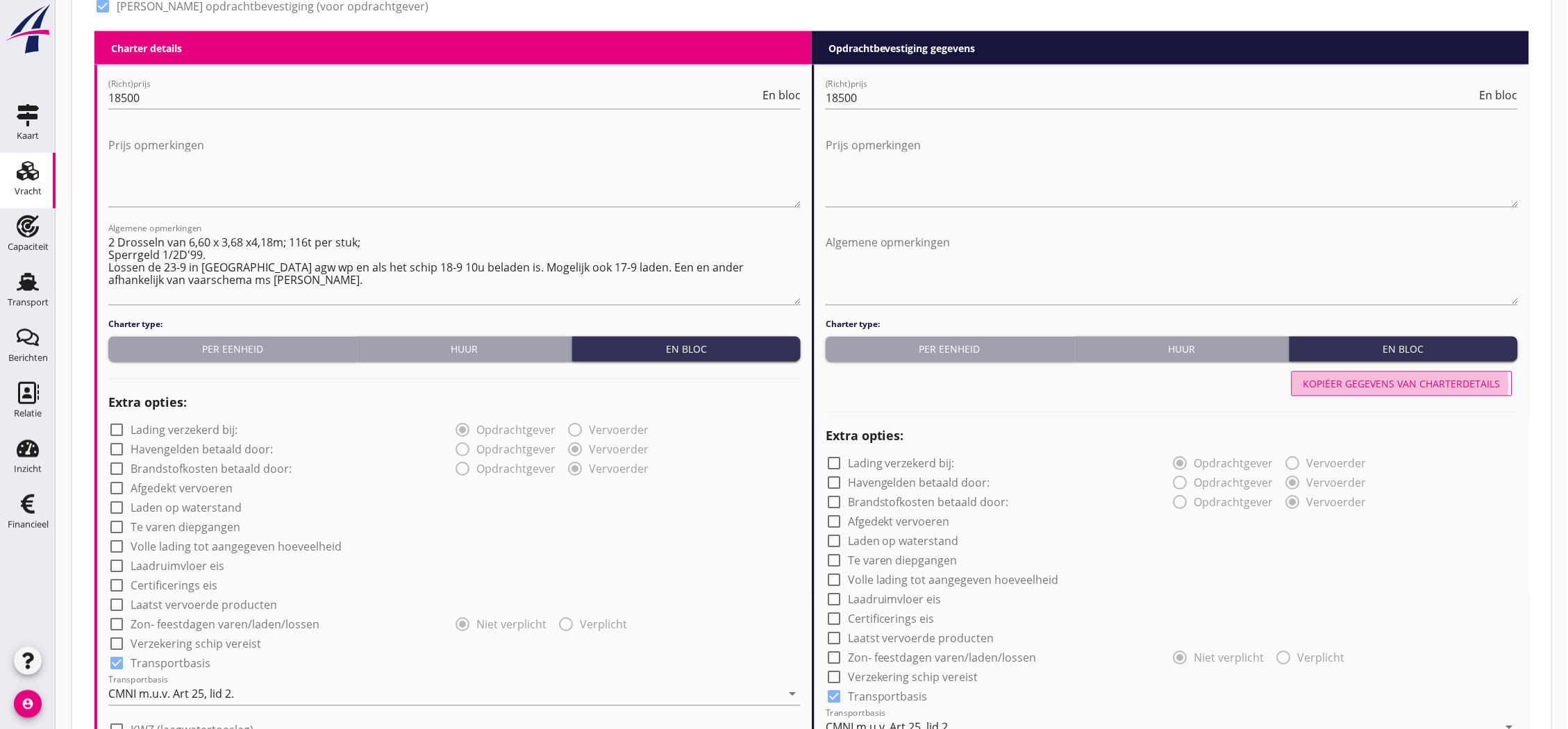
click at [1396, 379] on div "Kopiëer gegevens van charterdetails" at bounding box center [1401, 383] width 197 height 14
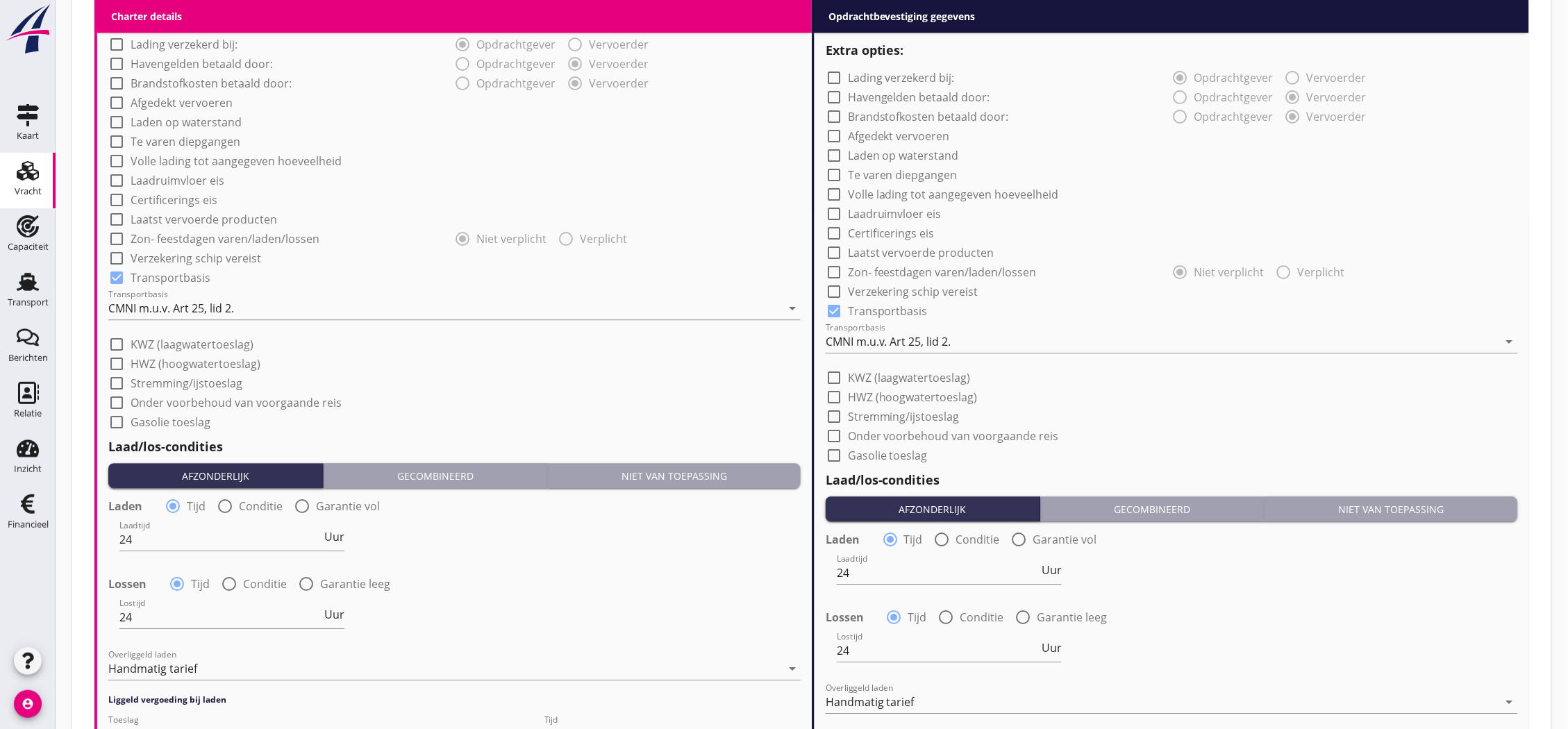
scroll to position [588, 0]
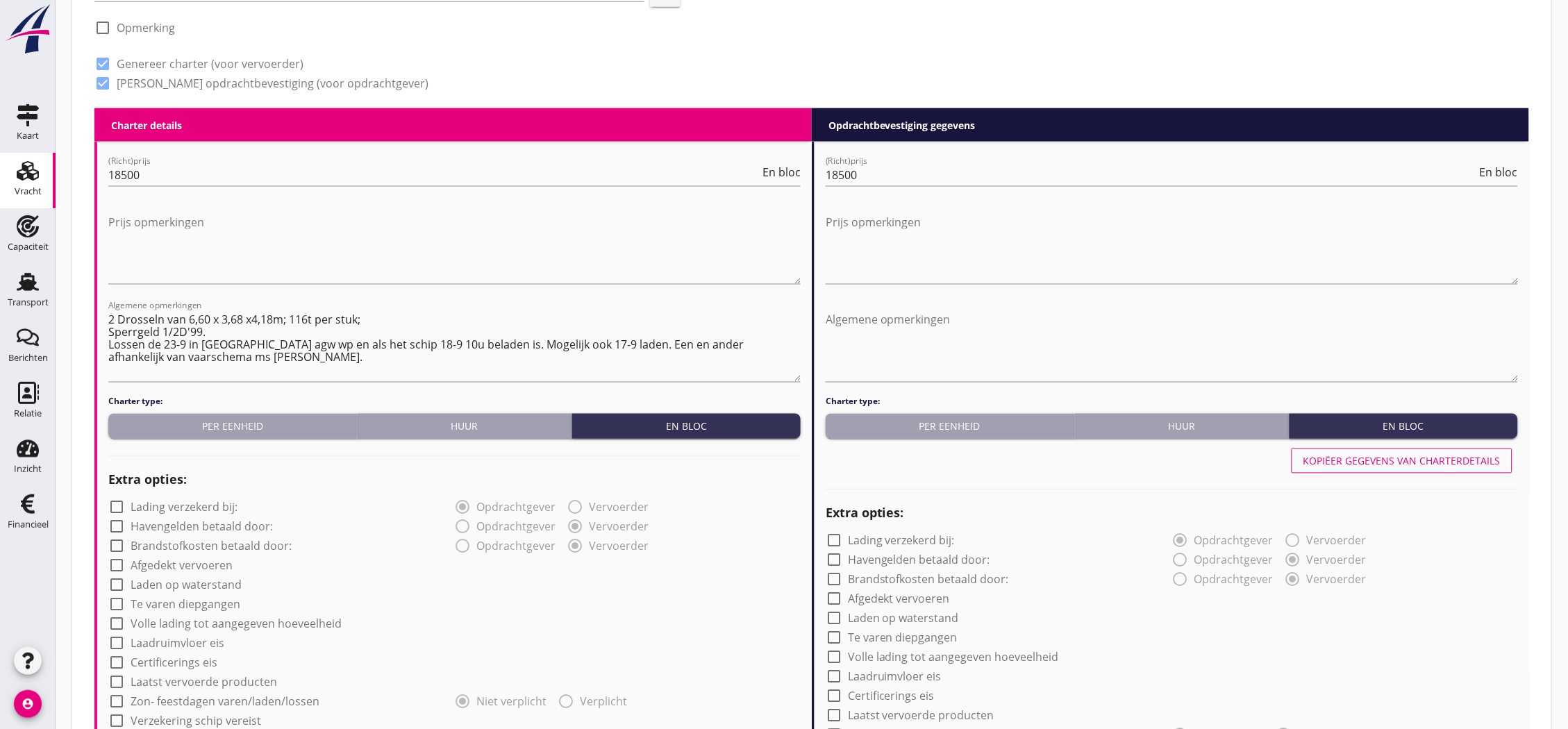
click at [1346, 461] on div "Kopiëer gegevens van charterdetails" at bounding box center [1401, 460] width 197 height 14
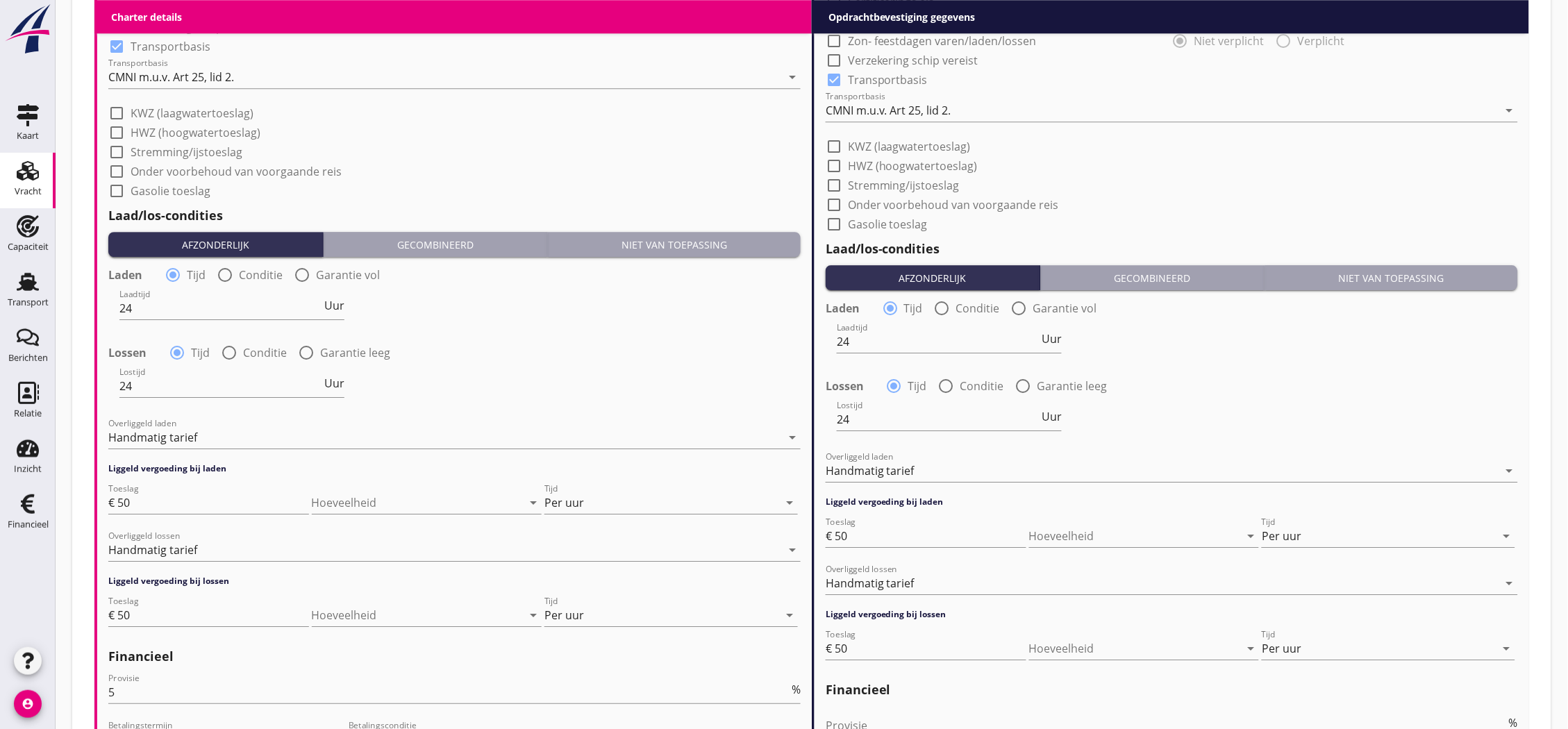
scroll to position [1514, 0]
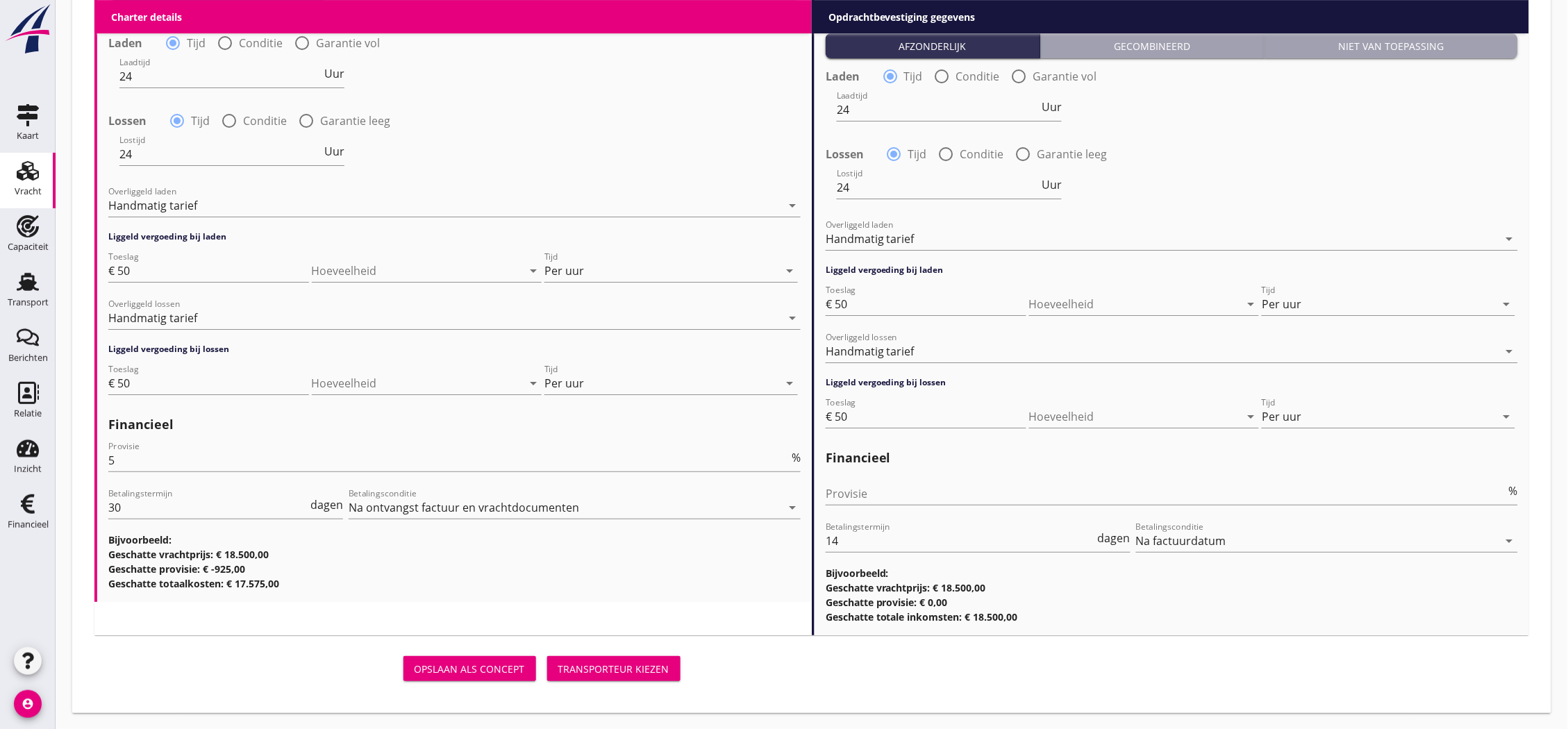
click at [571, 664] on div "Transporteur kiezen" at bounding box center [614, 668] width 111 height 14
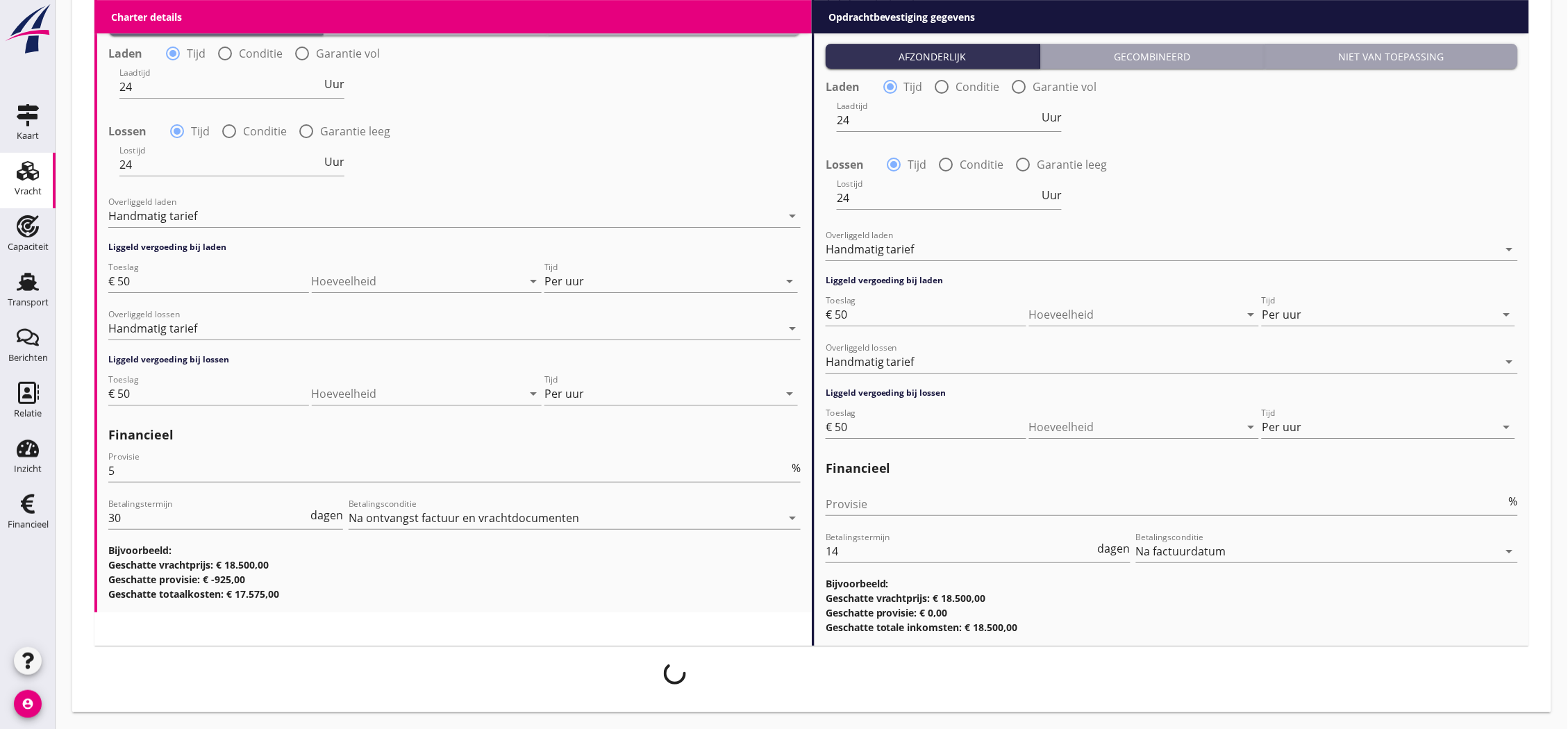
scroll to position [1503, 0]
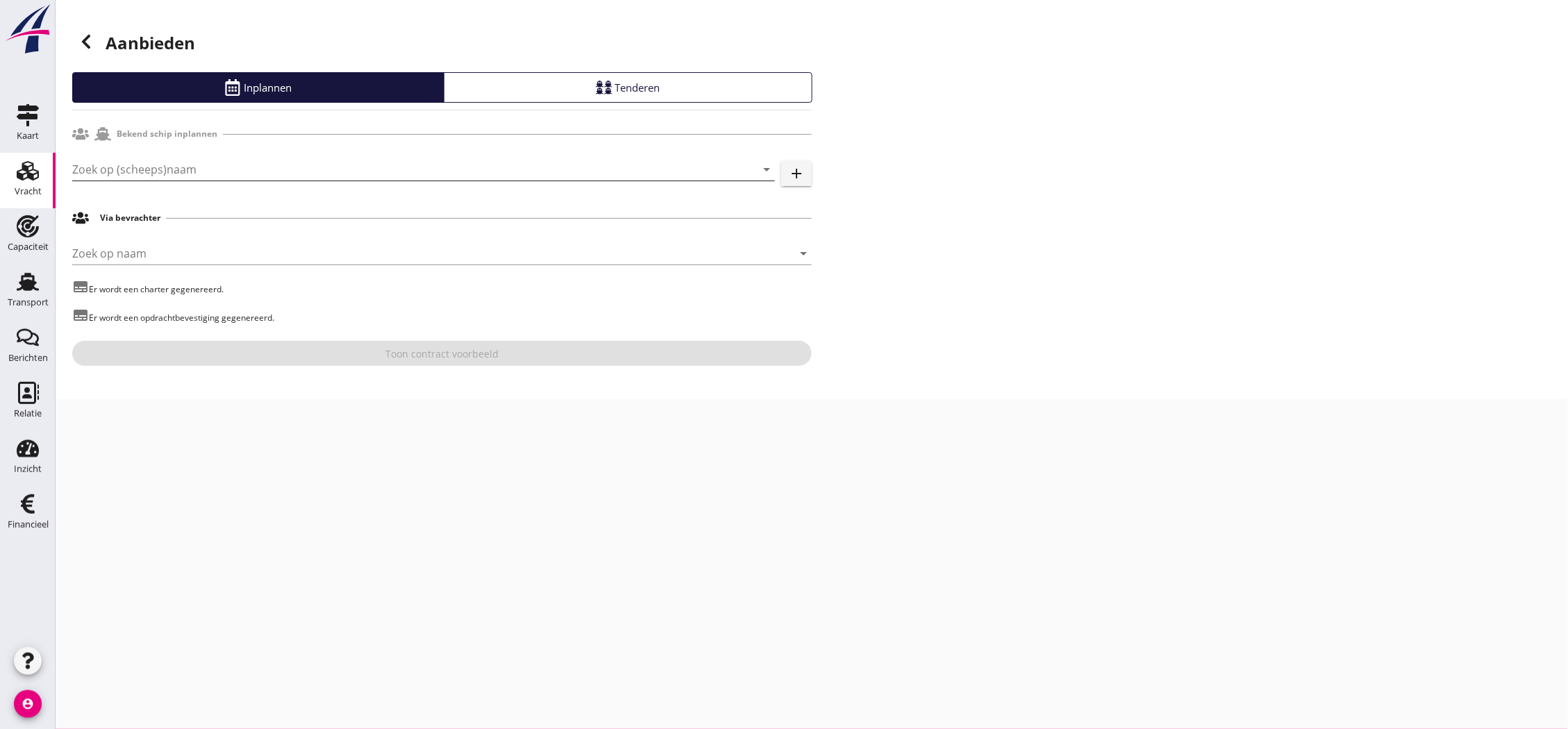
click at [175, 171] on input "Zoek op (scheeps)naam" at bounding box center [404, 169] width 664 height 22
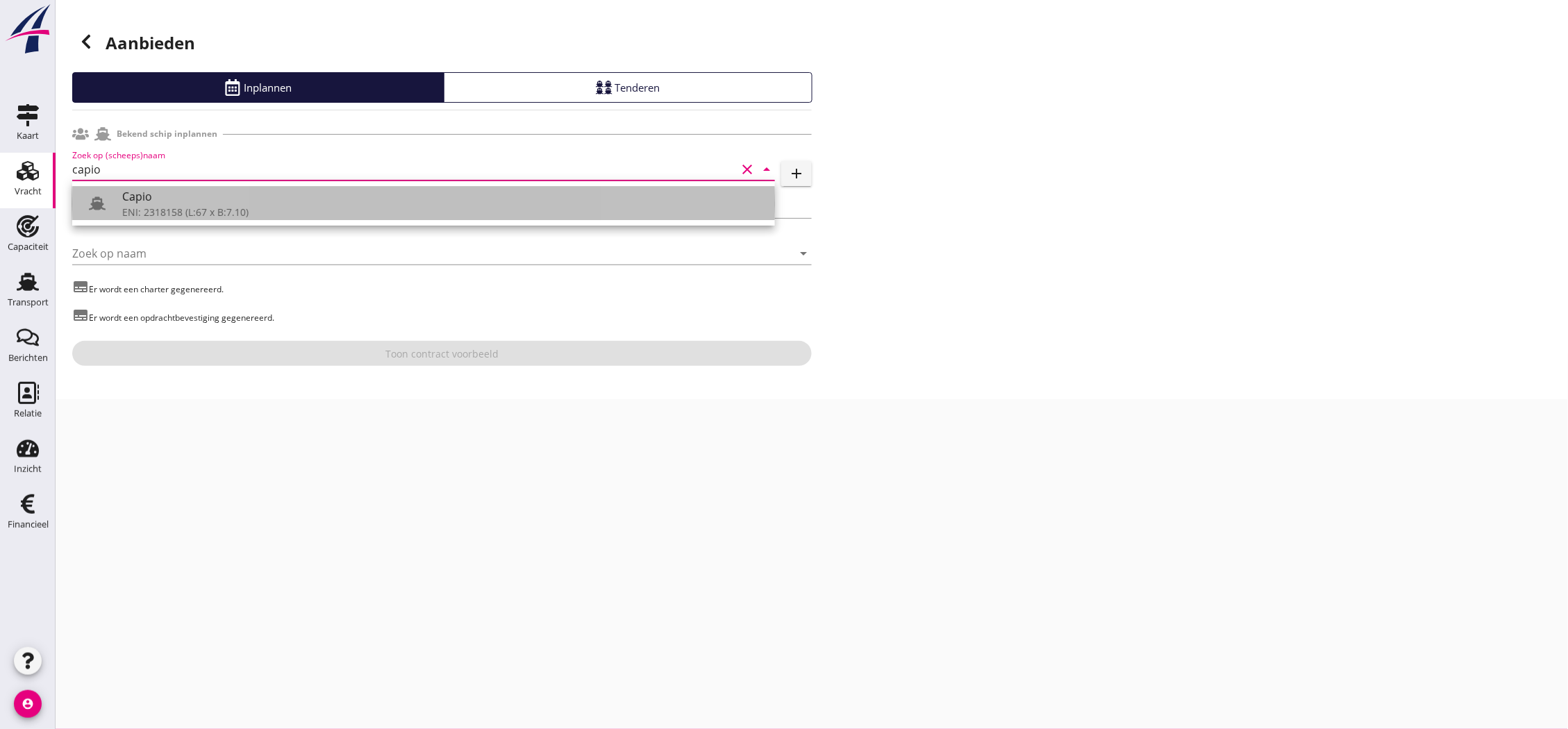
click at [185, 192] on div "Capio" at bounding box center [443, 195] width 641 height 16
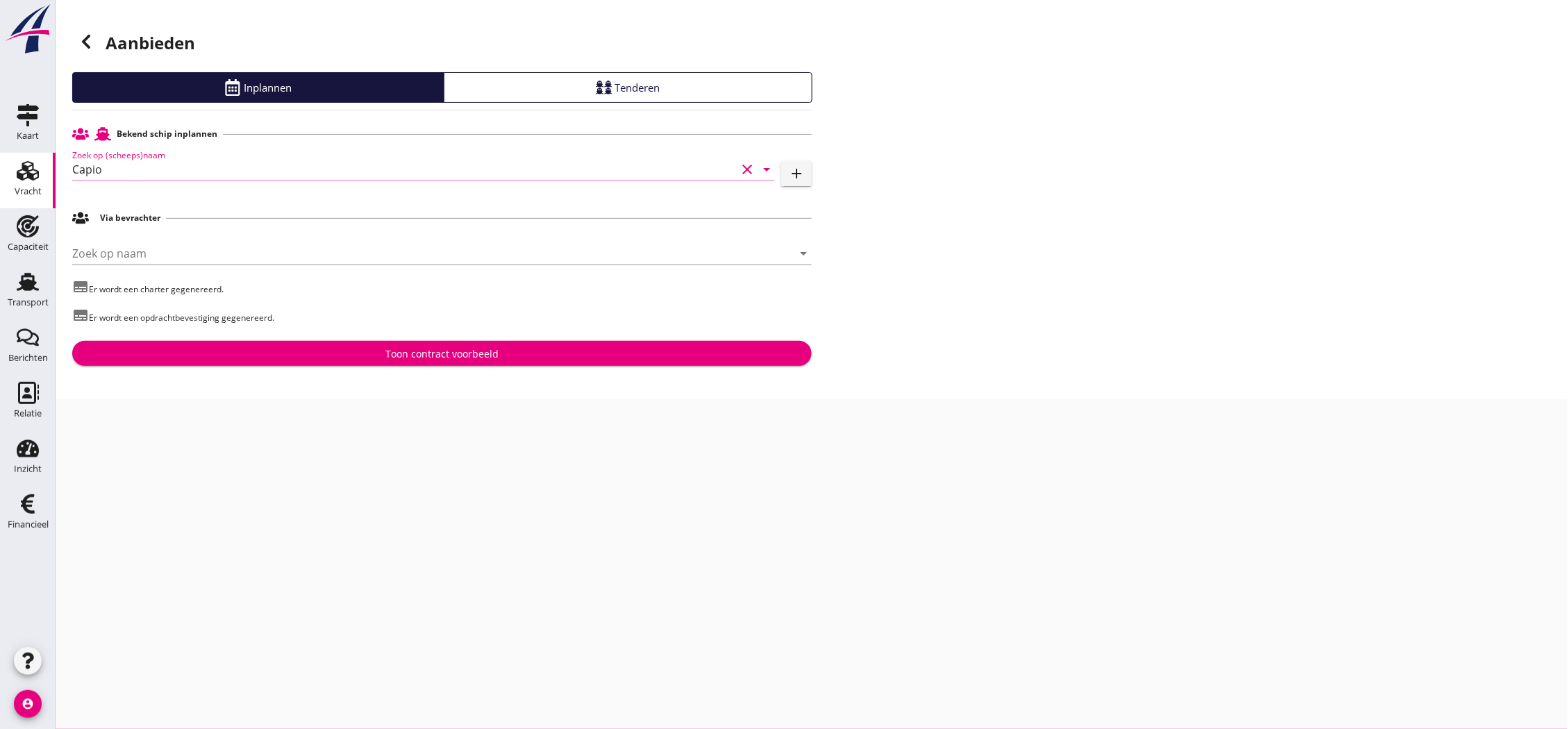
type input "Capio"
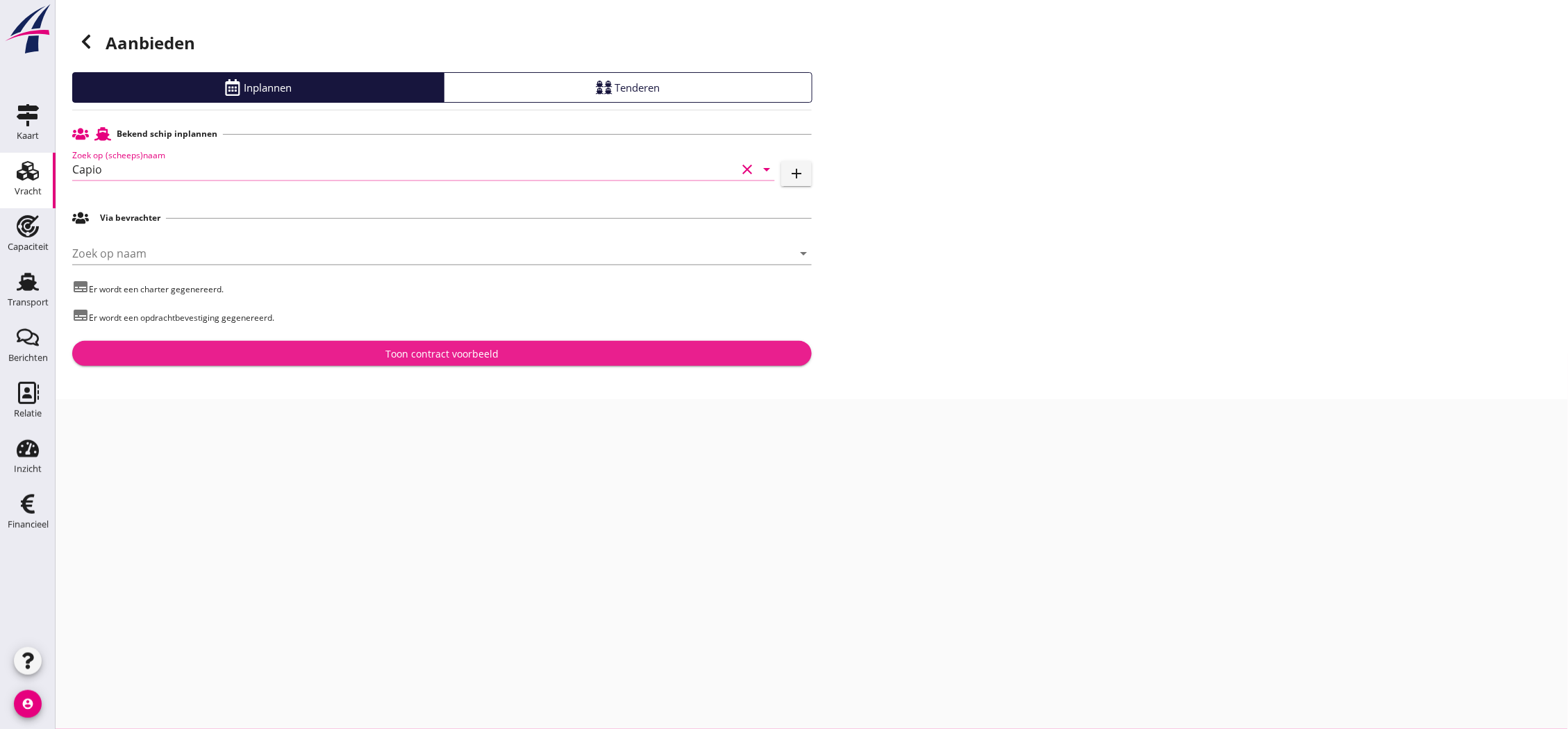
click at [384, 355] on div "Toon contract voorbeeld" at bounding box center [442, 353] width 718 height 14
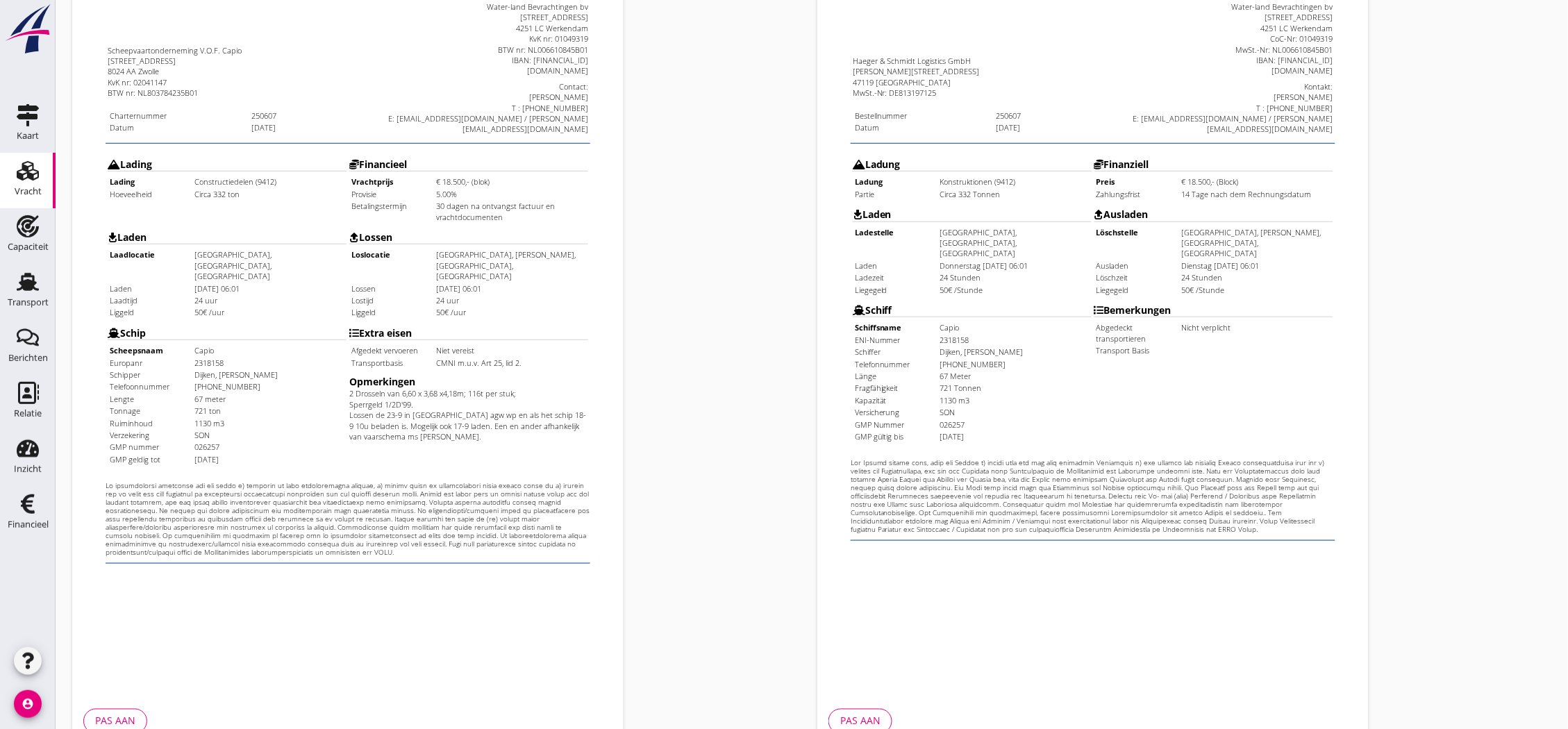
scroll to position [299, 0]
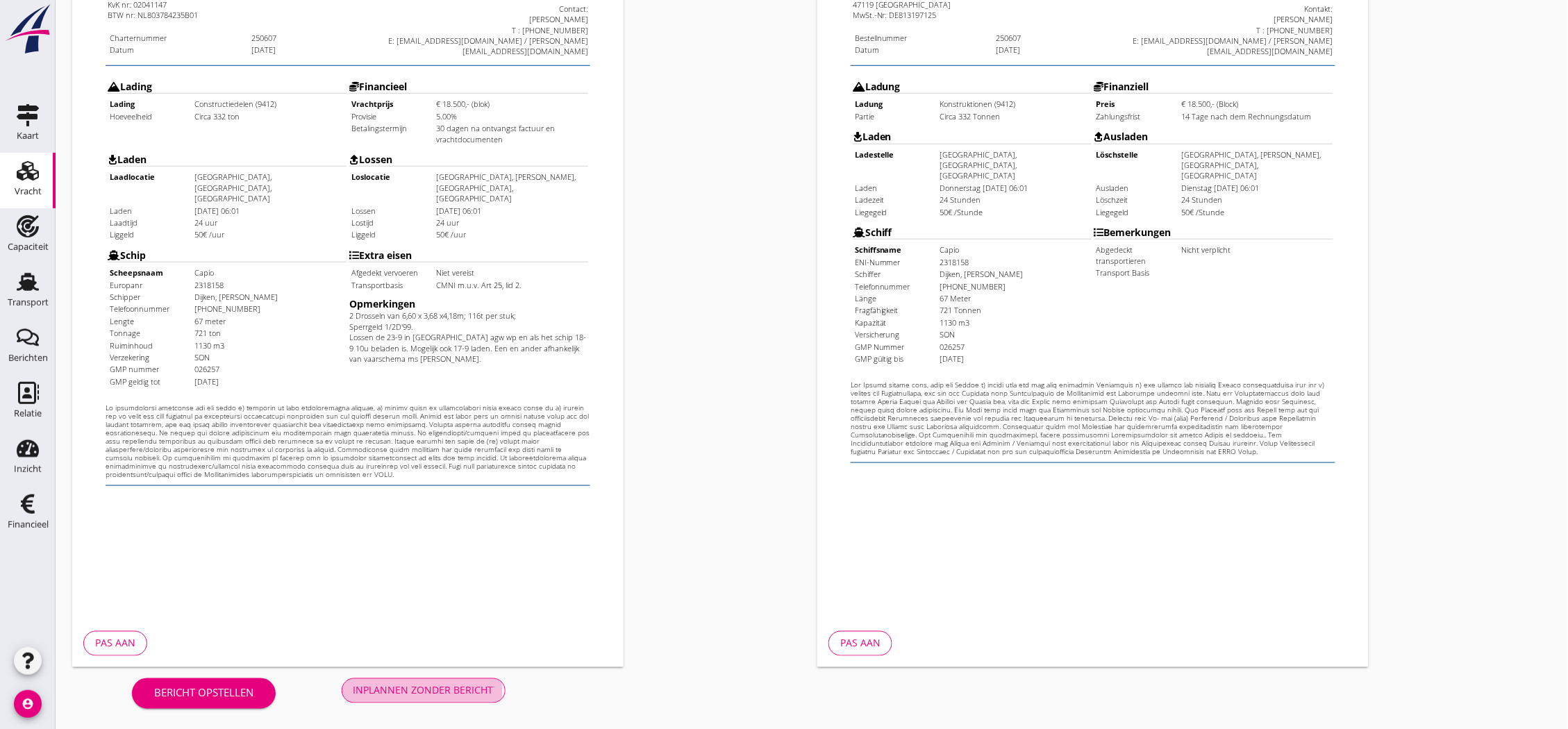
click at [387, 686] on div "Inplannen zonder bericht" at bounding box center [424, 690] width 141 height 14
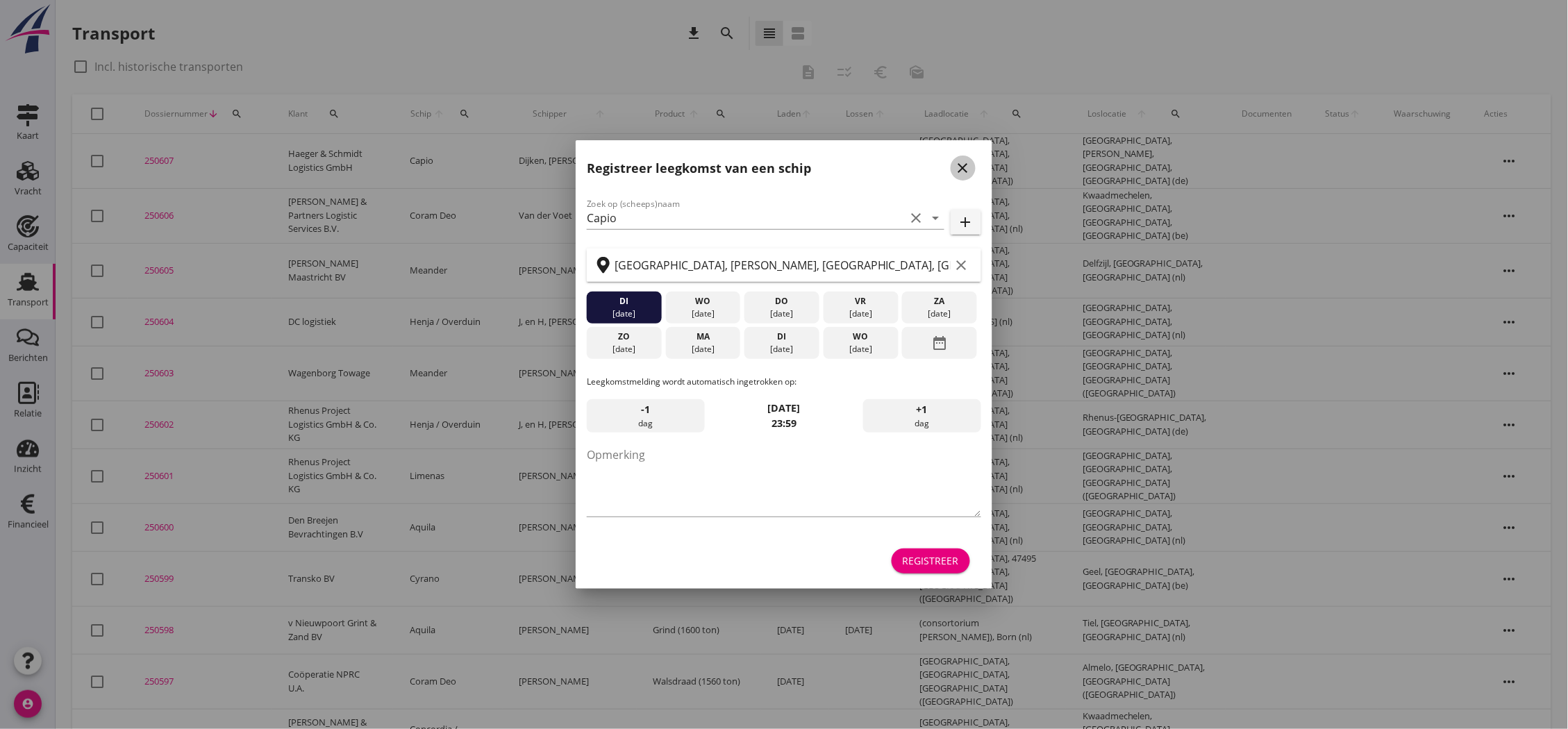
click at [968, 172] on icon "close" at bounding box center [962, 168] width 16 height 16
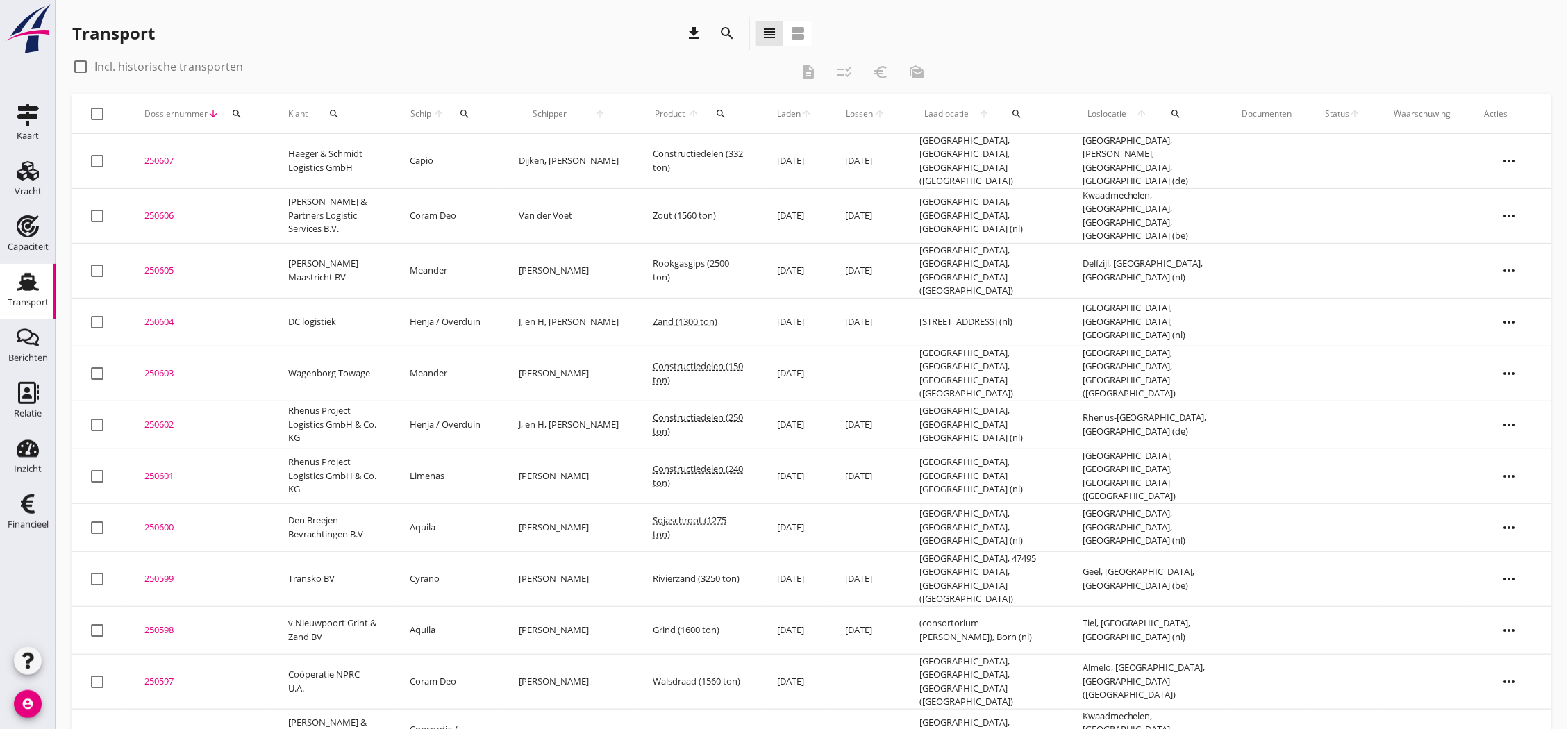
drag, startPoint x: 165, startPoint y: 153, endPoint x: 588, endPoint y: 201, distance: 425.7
click at [164, 154] on div "250607" at bounding box center [199, 161] width 111 height 13
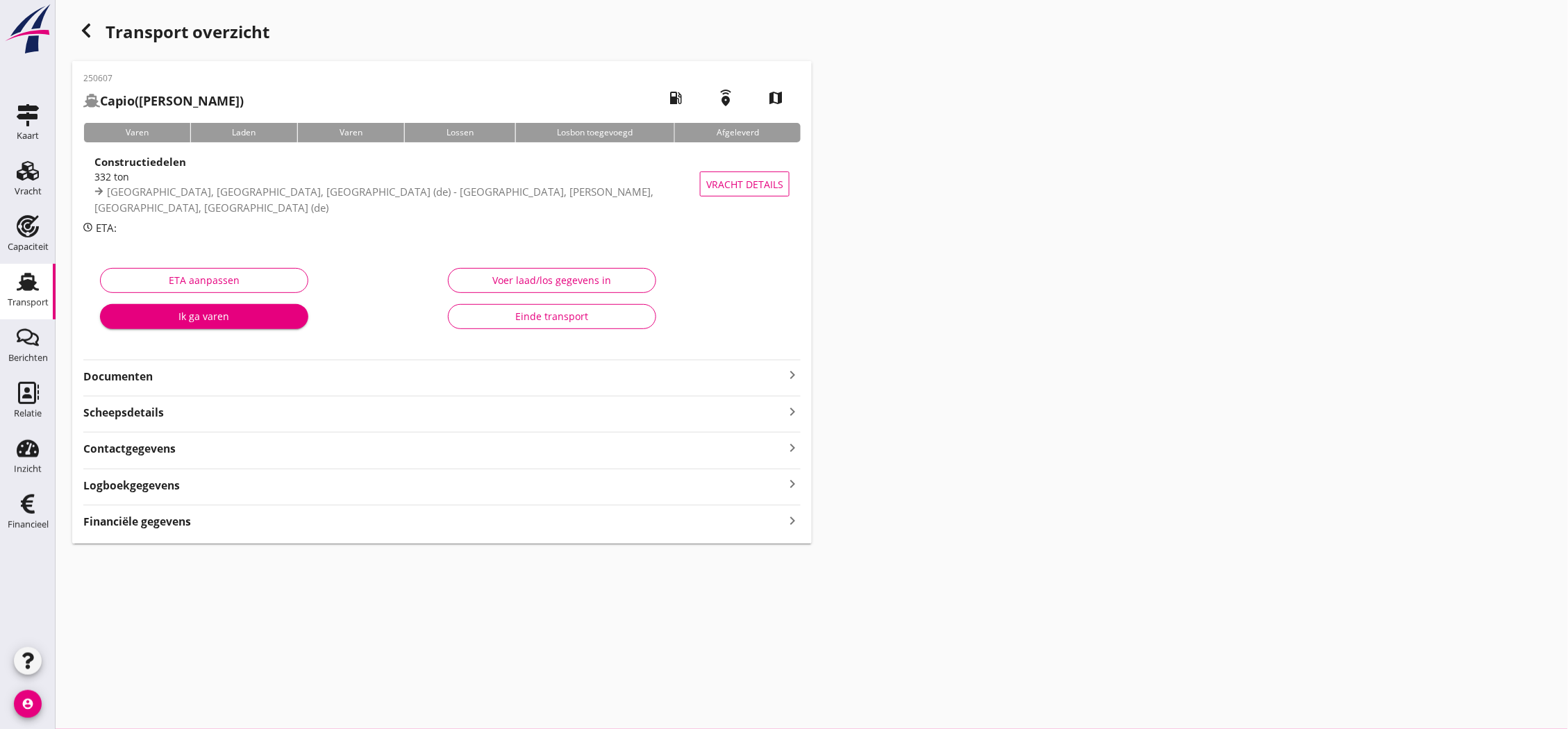
click at [757, 379] on strong "Documenten" at bounding box center [433, 377] width 700 height 16
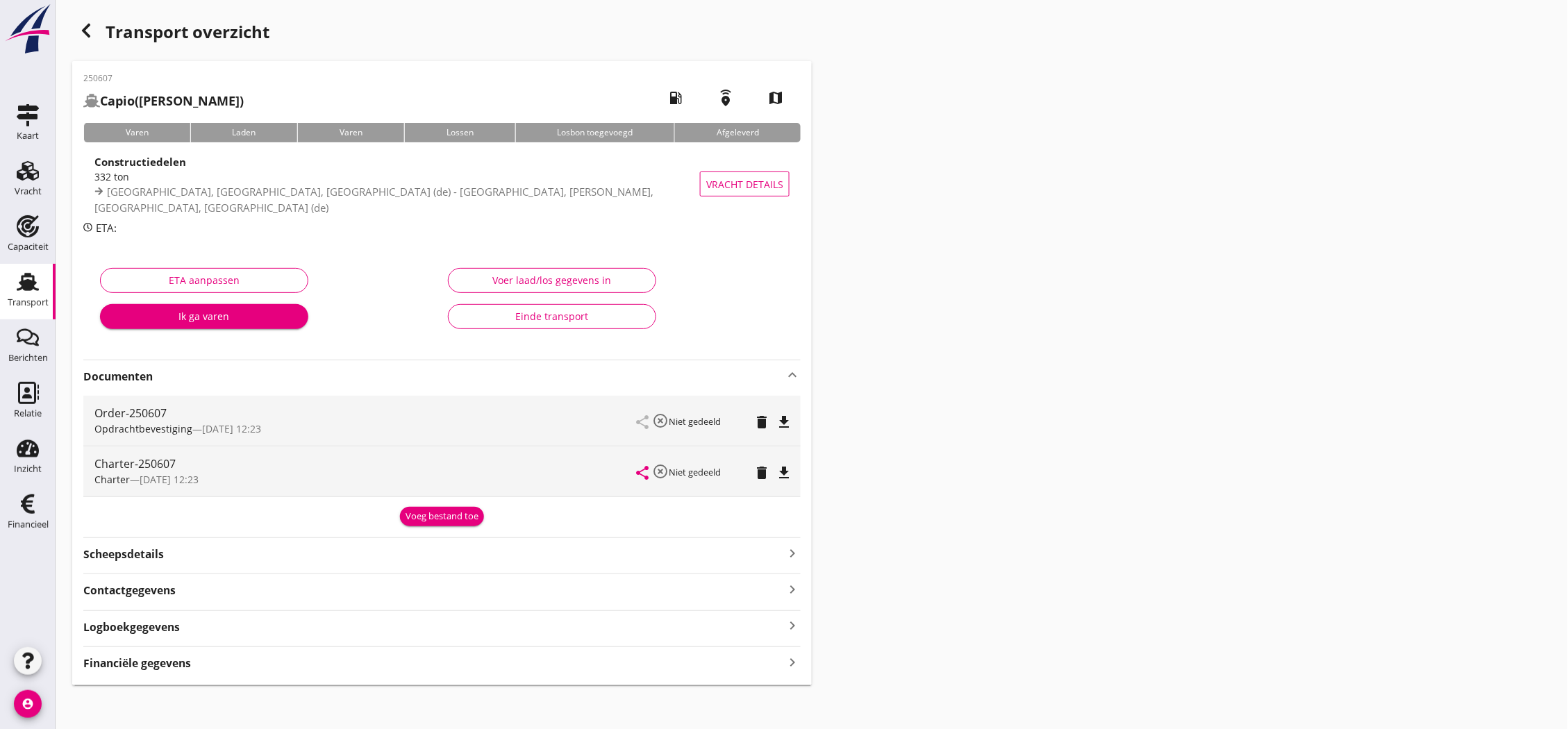
click at [783, 474] on icon "file_download" at bounding box center [783, 472] width 16 height 16
